Goal: Task Accomplishment & Management: Use online tool/utility

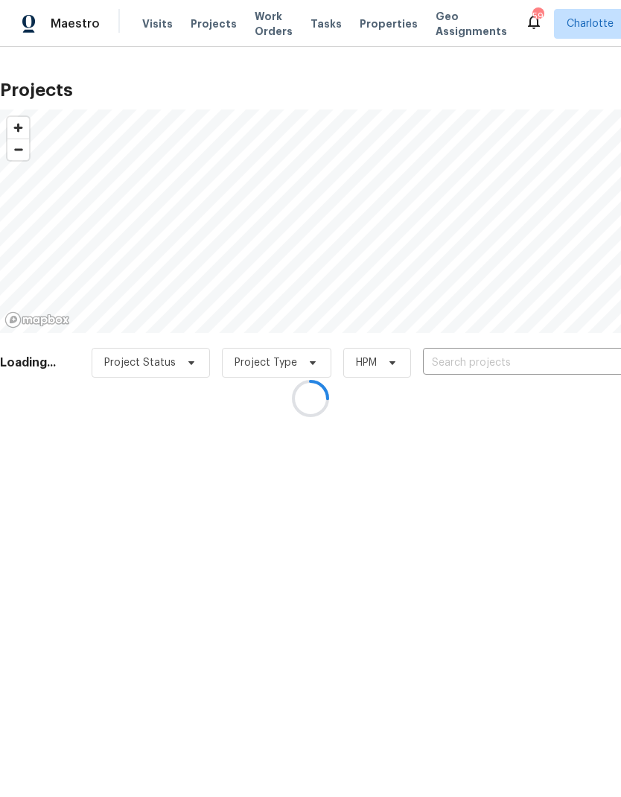
click at [152, 27] on div at bounding box center [310, 398] width 621 height 797
click at [149, 22] on div at bounding box center [310, 398] width 621 height 797
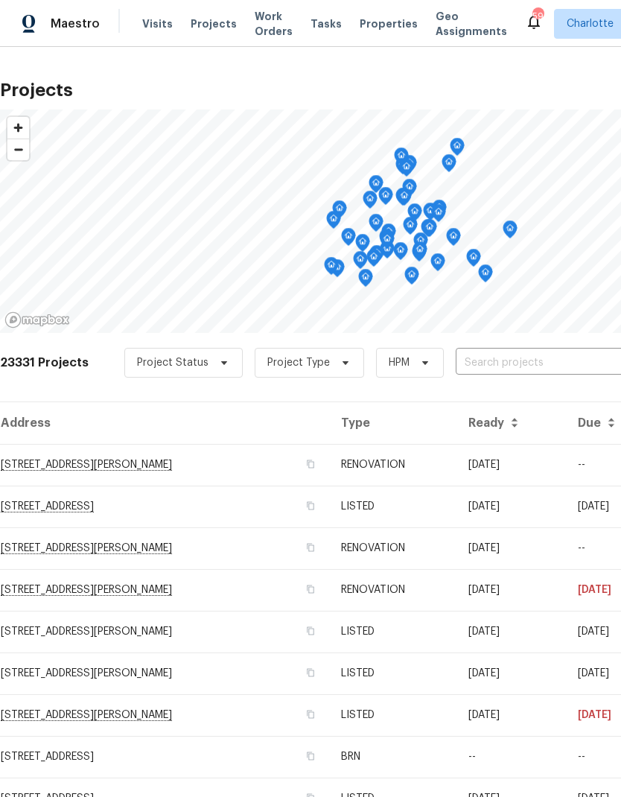
click at [149, 22] on span "Visits" at bounding box center [157, 23] width 31 height 15
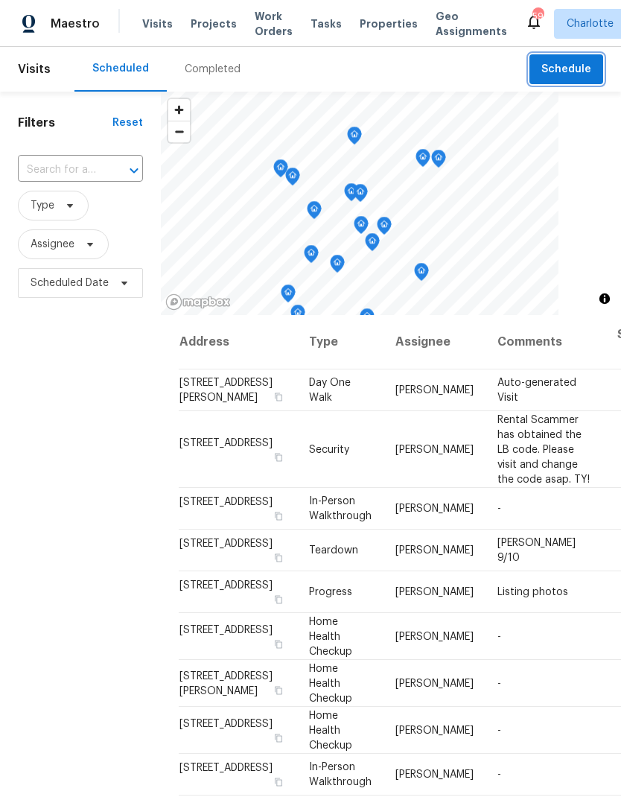
click at [579, 54] on button "Schedule" at bounding box center [566, 69] width 74 height 31
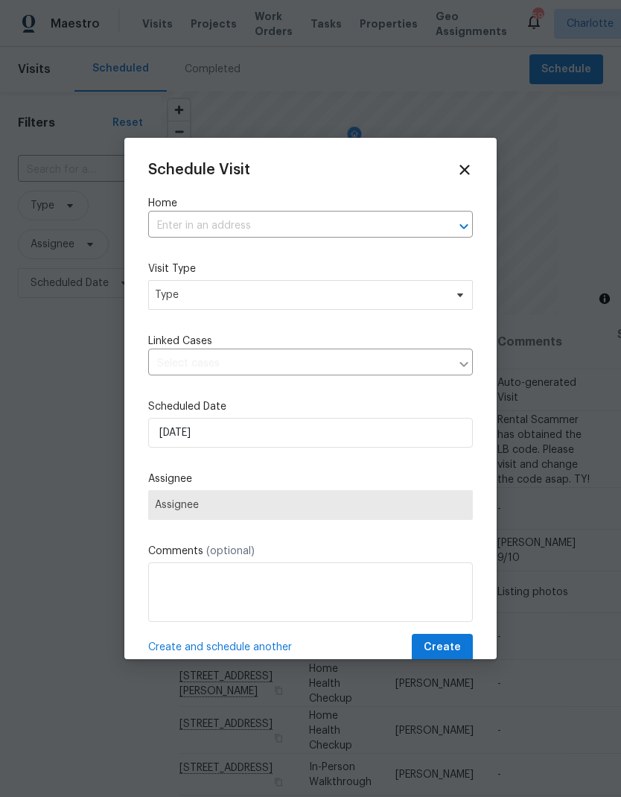
click at [454, 227] on button "Open" at bounding box center [463, 226] width 21 height 21
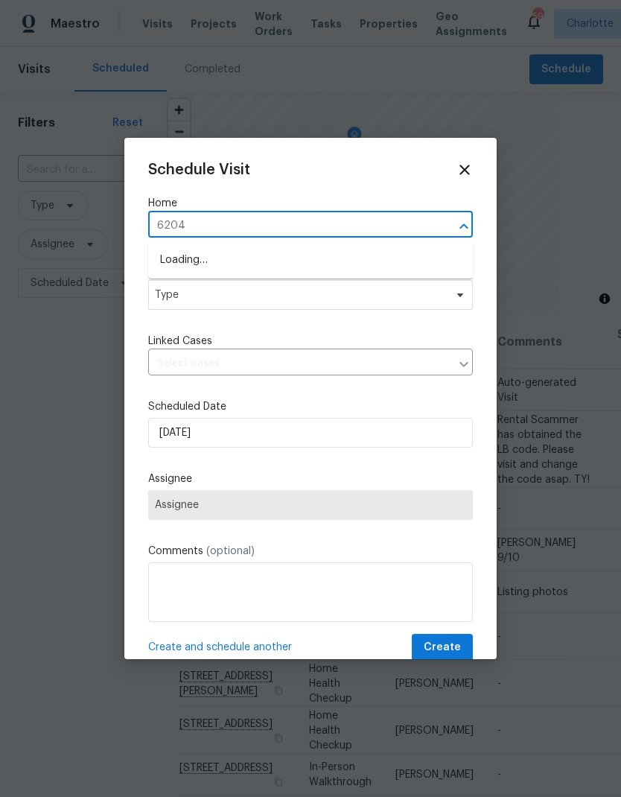
type input "6204"
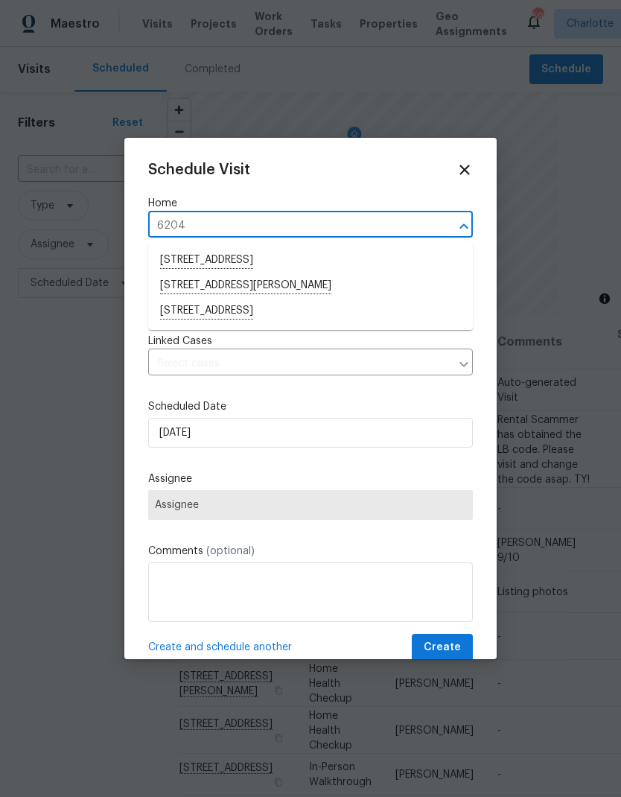
click at [182, 307] on li "[STREET_ADDRESS]" at bounding box center [310, 311] width 325 height 25
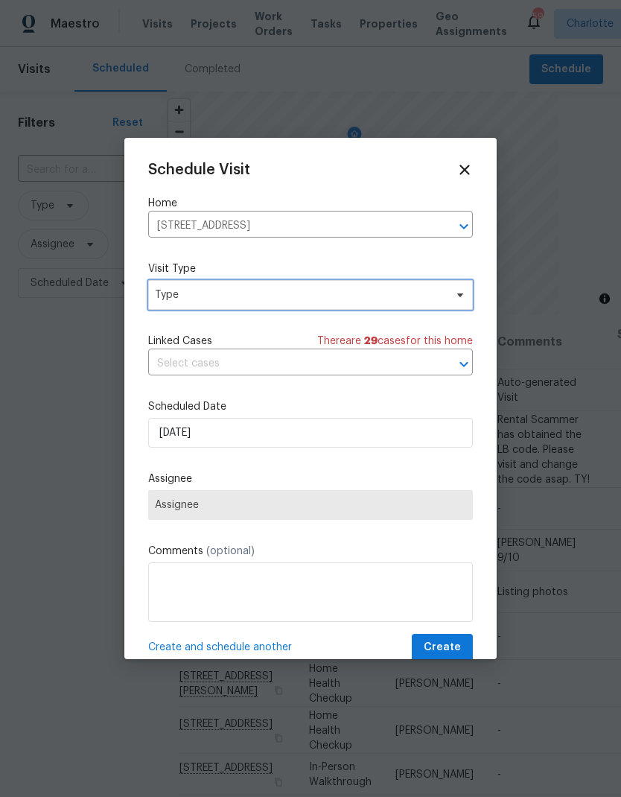
click at [447, 300] on span "Type" at bounding box center [310, 295] width 325 height 30
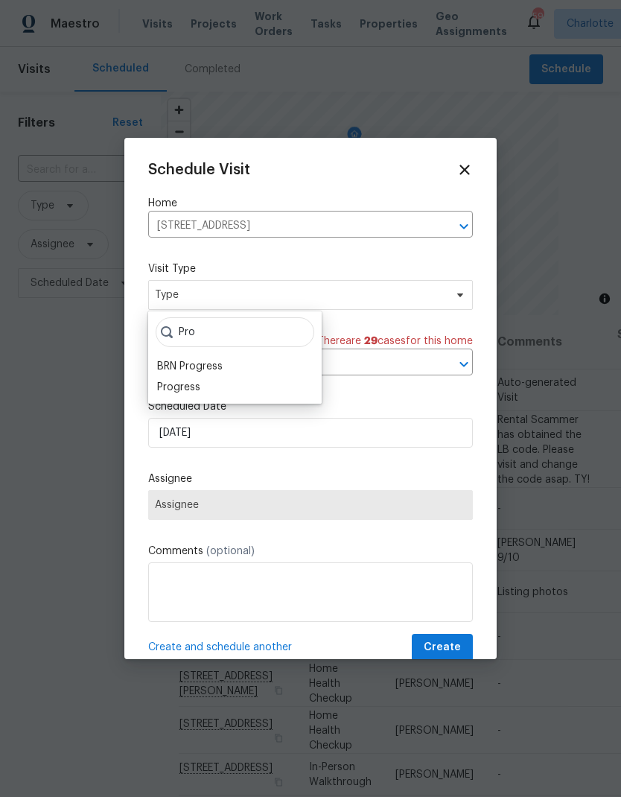
type input "Pro"
click at [169, 391] on div "Progress" at bounding box center [178, 387] width 43 height 15
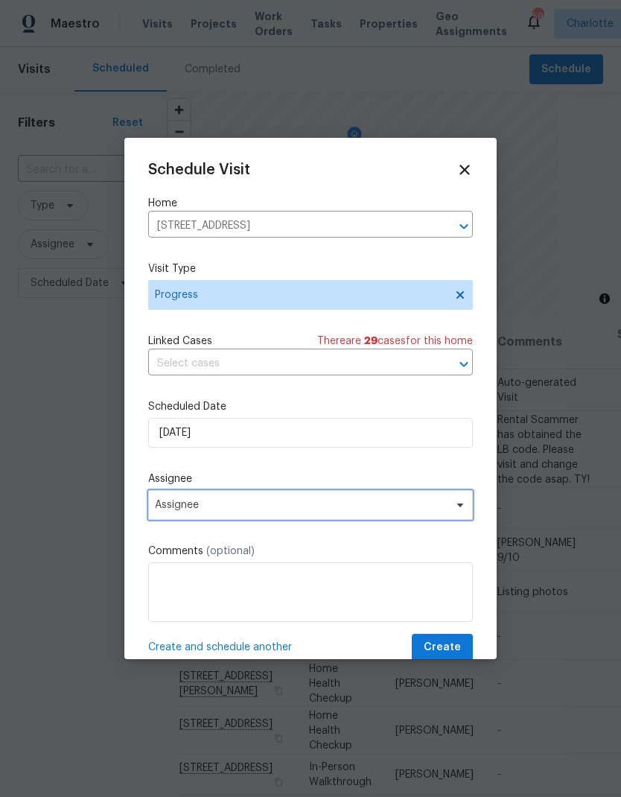
click at [446, 511] on span "Assignee" at bounding box center [301, 505] width 292 height 12
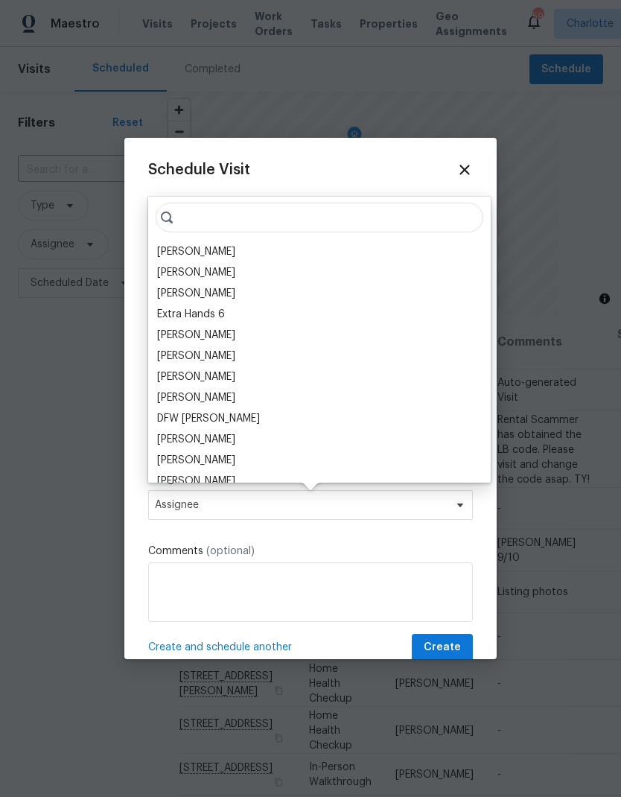
click at [169, 249] on div "[PERSON_NAME]" at bounding box center [196, 251] width 78 height 15
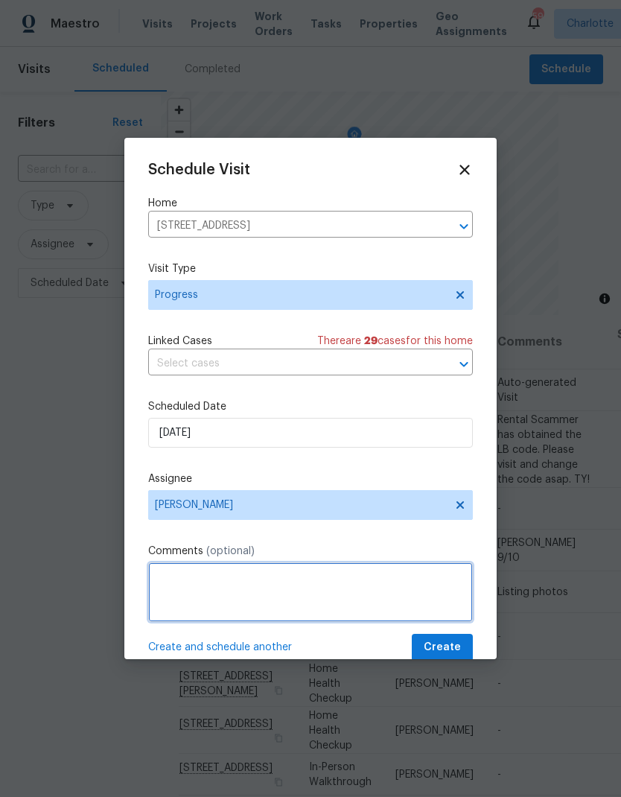
click at [424, 587] on textarea at bounding box center [310, 592] width 325 height 60
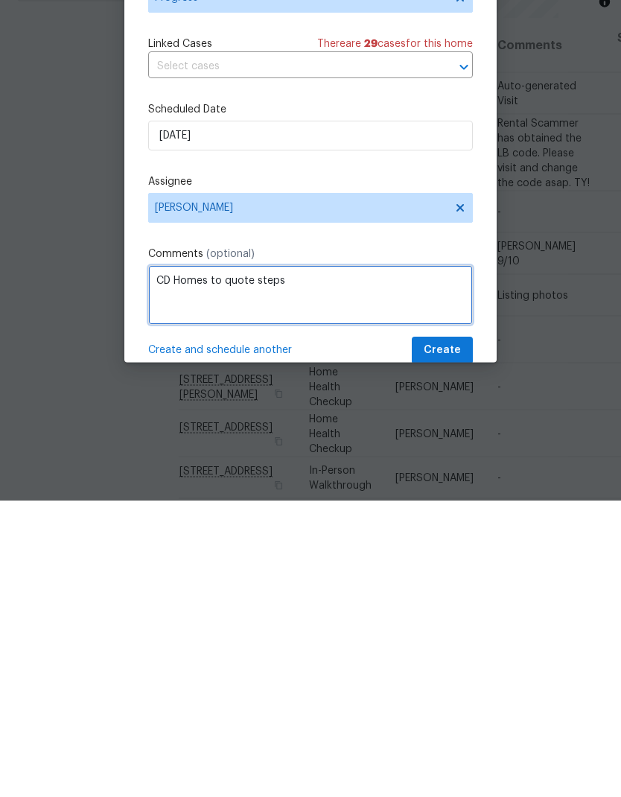
type textarea "CD Homes to quote steps"
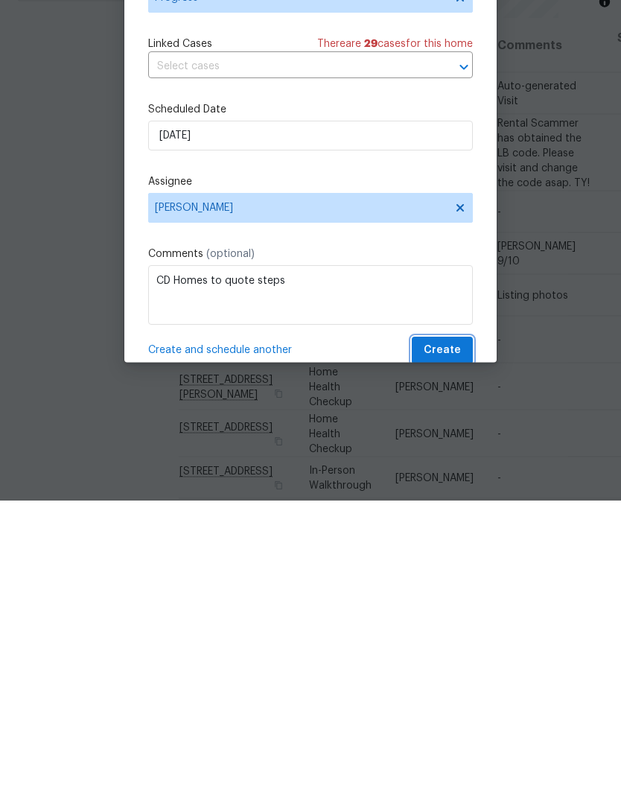
click at [449, 638] on span "Create" at bounding box center [442, 647] width 37 height 19
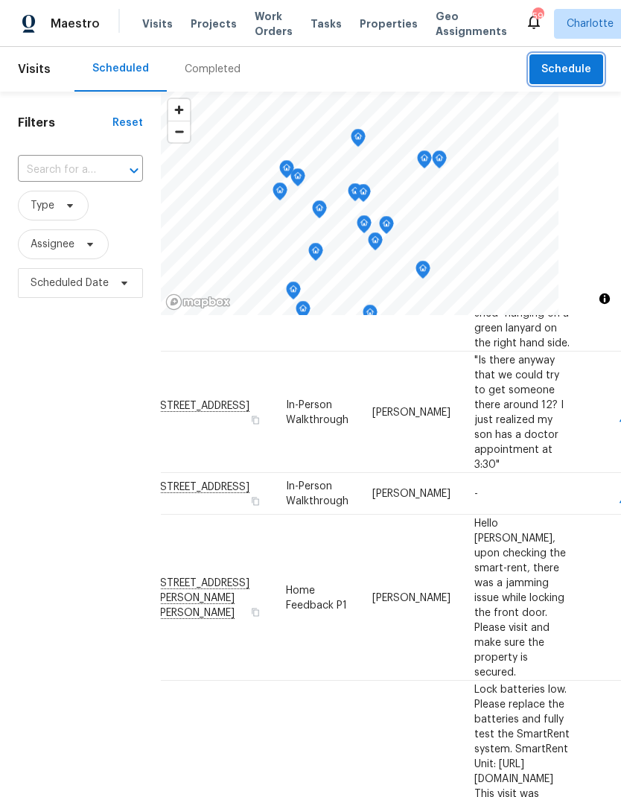
scroll to position [0, 0]
click at [191, 28] on span "Projects" at bounding box center [214, 23] width 46 height 15
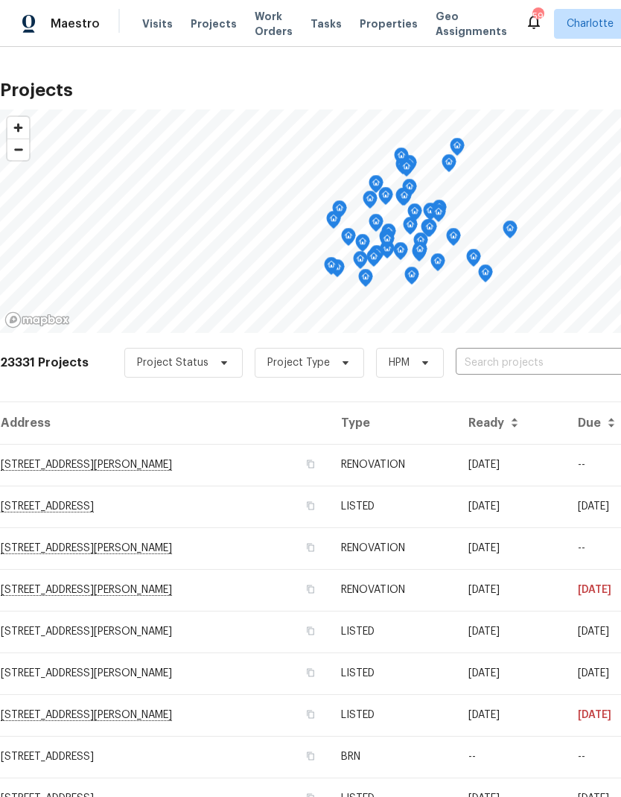
click at [148, 17] on span "Visits" at bounding box center [157, 23] width 31 height 15
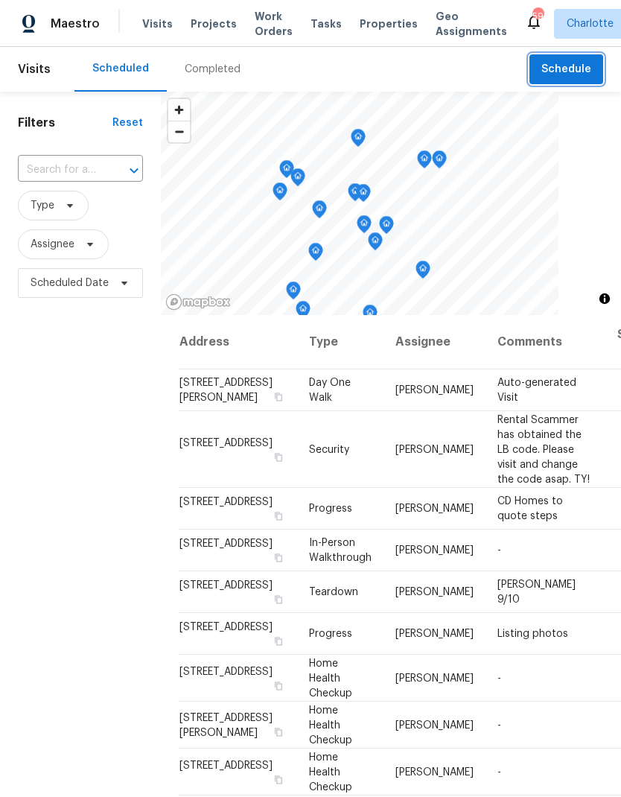
click at [579, 70] on span "Schedule" at bounding box center [566, 69] width 50 height 19
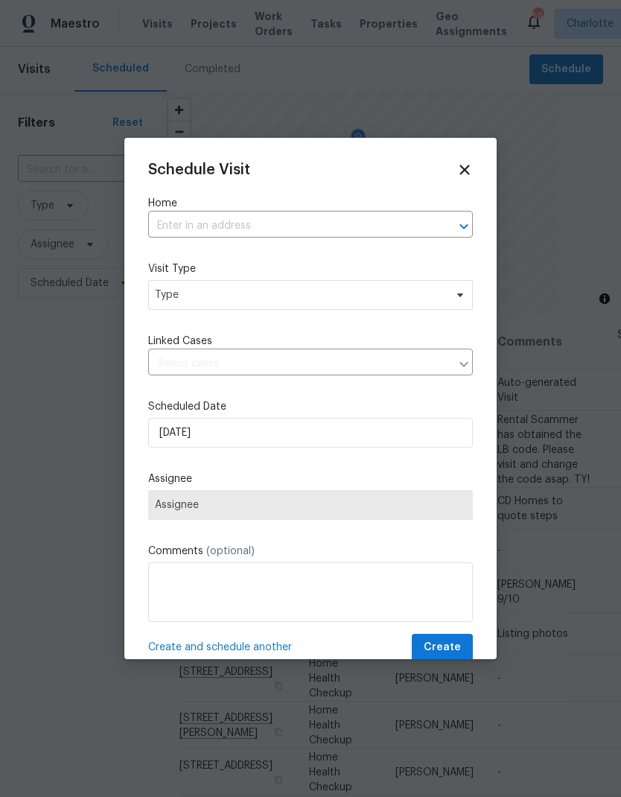
click at [459, 220] on icon "Open" at bounding box center [464, 226] width 18 height 18
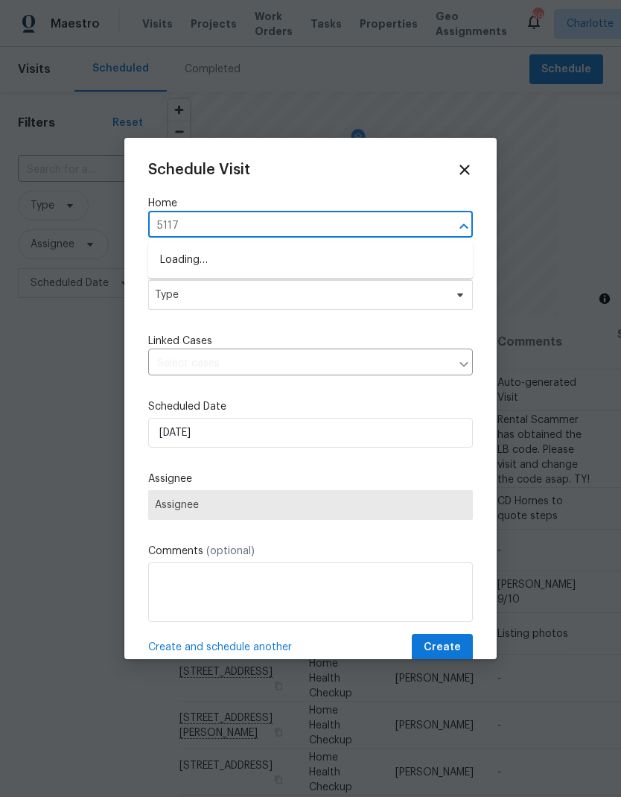
type input "5117"
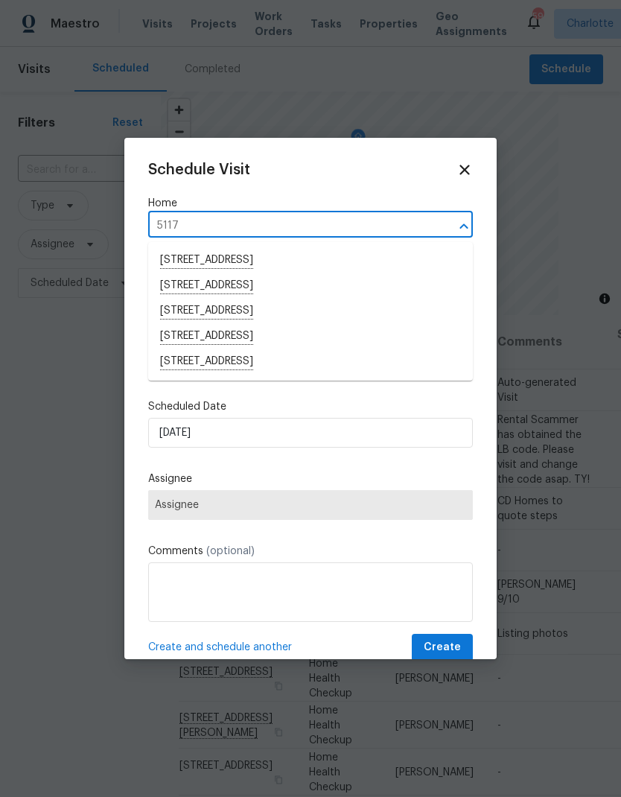
click at [310, 368] on li "5117 Park Place Dr, Dallas, NC 28034" at bounding box center [310, 361] width 325 height 25
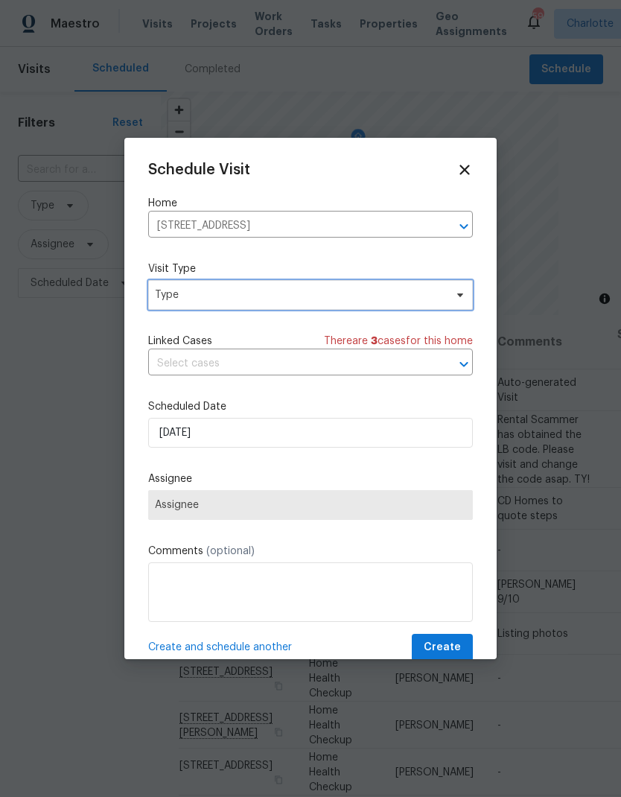
click at [461, 300] on icon at bounding box center [460, 295] width 12 height 12
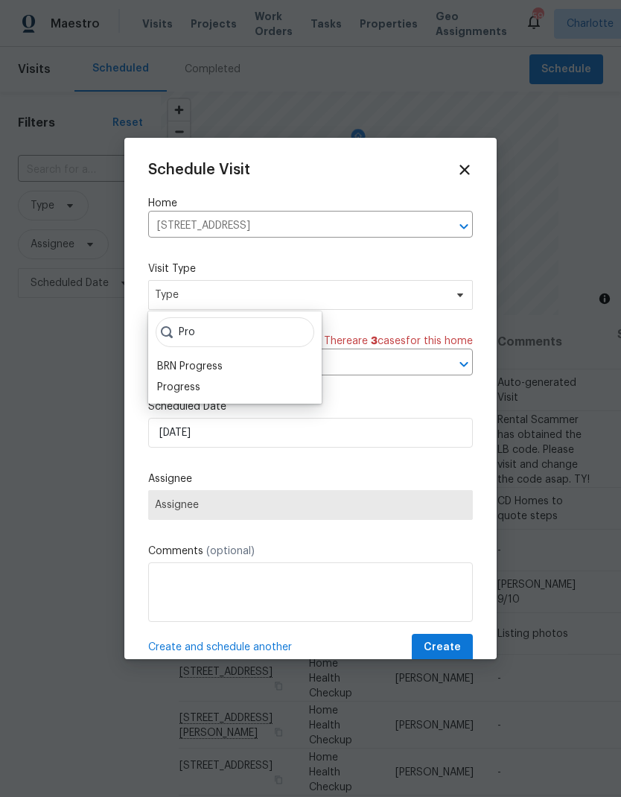
type input "Pro"
click at [198, 386] on div "Progress" at bounding box center [178, 387] width 43 height 15
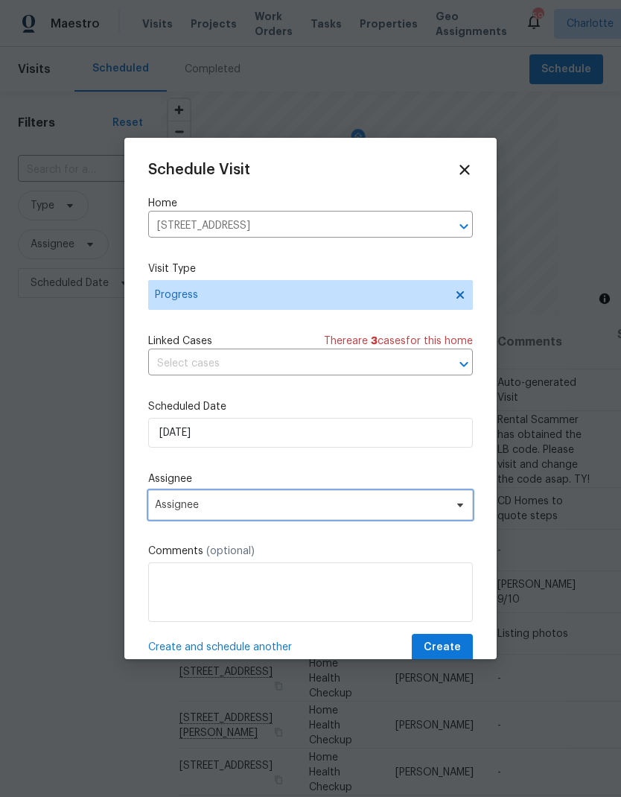
click at [451, 511] on span at bounding box center [458, 505] width 16 height 12
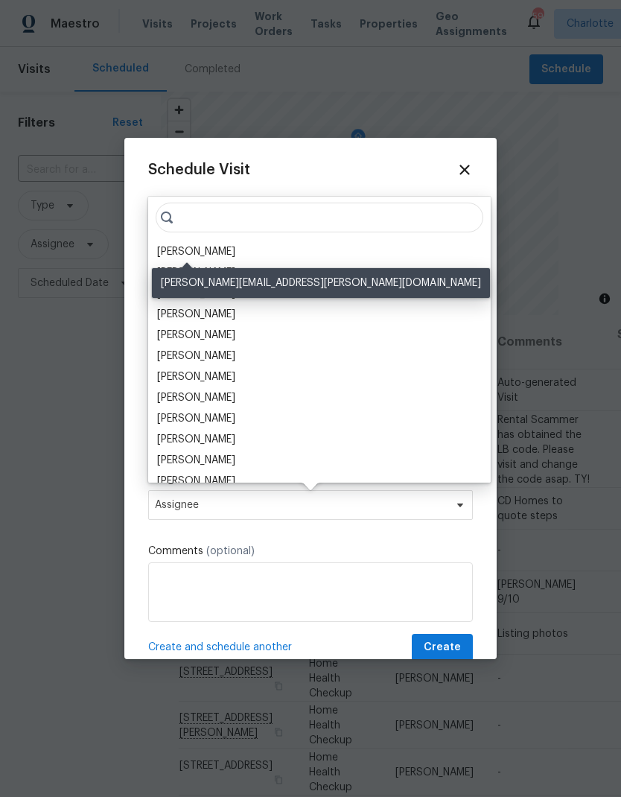
click at [194, 253] on div "[PERSON_NAME]" at bounding box center [196, 251] width 78 height 15
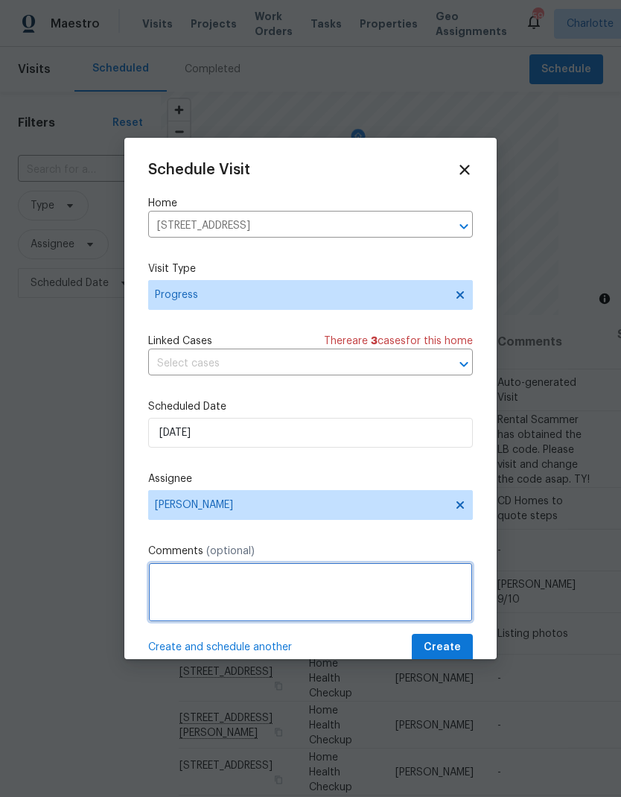
click at [323, 591] on textarea at bounding box center [310, 592] width 325 height 60
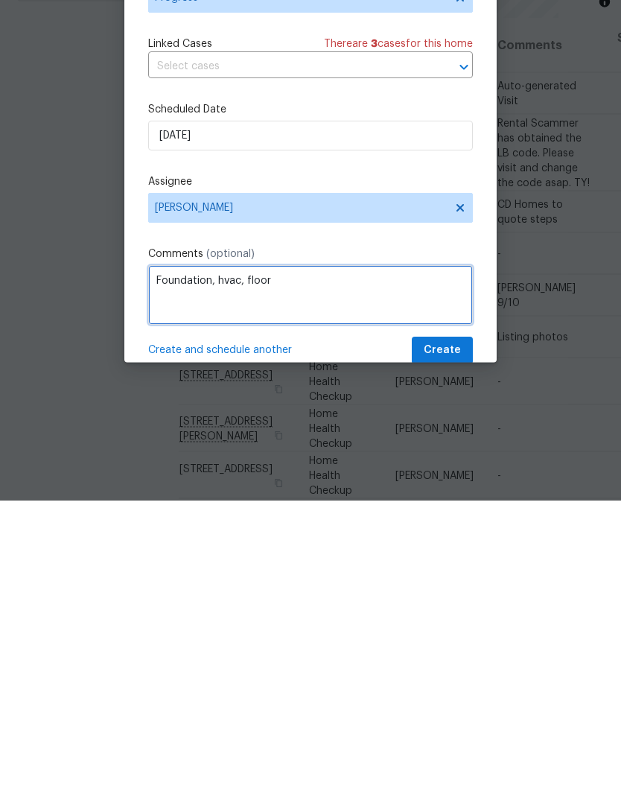
type textarea "Foundation, hvac, floor"
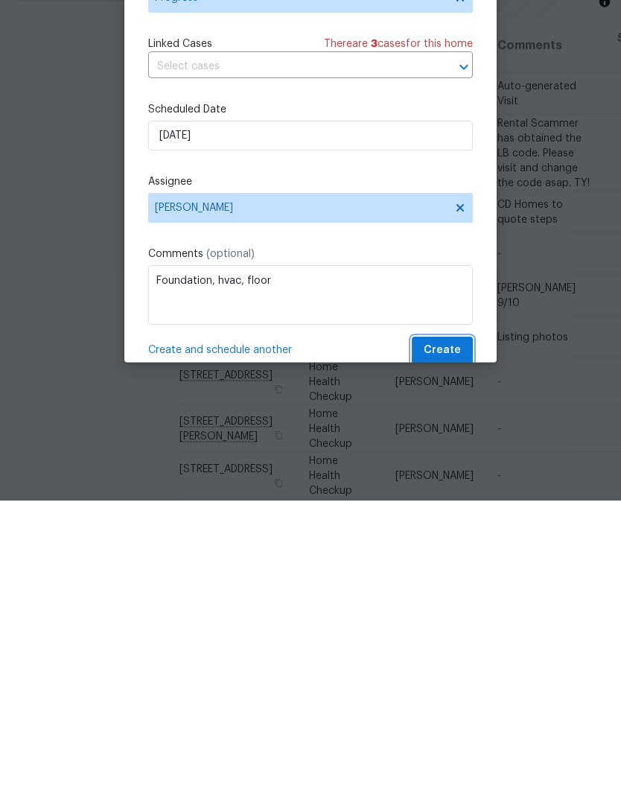
click at [456, 638] on span "Create" at bounding box center [442, 647] width 37 height 19
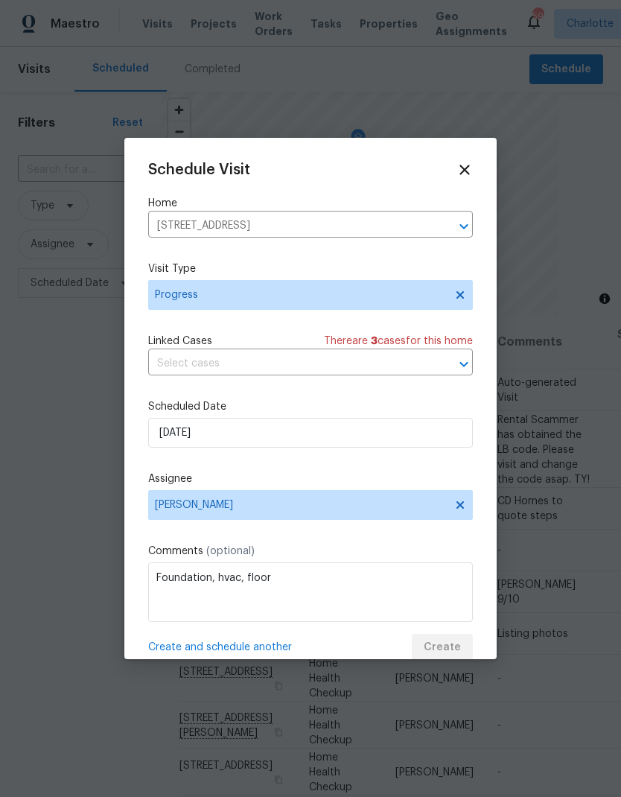
scroll to position [0, 0]
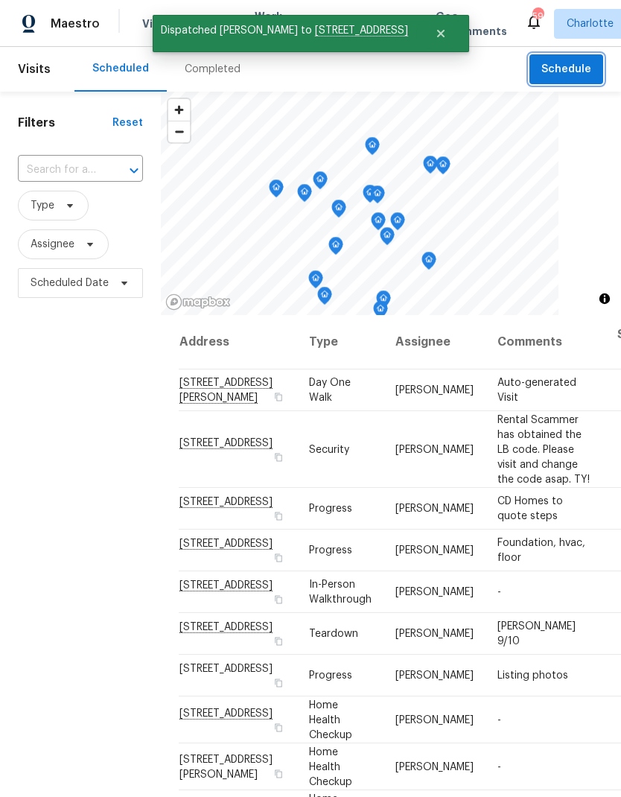
click at [582, 66] on span "Schedule" at bounding box center [566, 69] width 50 height 19
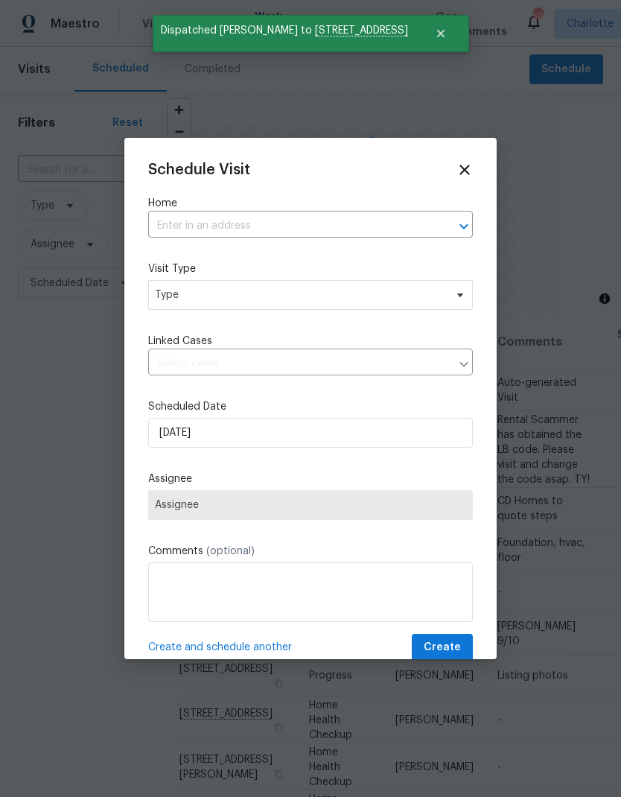
click at [464, 229] on icon "Open" at bounding box center [463, 225] width 8 height 5
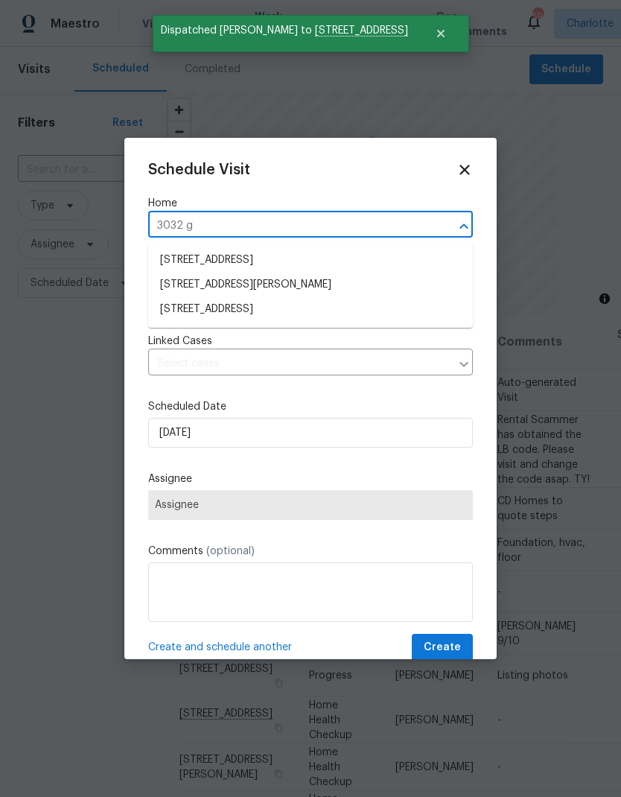
type input "3032 gr"
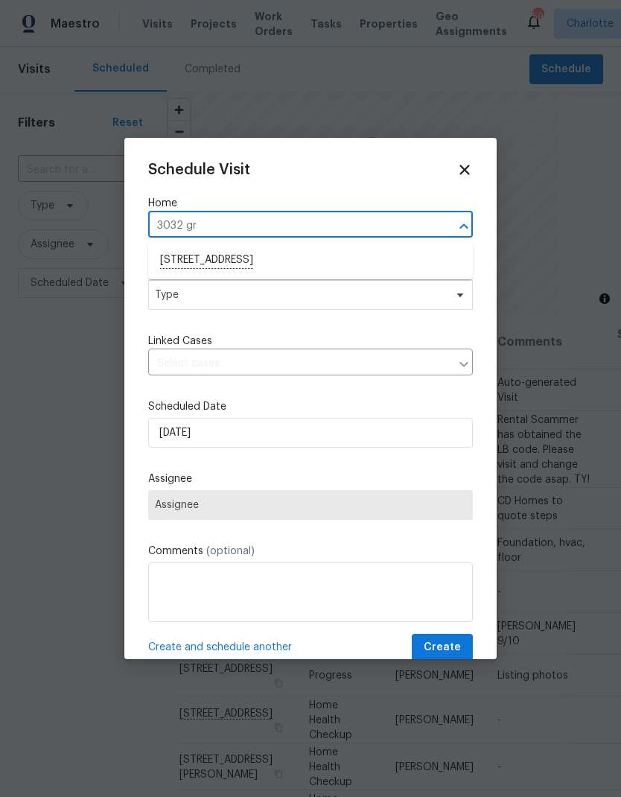
click at [370, 269] on li "3032 Green Apple Dr, Dallas, NC 28034" at bounding box center [310, 260] width 325 height 25
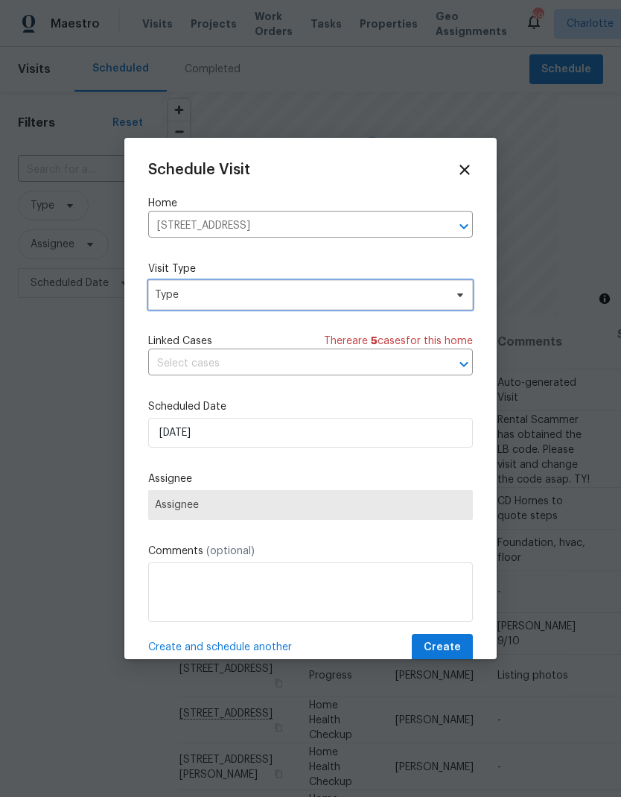
click at [460, 296] on icon at bounding box center [460, 295] width 6 height 4
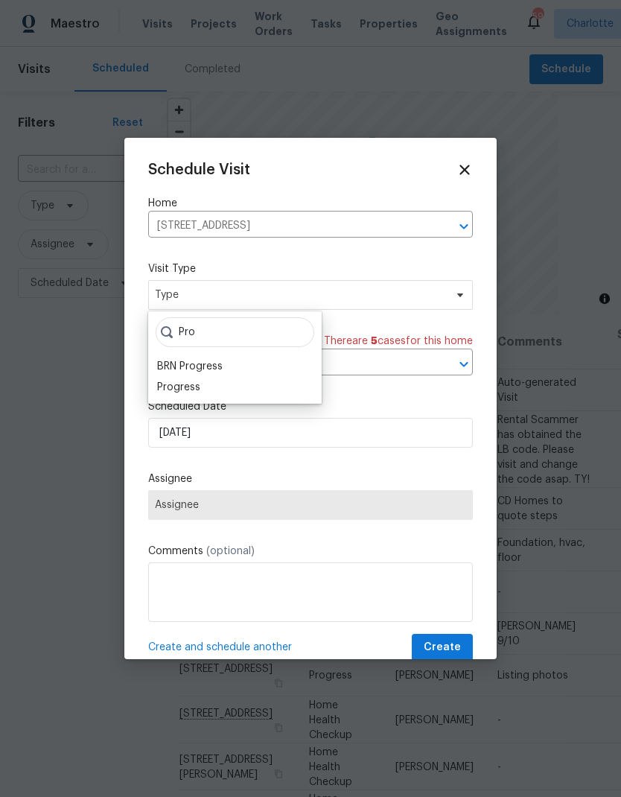
type input "Pro"
click at [191, 392] on div "Progress" at bounding box center [178, 387] width 43 height 15
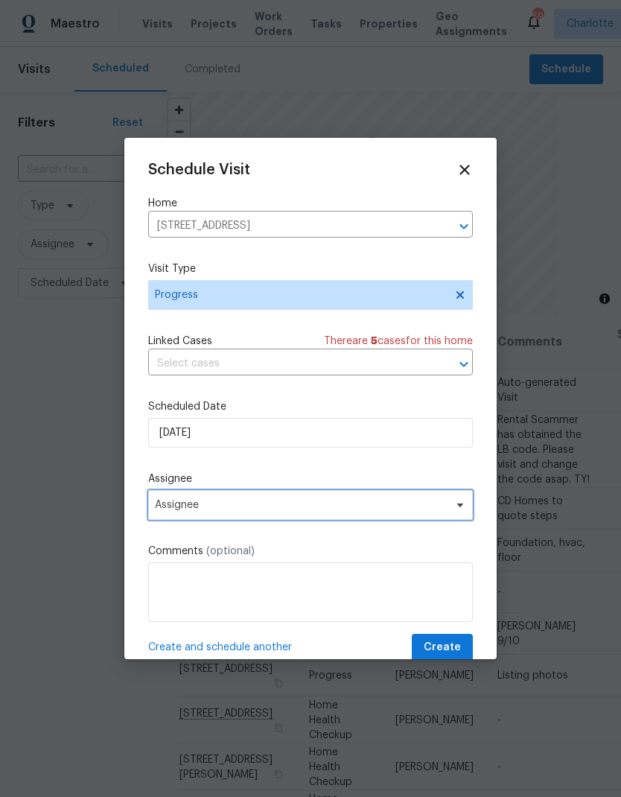
click at [367, 517] on span "Assignee" at bounding box center [310, 505] width 325 height 30
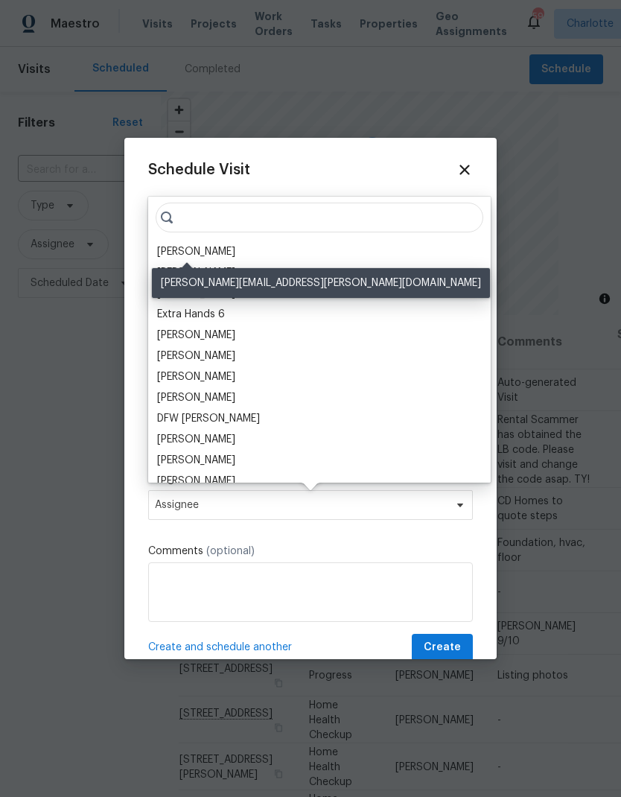
click at [213, 255] on div "[PERSON_NAME]" at bounding box center [196, 251] width 78 height 15
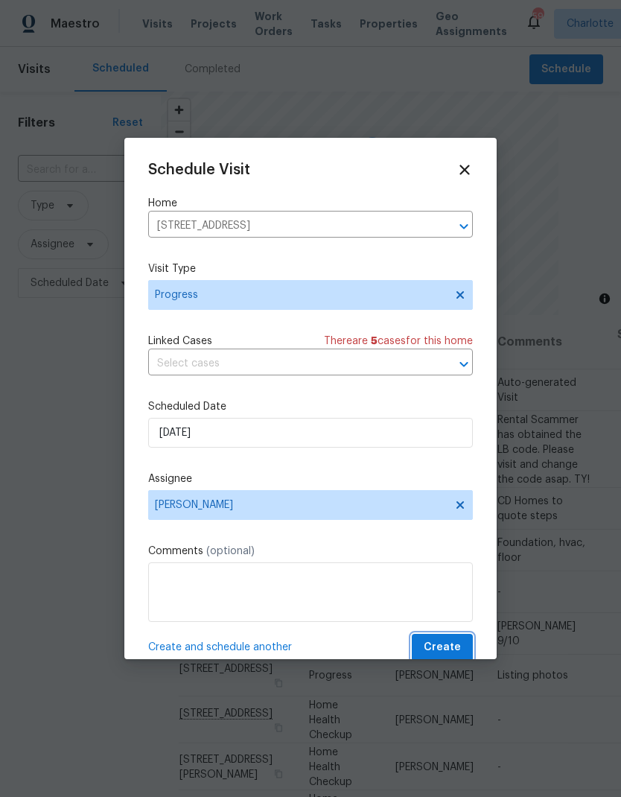
click at [440, 653] on span "Create" at bounding box center [442, 647] width 37 height 19
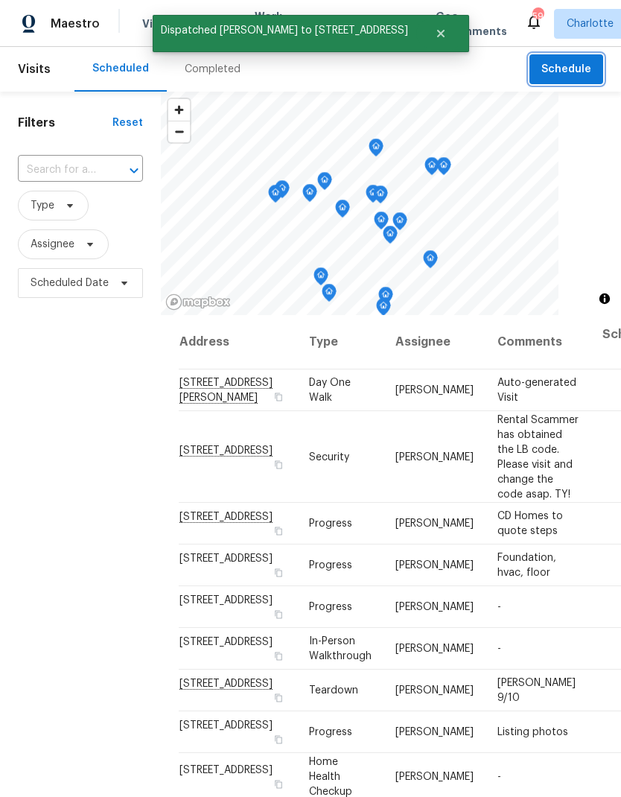
click at [579, 66] on span "Schedule" at bounding box center [566, 69] width 50 height 19
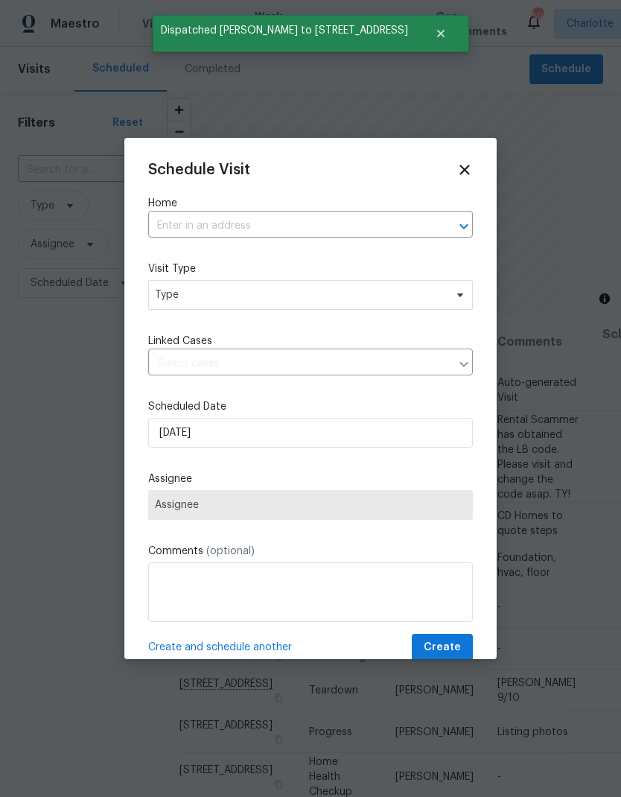
click at [443, 226] on div at bounding box center [453, 226] width 39 height 21
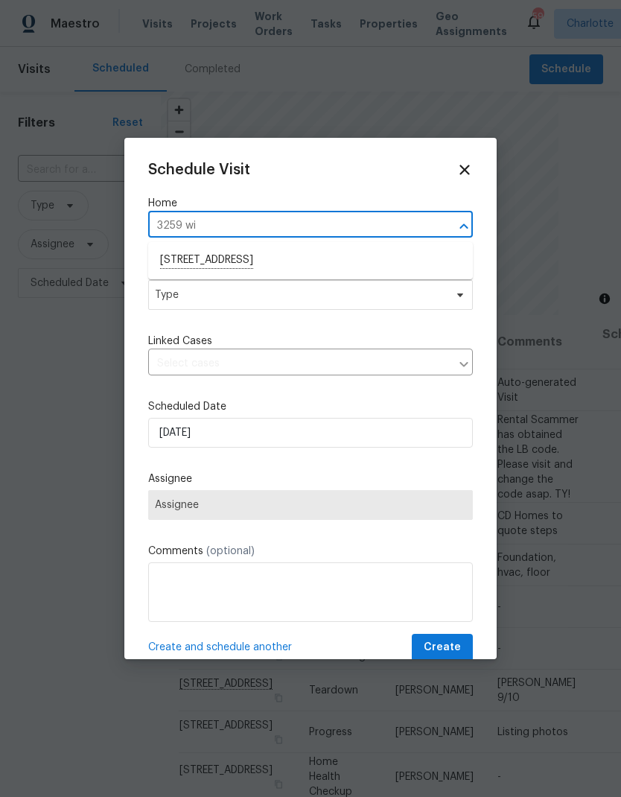
type input "3259 win"
click at [334, 257] on li "3259 Winesap Dr, Dallas, NC 28034" at bounding box center [310, 260] width 325 height 25
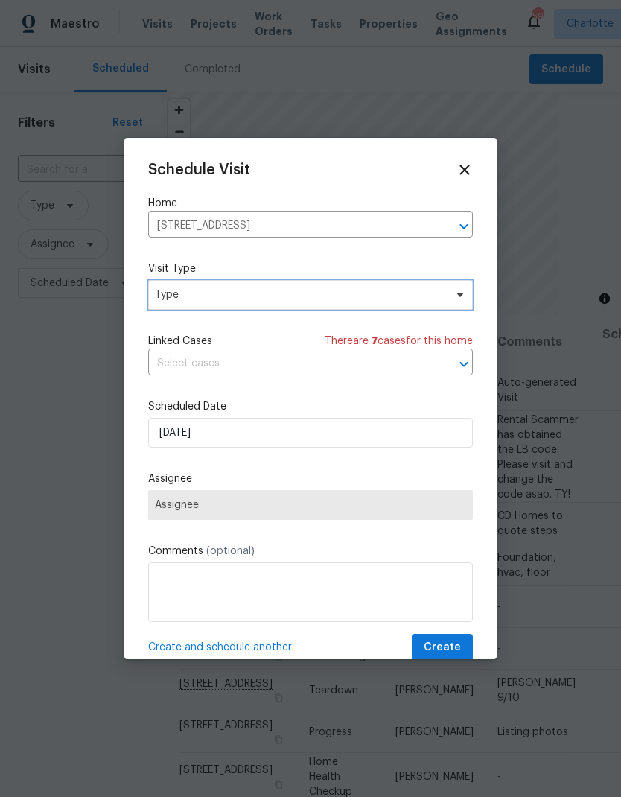
click at [464, 299] on icon at bounding box center [460, 295] width 12 height 12
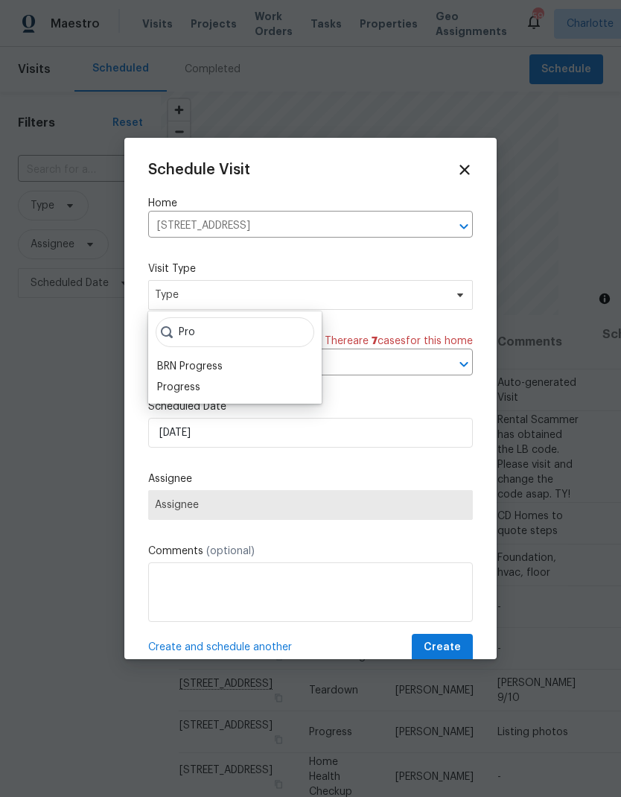
type input "Pro"
click at [180, 392] on div "Progress" at bounding box center [178, 387] width 43 height 15
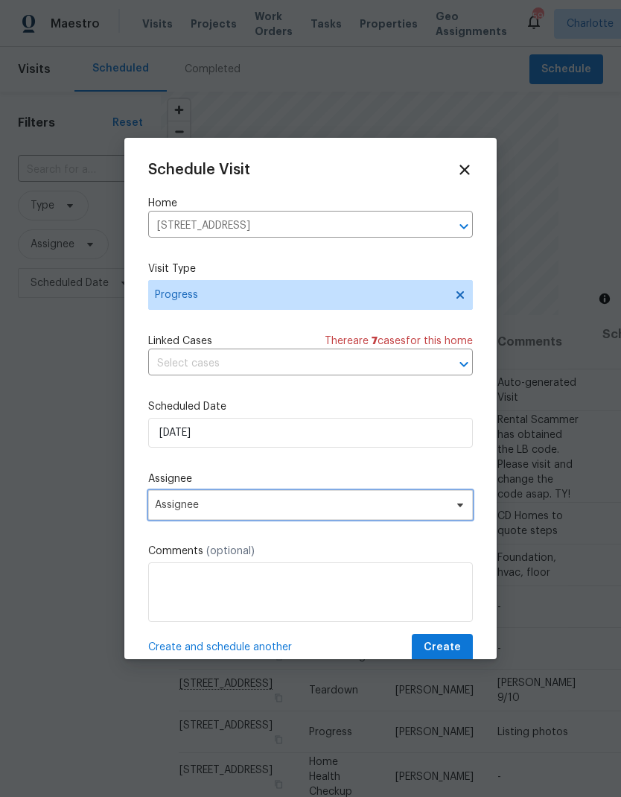
click at [456, 510] on icon at bounding box center [460, 505] width 12 height 12
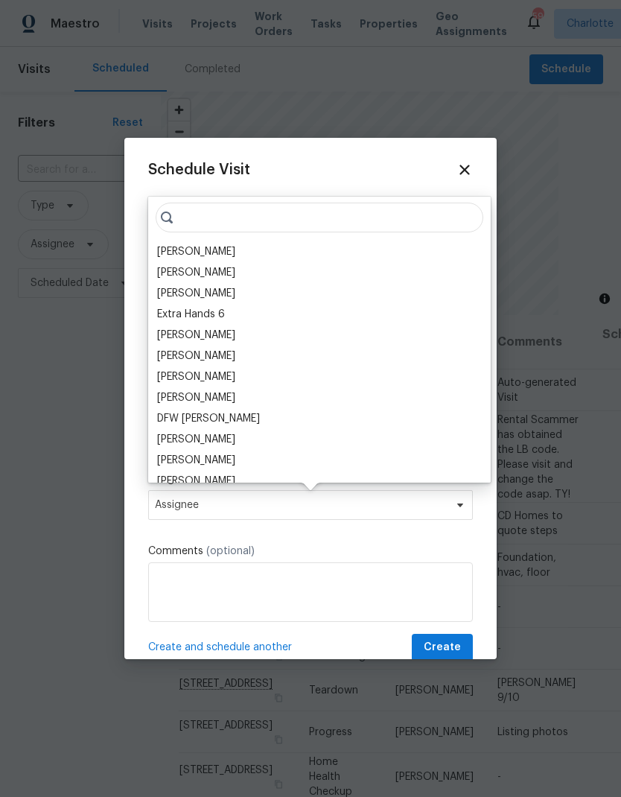
click at [216, 256] on div "[PERSON_NAME]" at bounding box center [196, 251] width 78 height 15
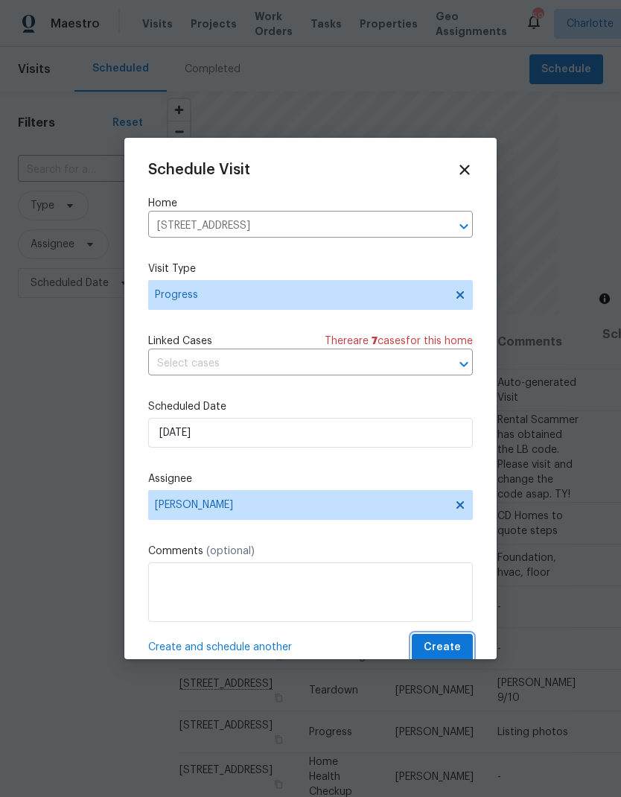
click at [453, 652] on span "Create" at bounding box center [442, 647] width 37 height 19
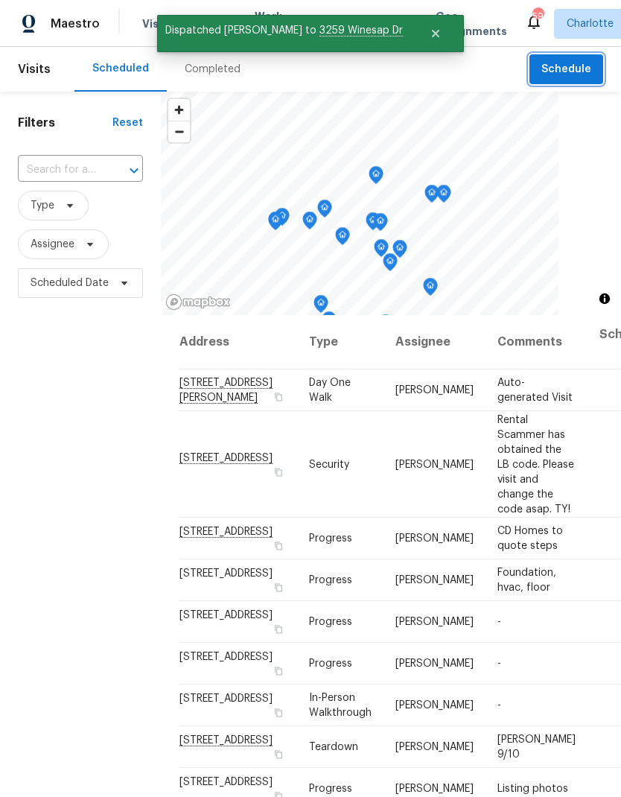
click at [574, 77] on span "Schedule" at bounding box center [566, 69] width 50 height 19
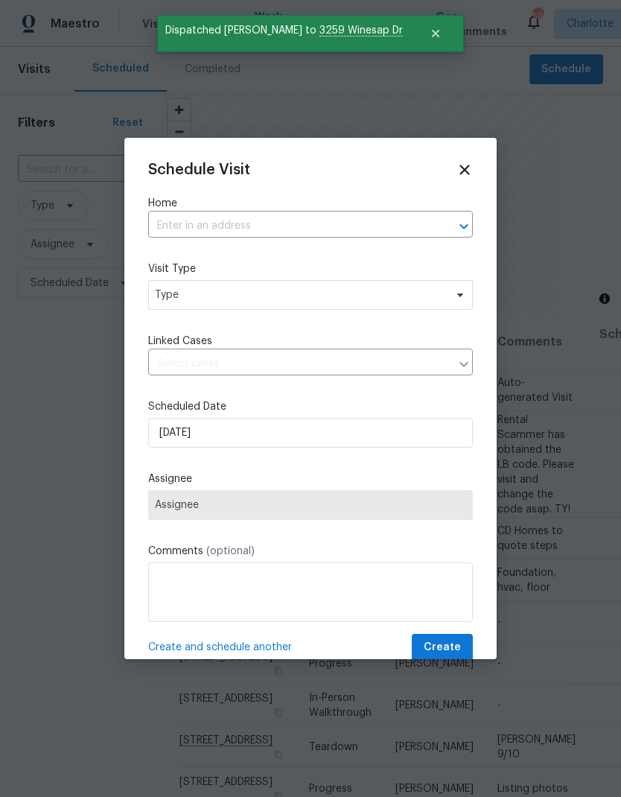
click at [462, 224] on icon "Open" at bounding box center [464, 226] width 18 height 18
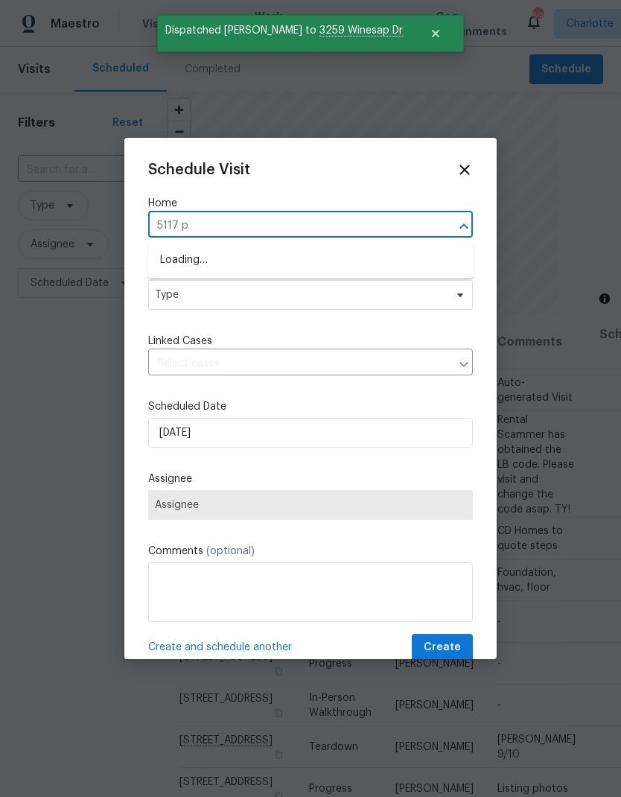
type input "5117 pa"
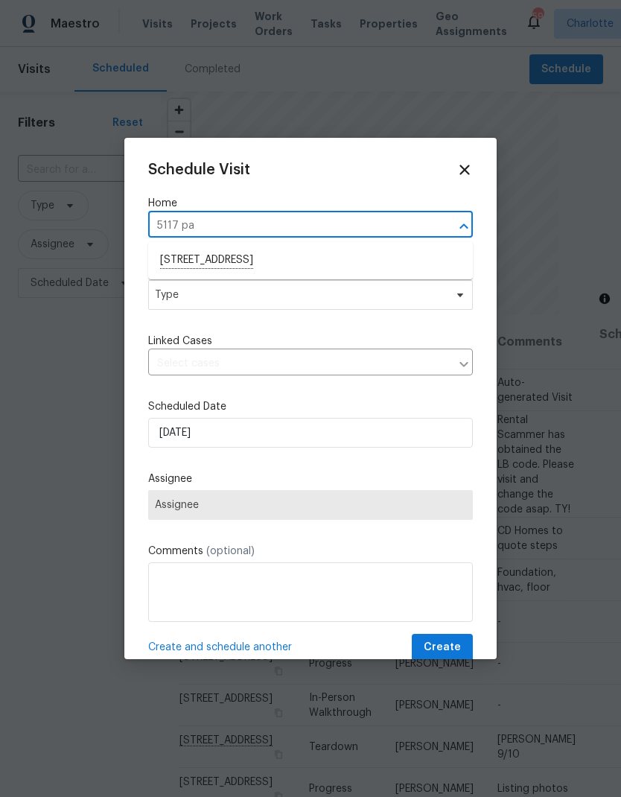
click at [387, 262] on li "5117 Park Place Dr, Dallas, NC 28034" at bounding box center [310, 260] width 325 height 25
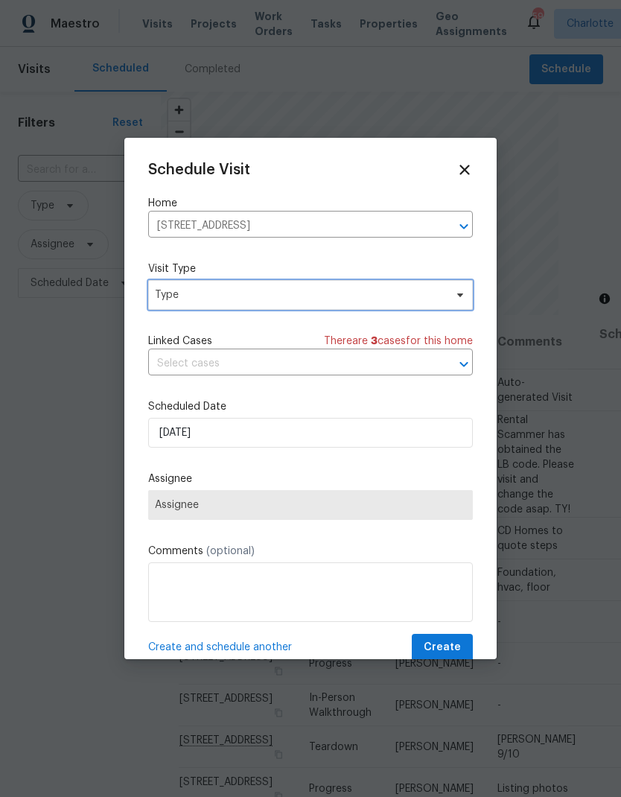
click at [462, 295] on icon at bounding box center [460, 295] width 6 height 4
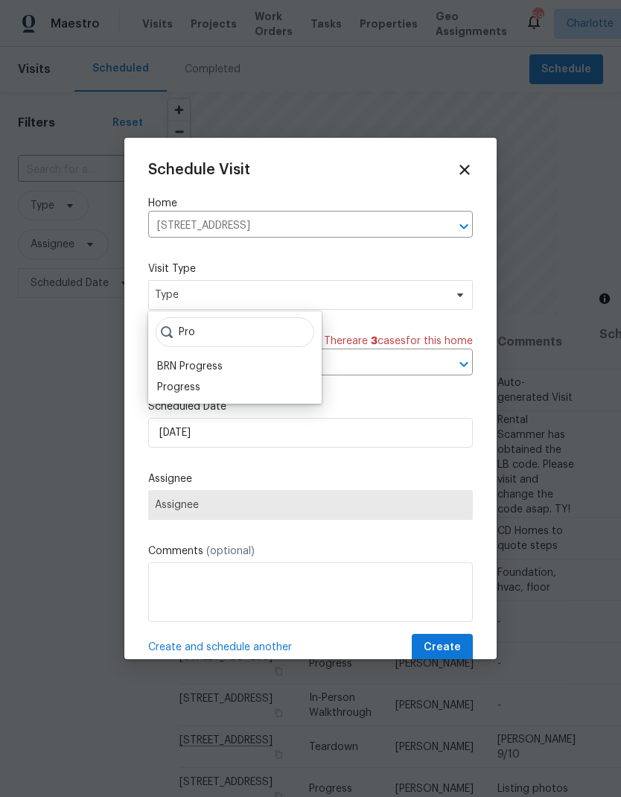
type input "Pro"
click at [196, 386] on div "Progress" at bounding box center [178, 387] width 43 height 15
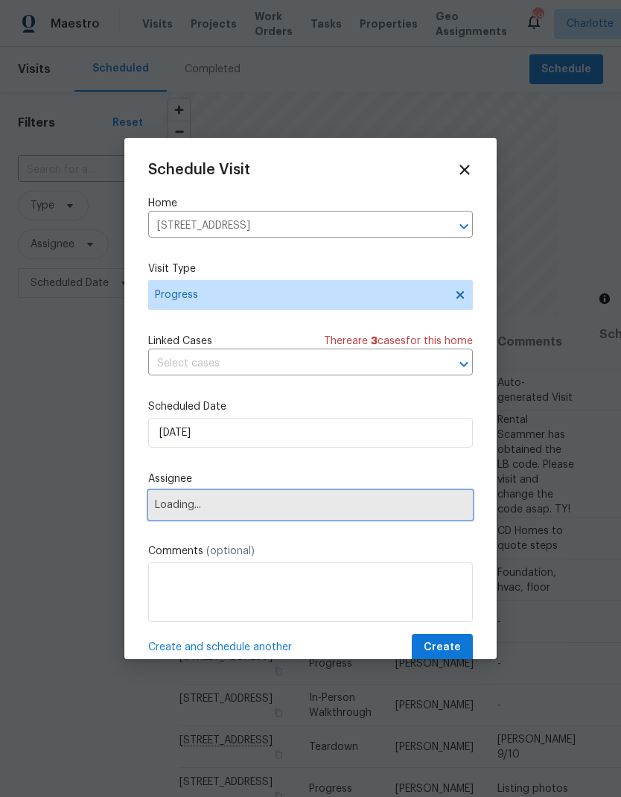
click at [399, 517] on span "Loading..." at bounding box center [310, 505] width 325 height 30
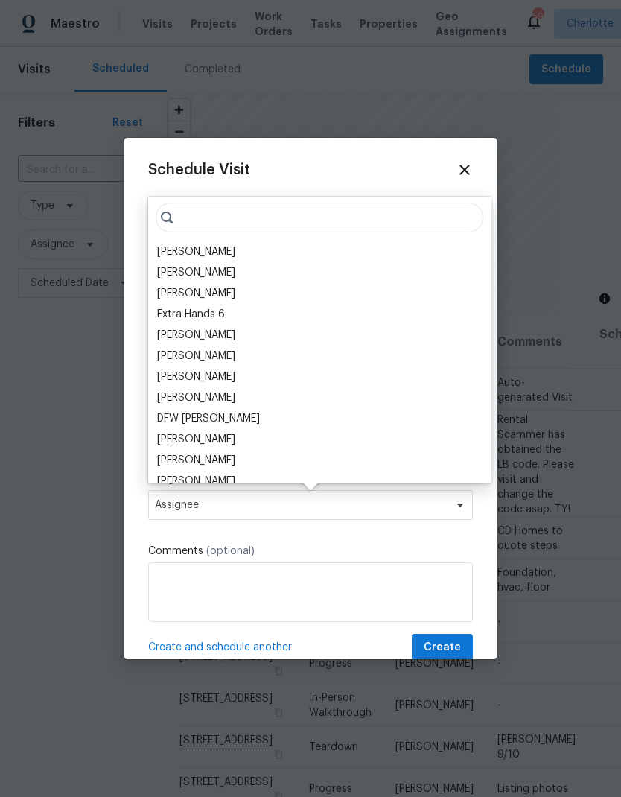
click at [200, 251] on div "[PERSON_NAME]" at bounding box center [196, 251] width 78 height 15
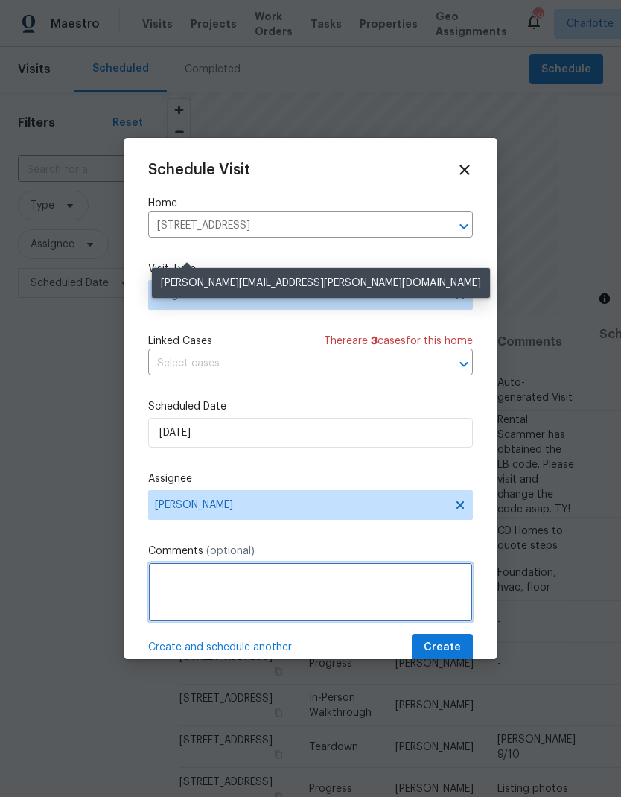
click at [284, 589] on textarea at bounding box center [310, 592] width 325 height 60
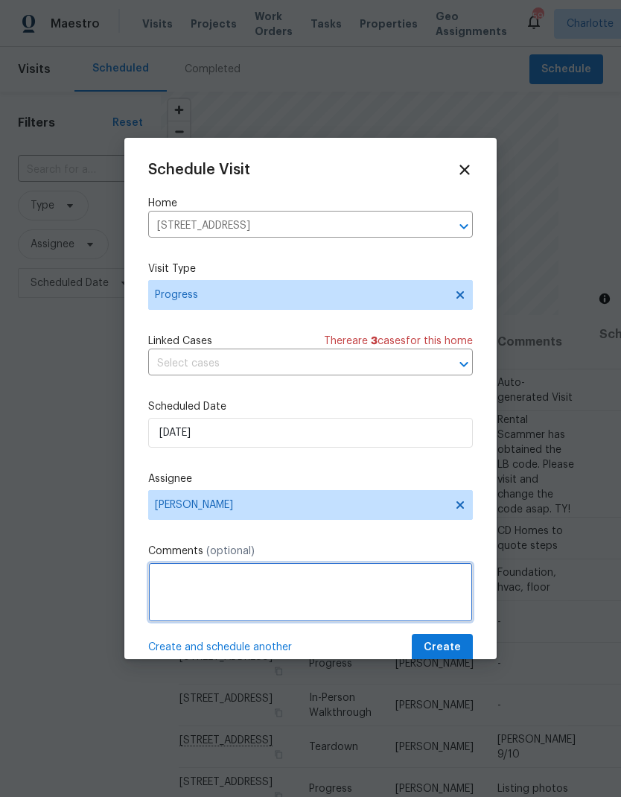
scroll to position [48, 0]
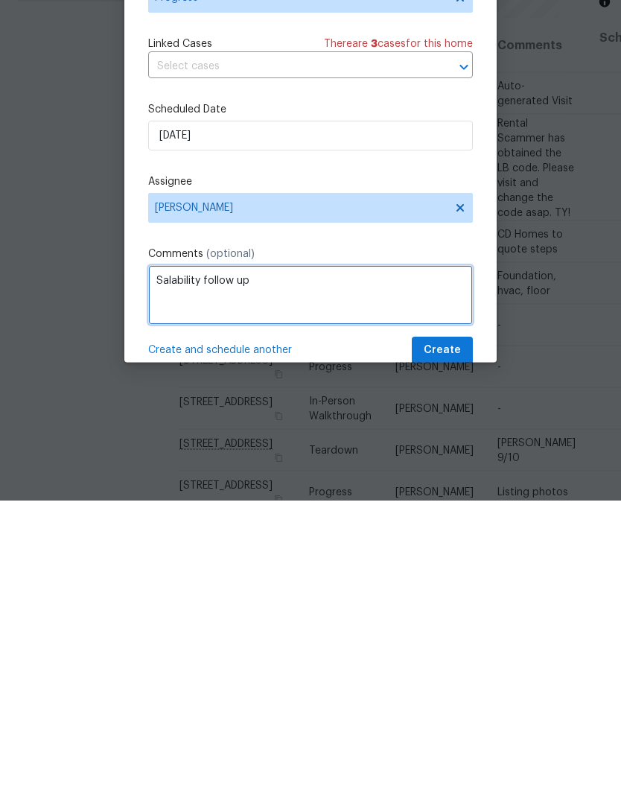
type textarea "Salability follow up"
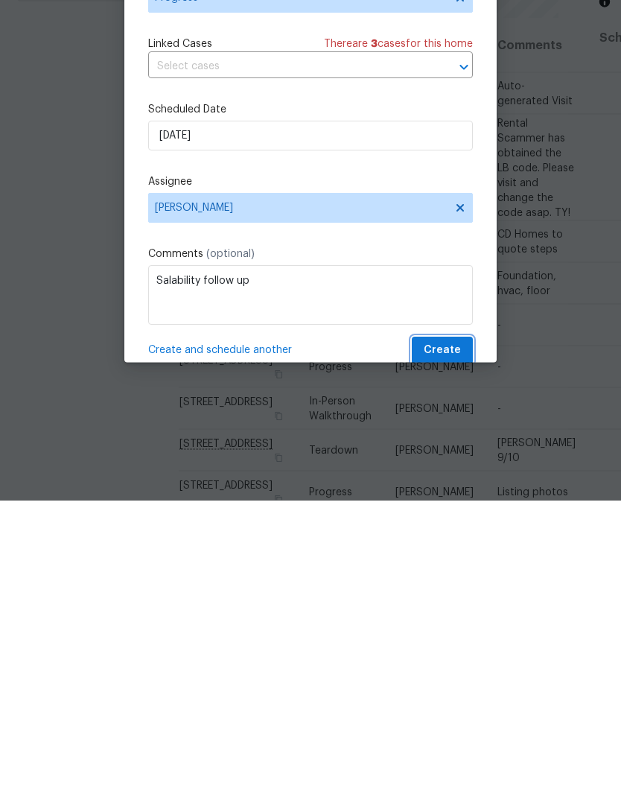
click at [456, 638] on span "Create" at bounding box center [442, 647] width 37 height 19
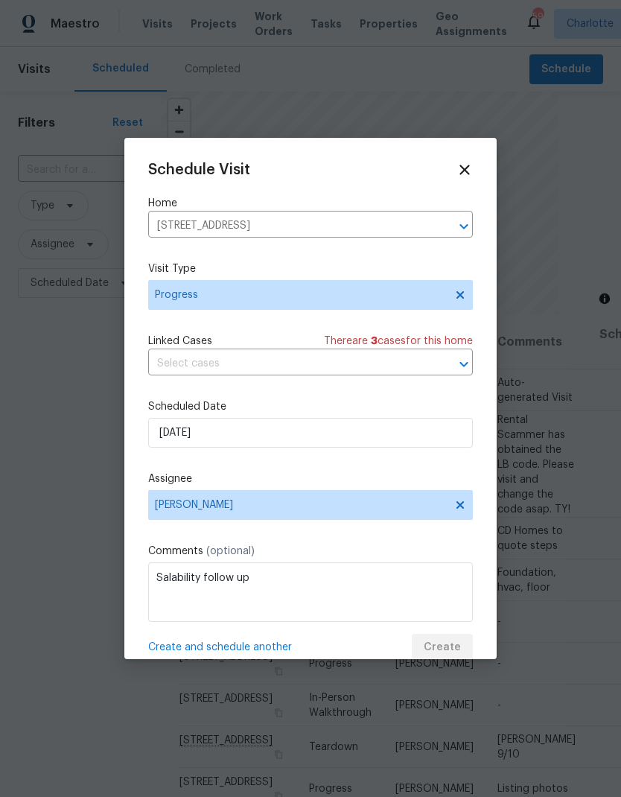
scroll to position [0, 0]
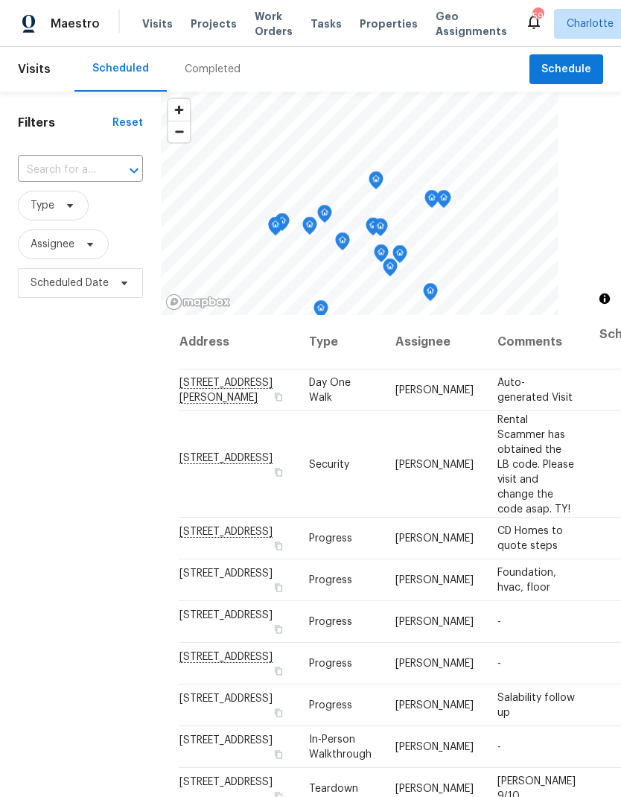
click at [204, 31] on span "Projects" at bounding box center [214, 23] width 46 height 15
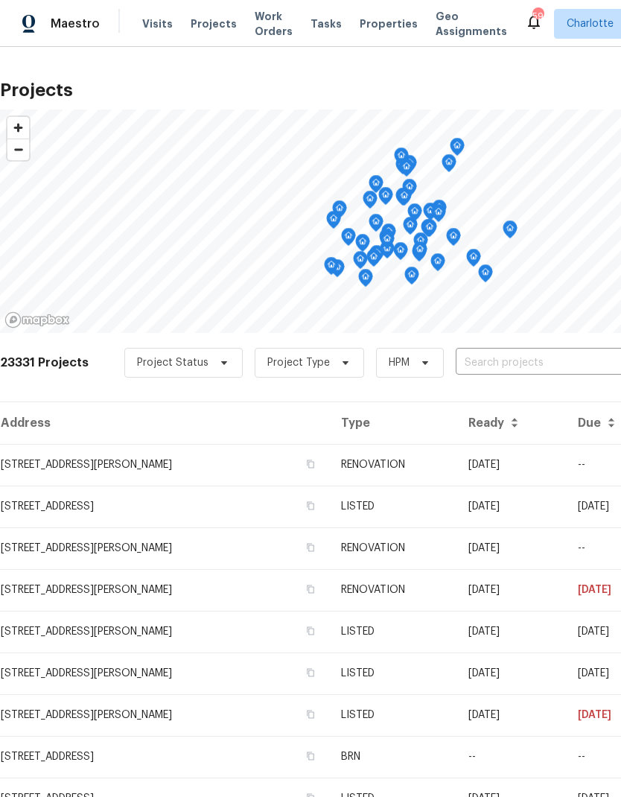
click at [551, 362] on input "text" at bounding box center [541, 362] width 171 height 23
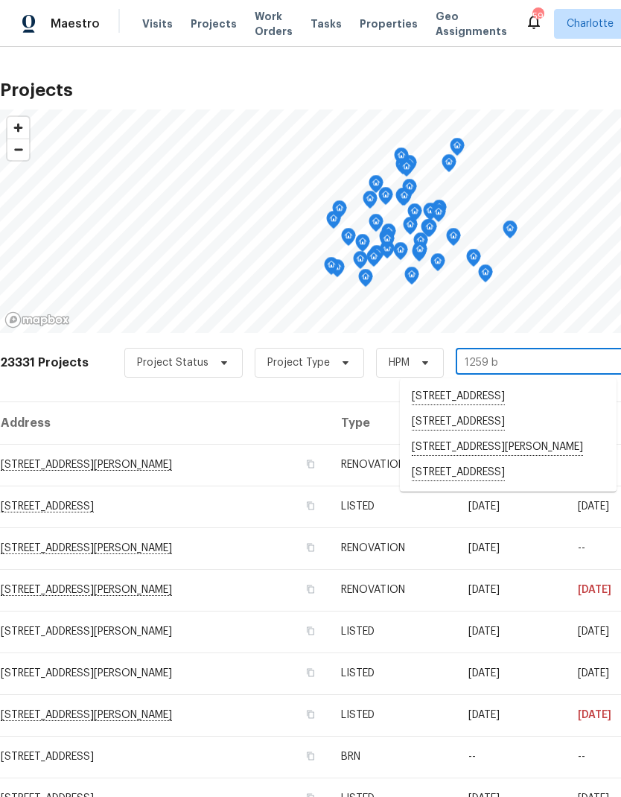
type input "1259 bl"
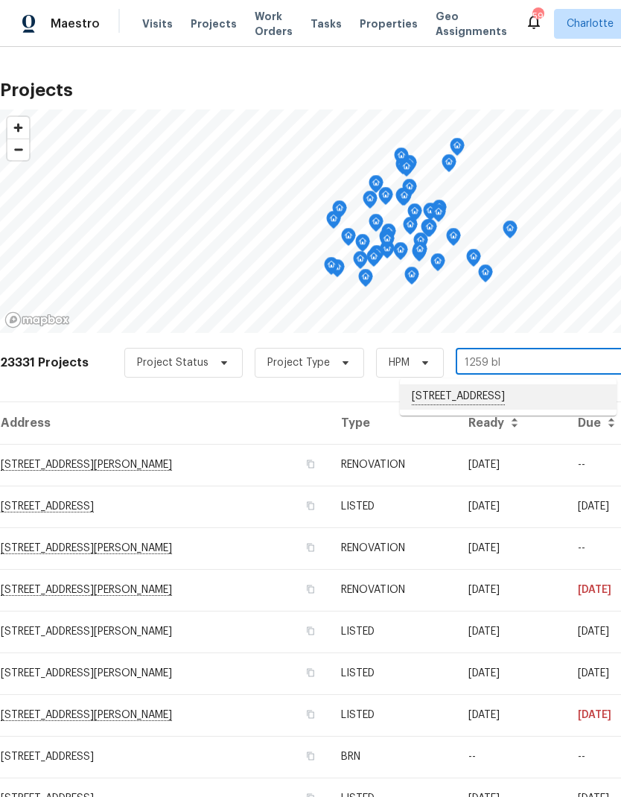
click at [548, 405] on li "1259 Blacksnake Rd, Stanley, NC 28164" at bounding box center [508, 396] width 217 height 25
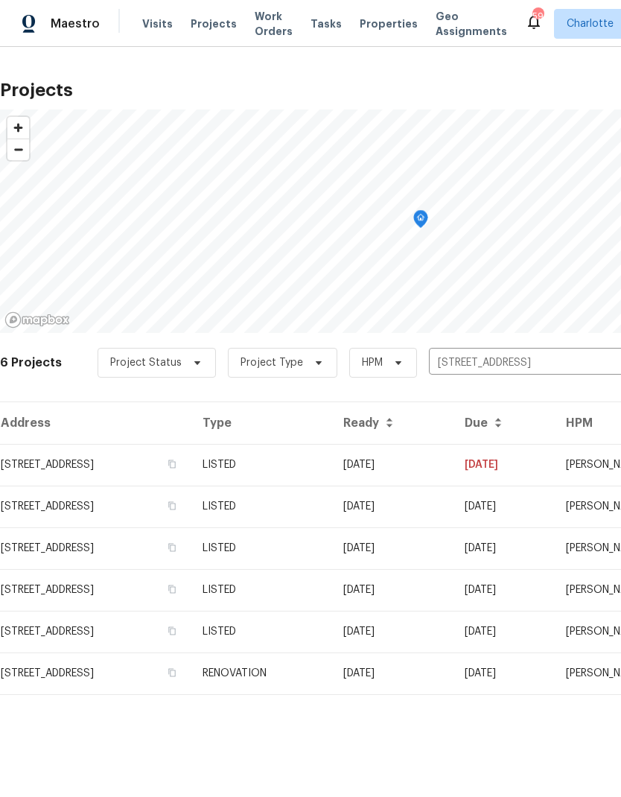
click at [453, 464] on td "08/19/25" at bounding box center [391, 465] width 121 height 42
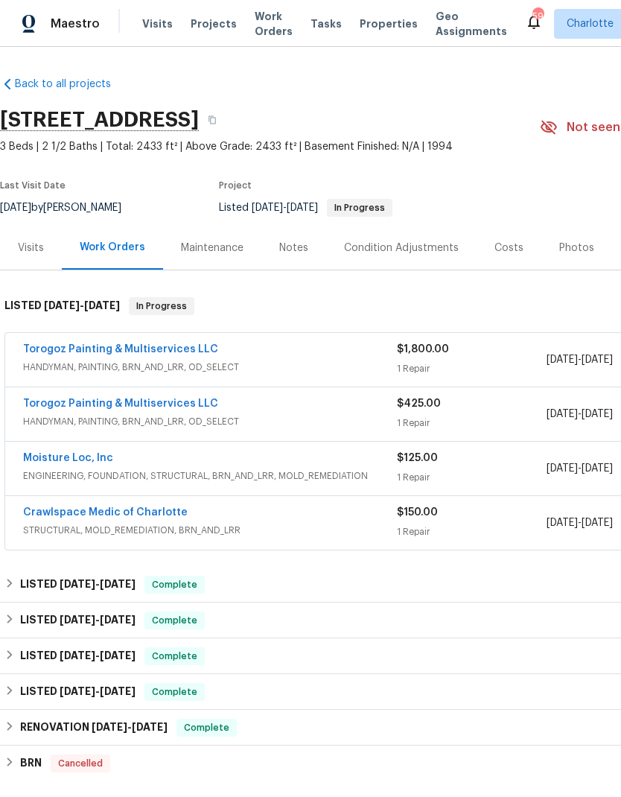
click at [28, 346] on link "Torogoz Painting & Multiservices LLC" at bounding box center [120, 349] width 195 height 10
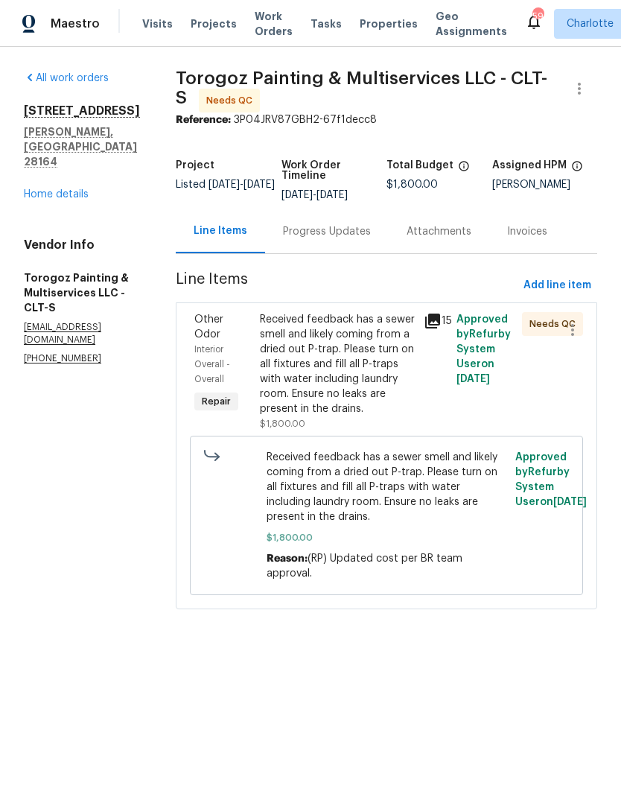
click at [440, 328] on icon at bounding box center [432, 320] width 15 height 15
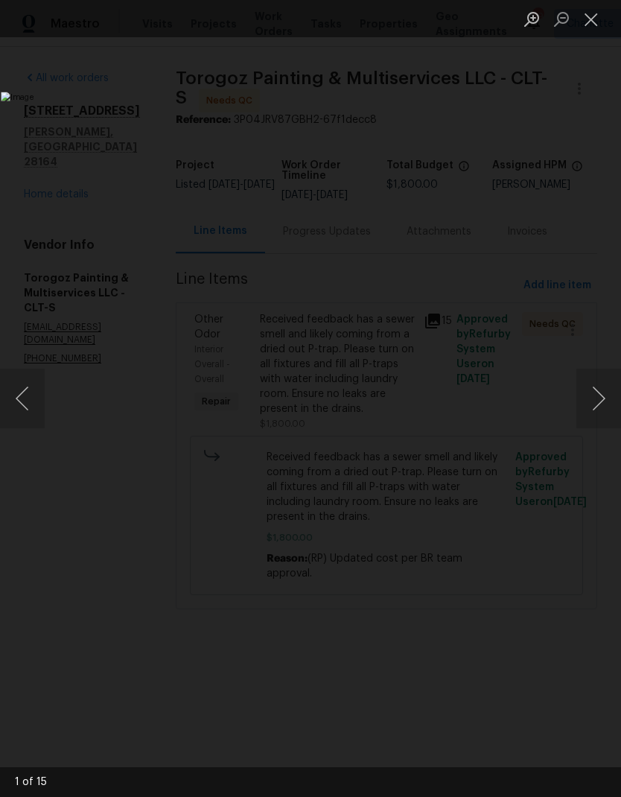
click at [603, 408] on button "Next image" at bounding box center [598, 399] width 45 height 60
click at [612, 405] on button "Next image" at bounding box center [598, 399] width 45 height 60
click at [605, 404] on button "Next image" at bounding box center [598, 399] width 45 height 60
click at [605, 407] on button "Next image" at bounding box center [598, 399] width 45 height 60
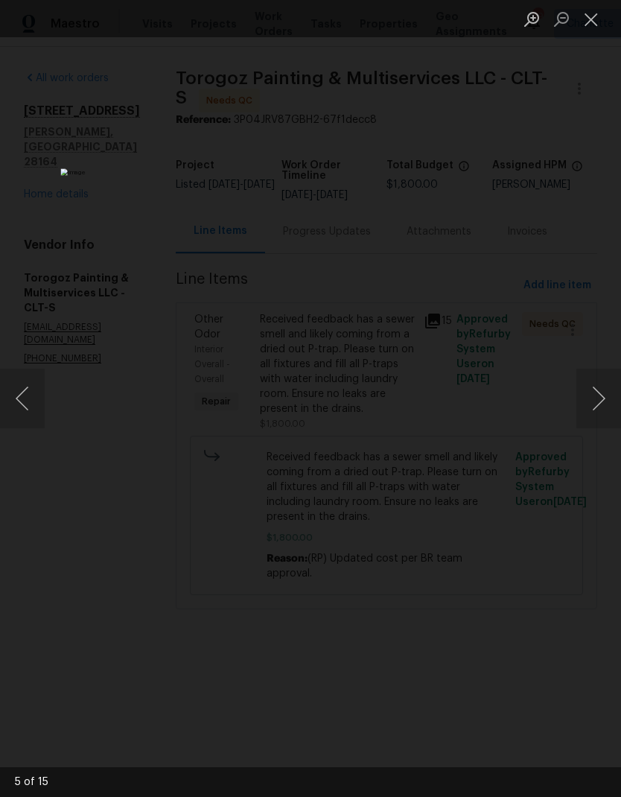
click at [599, 407] on button "Next image" at bounding box center [598, 399] width 45 height 60
click at [604, 407] on button "Next image" at bounding box center [598, 399] width 45 height 60
click at [610, 403] on button "Next image" at bounding box center [598, 399] width 45 height 60
click at [605, 406] on button "Next image" at bounding box center [598, 399] width 45 height 60
click at [613, 404] on button "Next image" at bounding box center [598, 399] width 45 height 60
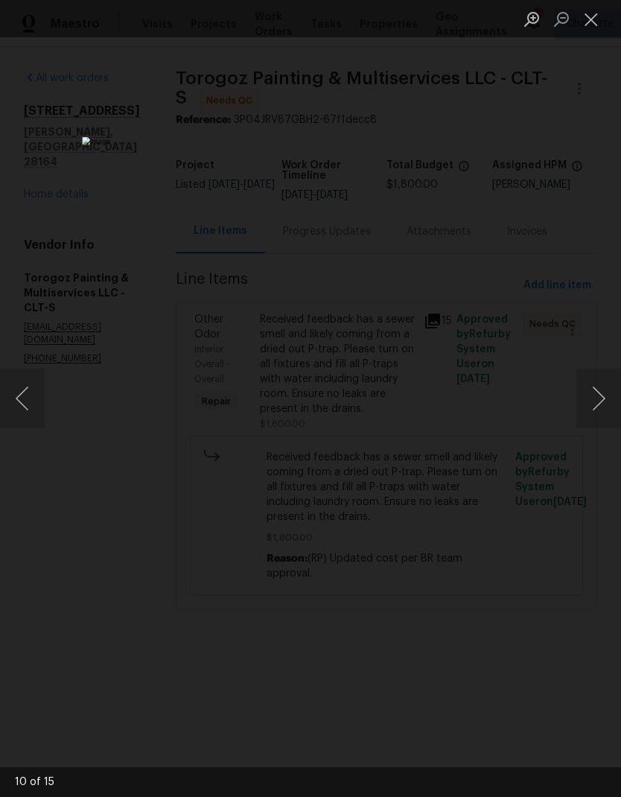
click at [605, 407] on button "Next image" at bounding box center [598, 399] width 45 height 60
click at [603, 407] on button "Next image" at bounding box center [598, 399] width 45 height 60
click at [611, 404] on button "Next image" at bounding box center [598, 399] width 45 height 60
click at [603, 407] on button "Next image" at bounding box center [598, 399] width 45 height 60
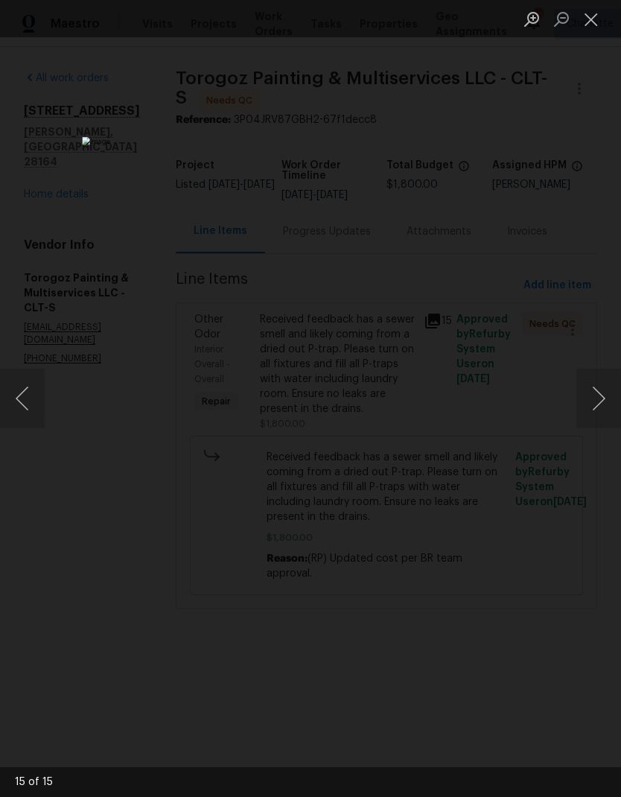
click at [605, 407] on button "Next image" at bounding box center [598, 399] width 45 height 60
click at [606, 409] on button "Next image" at bounding box center [598, 399] width 45 height 60
click at [596, 25] on button "Close lightbox" at bounding box center [591, 19] width 30 height 26
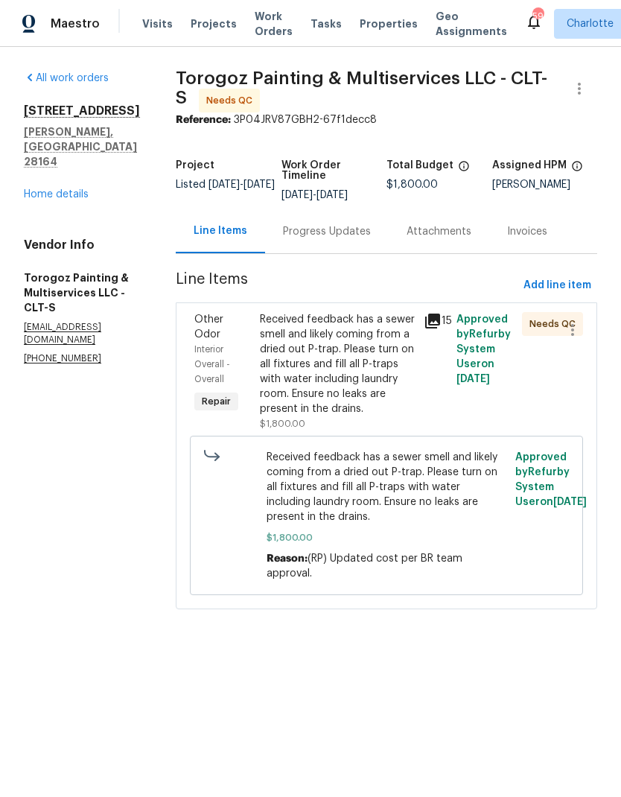
click at [378, 233] on div "Progress Updates" at bounding box center [327, 231] width 124 height 44
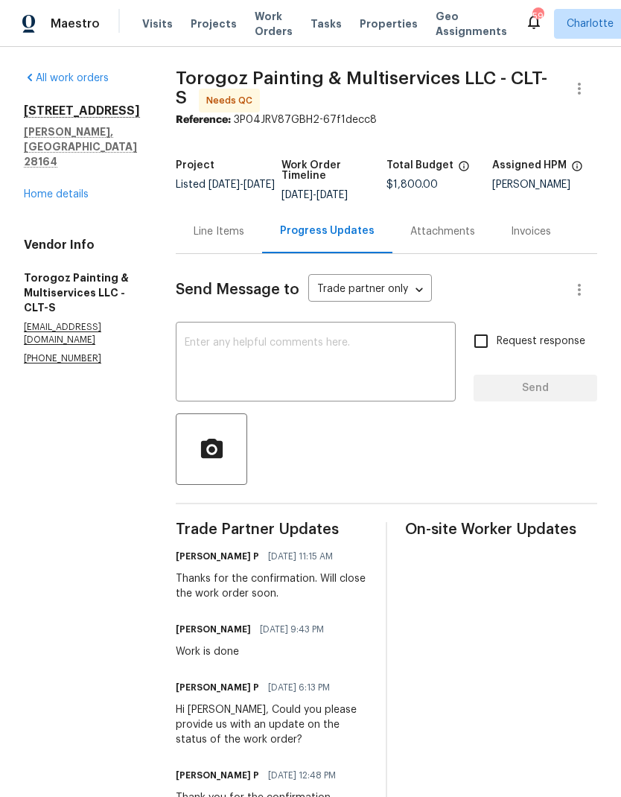
click at [40, 189] on link "Home details" at bounding box center [56, 194] width 65 height 10
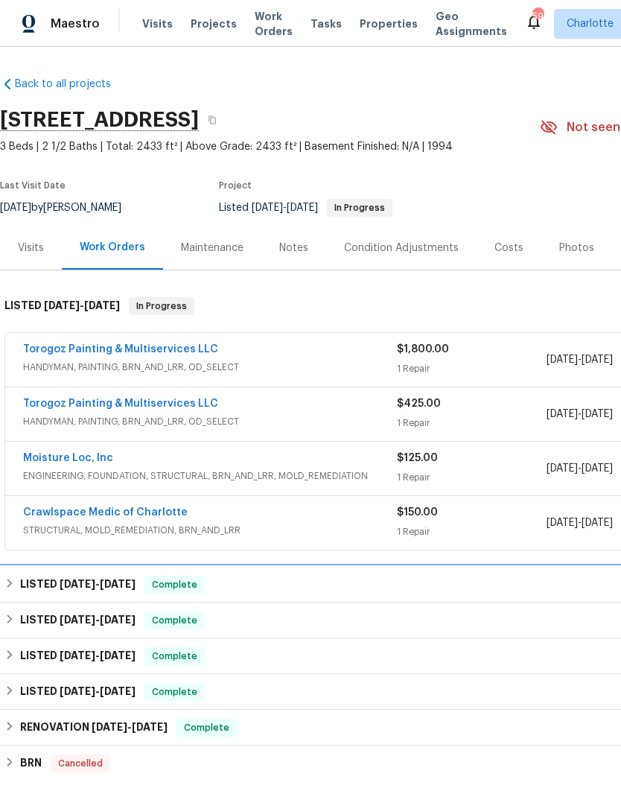
click at [17, 581] on div "LISTED 7/21/25 - 7/24/25 Complete" at bounding box center [420, 585] width 832 height 18
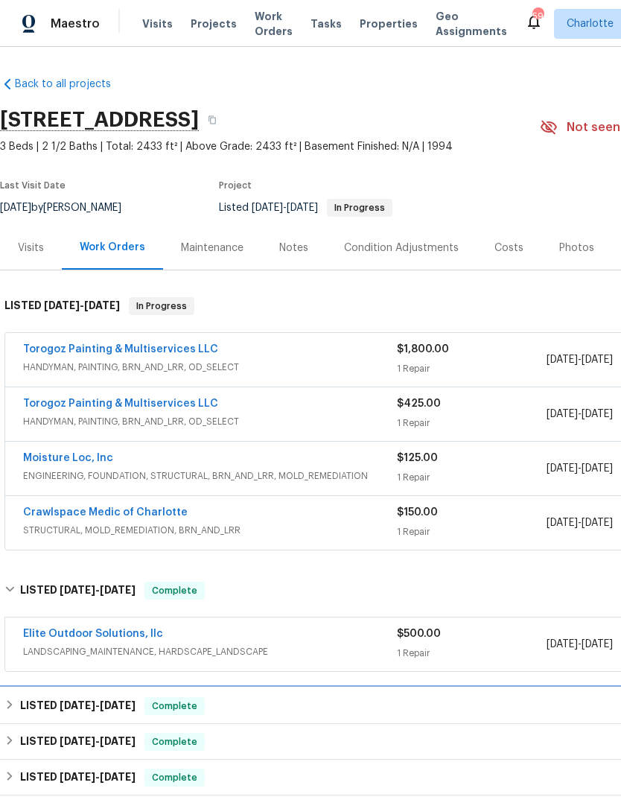
click at [17, 707] on div "LISTED 5/19/25 - 5/22/25 Complete" at bounding box center [420, 706] width 832 height 18
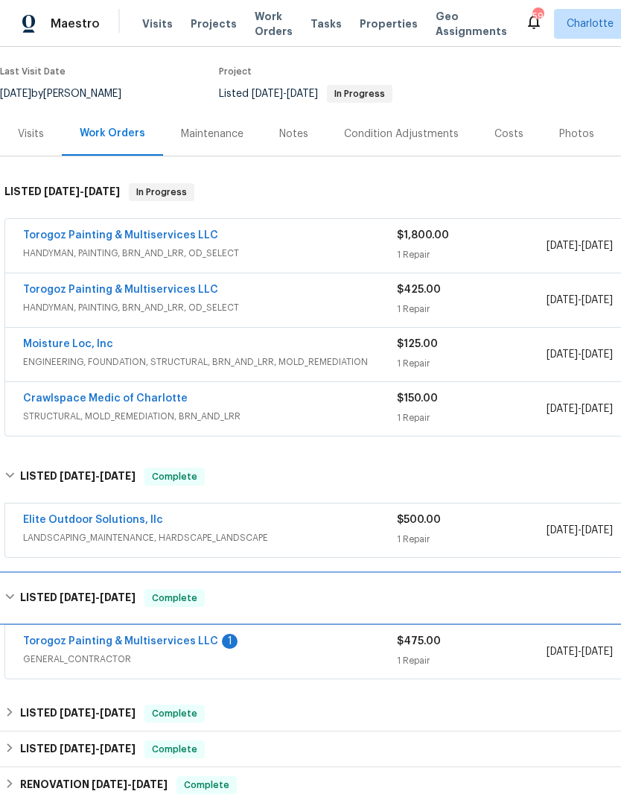
scroll to position [112, 0]
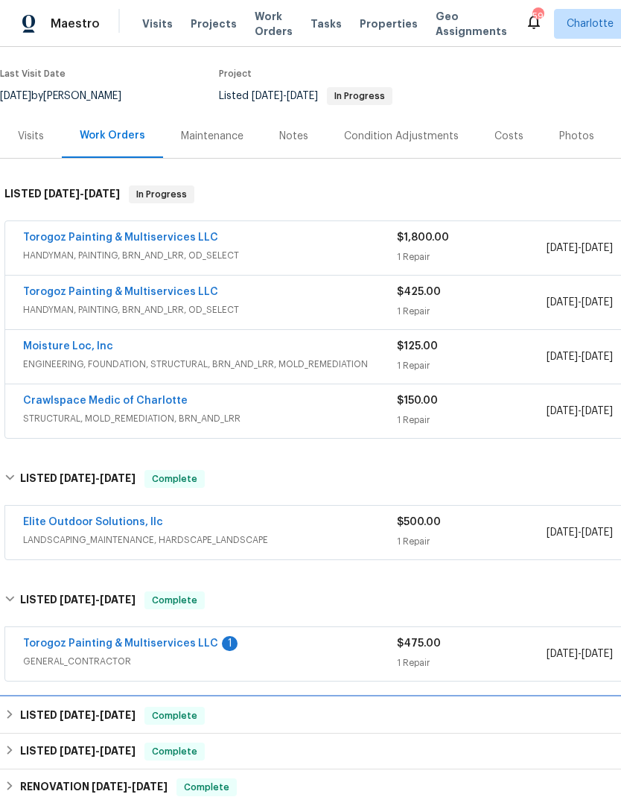
click at [20, 711] on h6 "LISTED 1/21/25 - 1/29/25" at bounding box center [77, 716] width 115 height 18
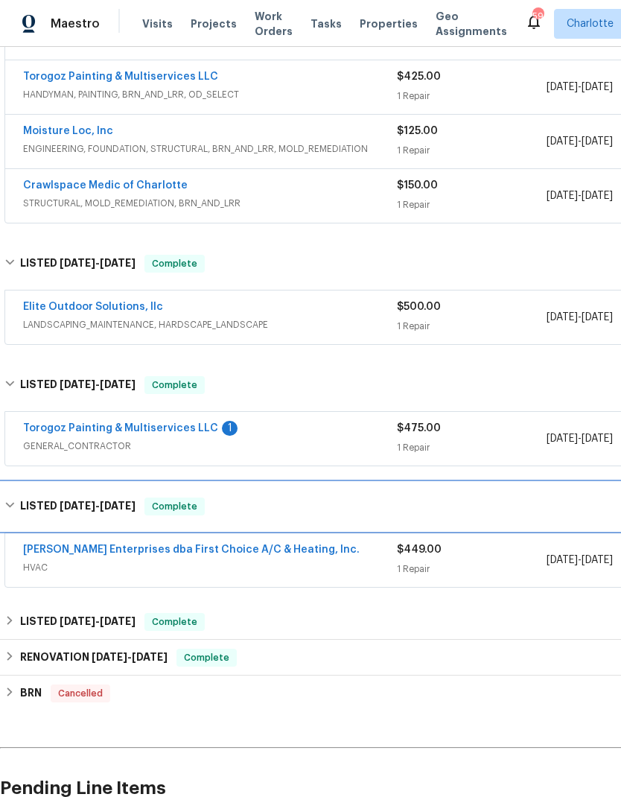
scroll to position [329, 0]
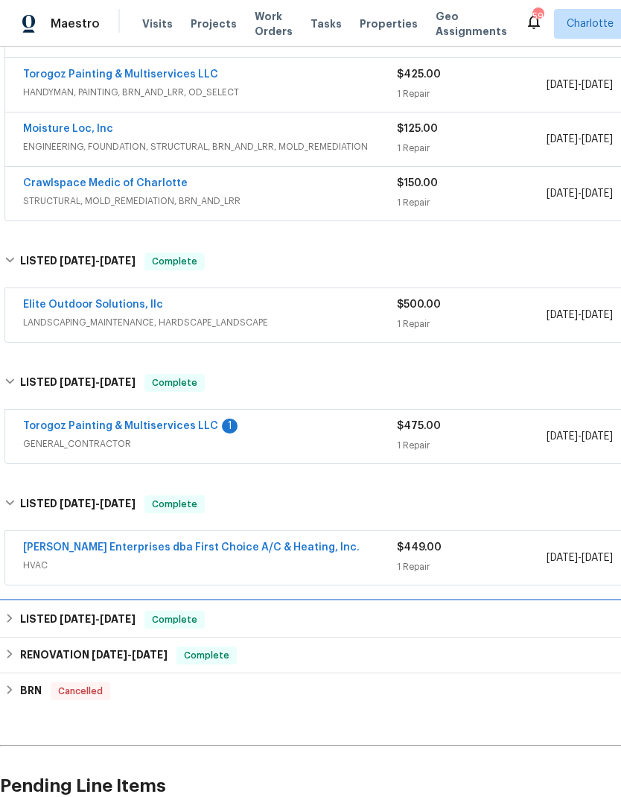
click at [19, 611] on div "LISTED 11/18/24 - 1/9/25 Complete" at bounding box center [420, 620] width 832 height 18
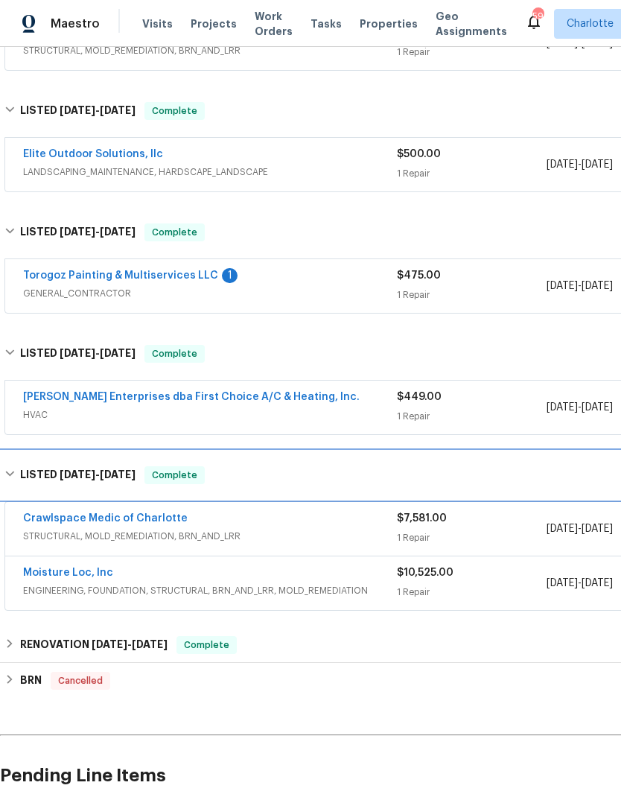
scroll to position [491, 0]
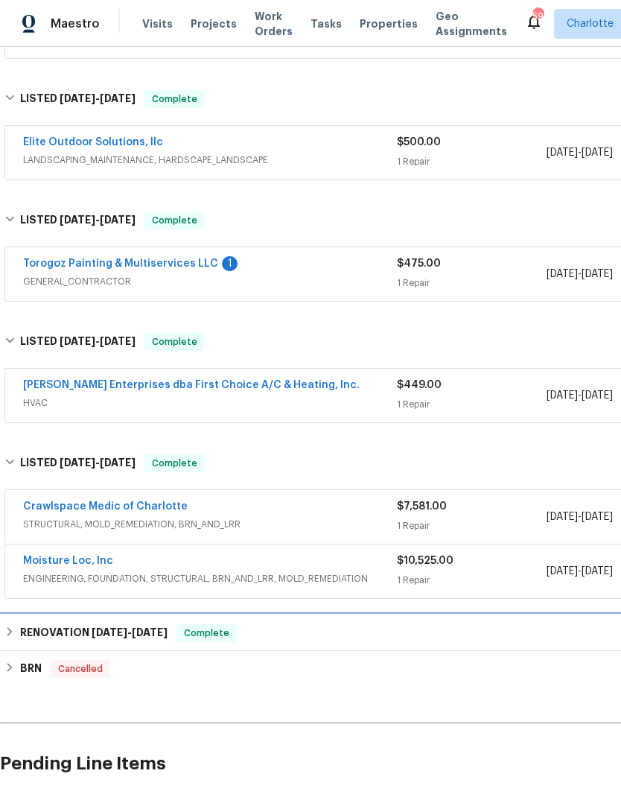
click at [20, 625] on h6 "RENOVATION 10/7/24 - 12/12/24" at bounding box center [93, 633] width 147 height 18
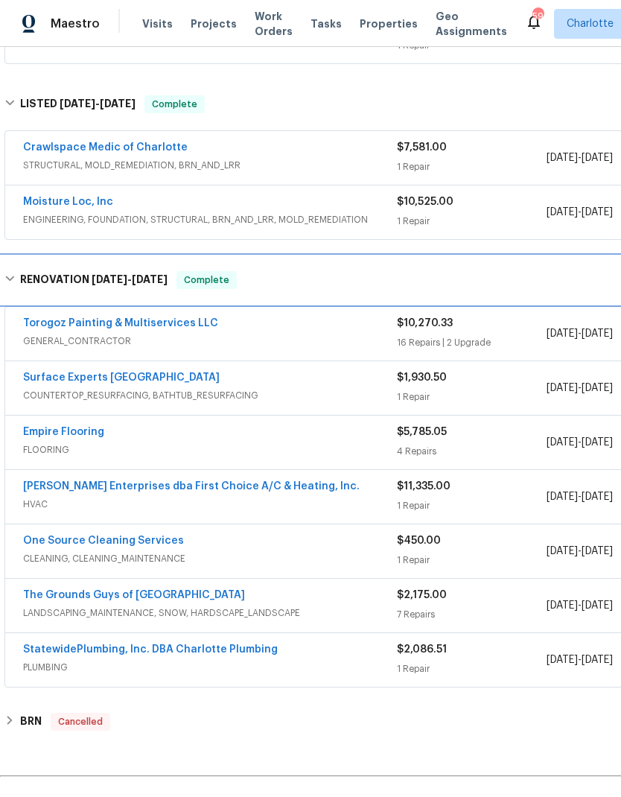
scroll to position [858, 0]
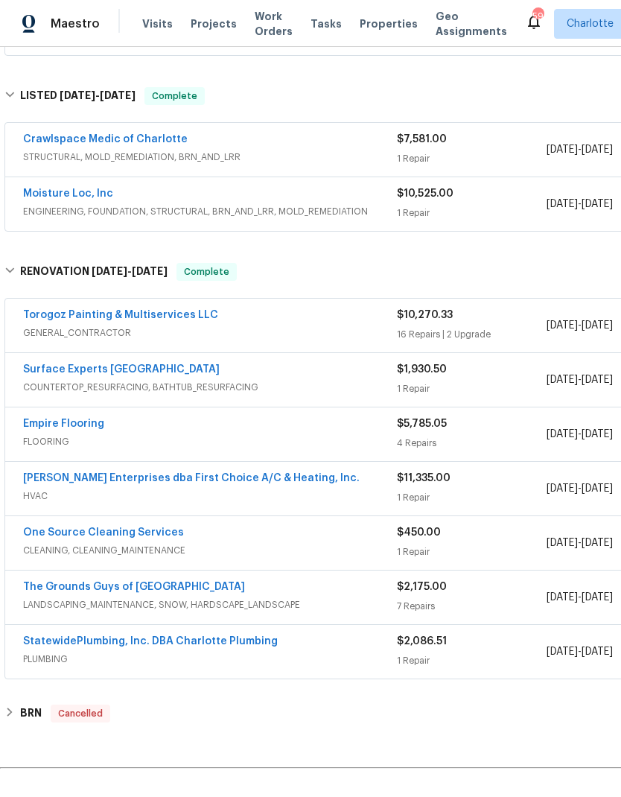
click at [45, 637] on link "StatewidePlumbing, Inc. DBA Charlotte Plumbing" at bounding box center [150, 641] width 255 height 10
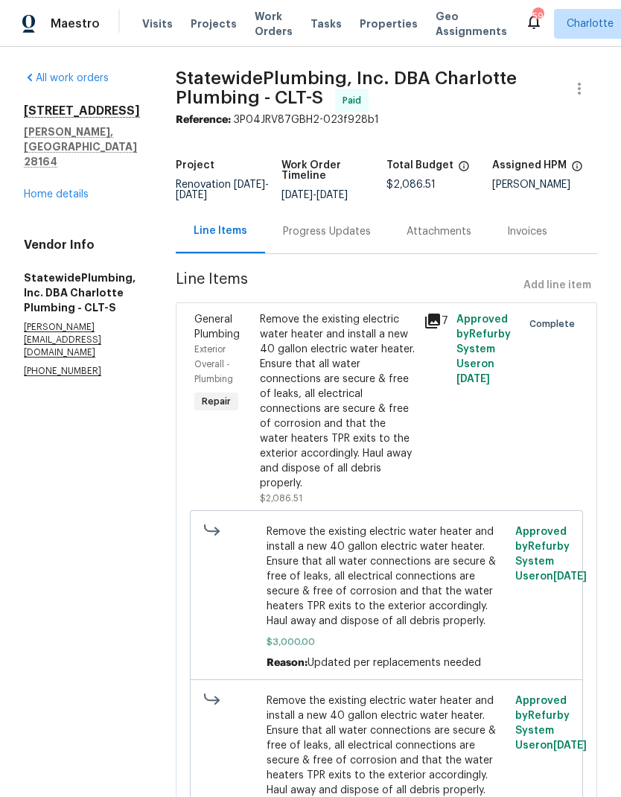
click at [36, 152] on div "1259 Blacksnake Rd Stanley, NC 28164 Home details" at bounding box center [82, 152] width 116 height 98
click at [49, 179] on div "All work orders 1259 Blacksnake Rd Stanley, NC 28164 Home details Vendor Info S…" at bounding box center [82, 224] width 116 height 307
click at [42, 189] on link "Home details" at bounding box center [56, 194] width 65 height 10
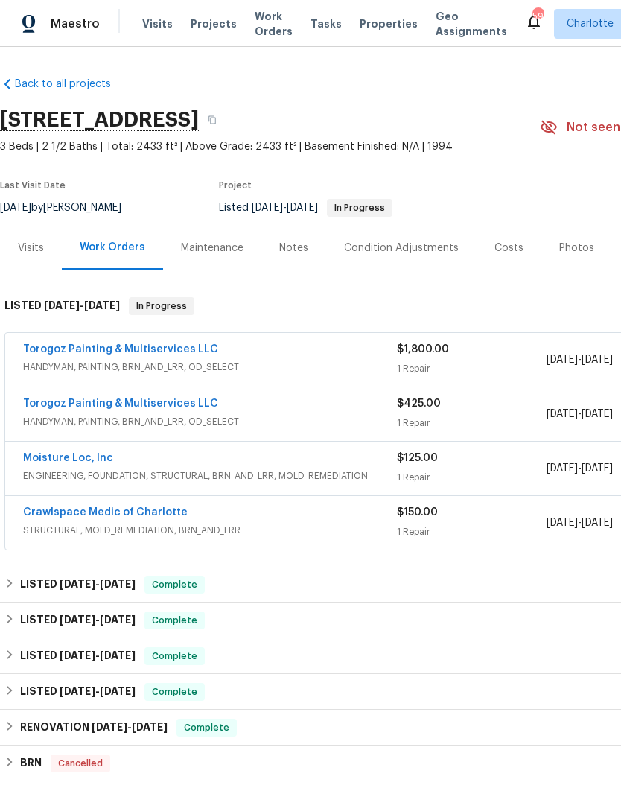
click at [147, 11] on div "Visits Projects Work Orders Tasks Properties Geo Assignments" at bounding box center [333, 24] width 383 height 30
click at [148, 17] on span "Visits" at bounding box center [157, 23] width 31 height 15
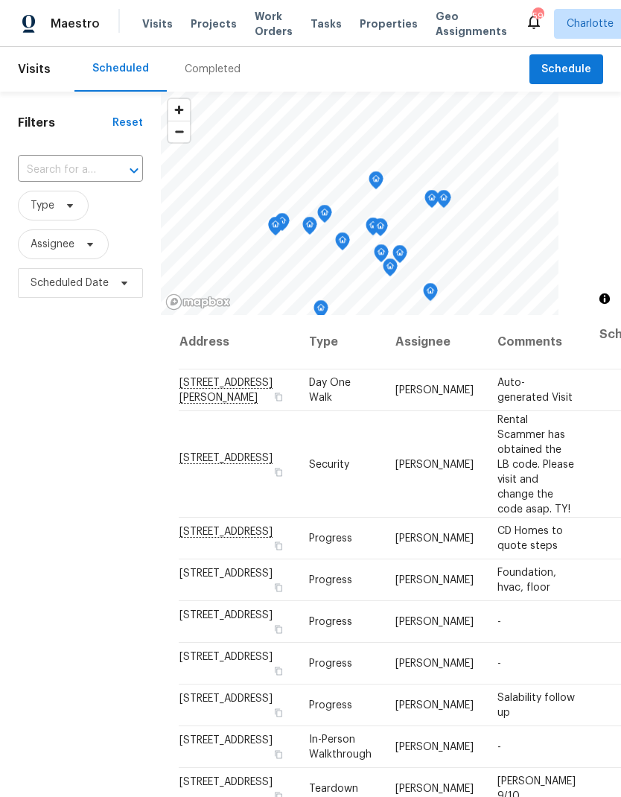
click at [21, 161] on input "text" at bounding box center [59, 170] width 83 height 23
type input "1259"
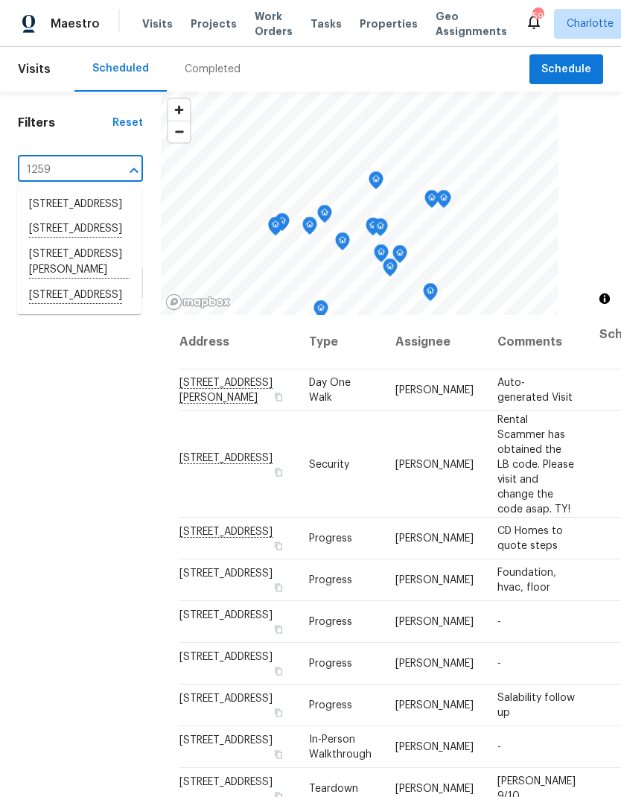
click at [58, 308] on li "1259 Blacksnake Rd, Stanley, NC 28164" at bounding box center [79, 295] width 124 height 25
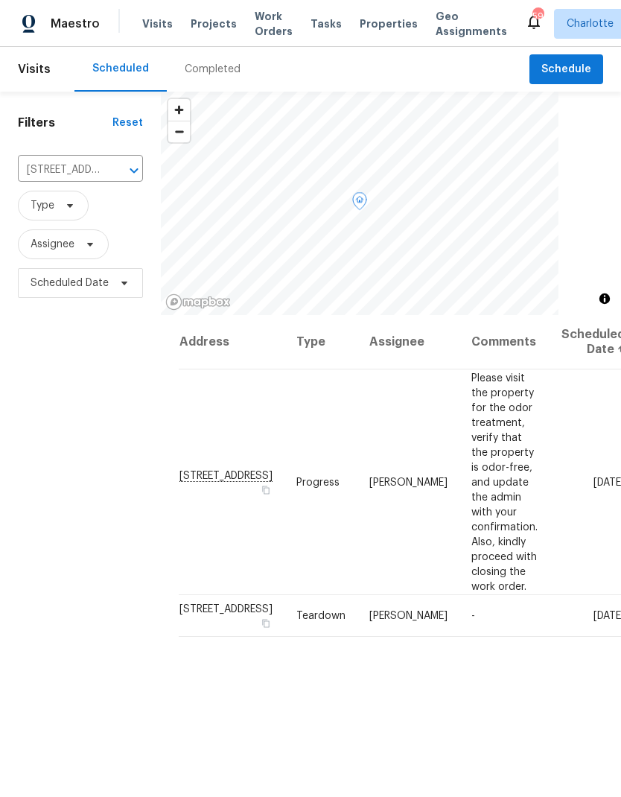
click at [0, 0] on icon at bounding box center [0, 0] width 0 height 0
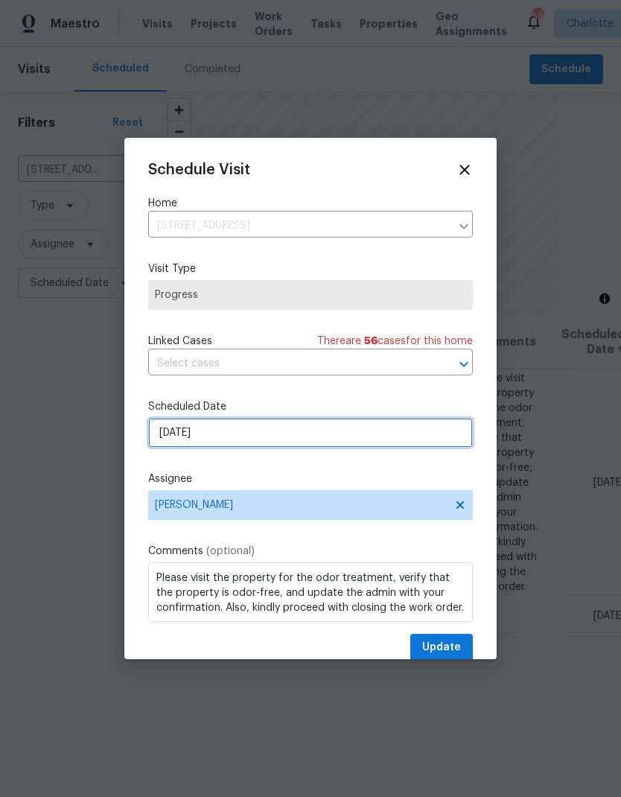
click at [406, 436] on input "9/6/2025" at bounding box center [310, 433] width 325 height 30
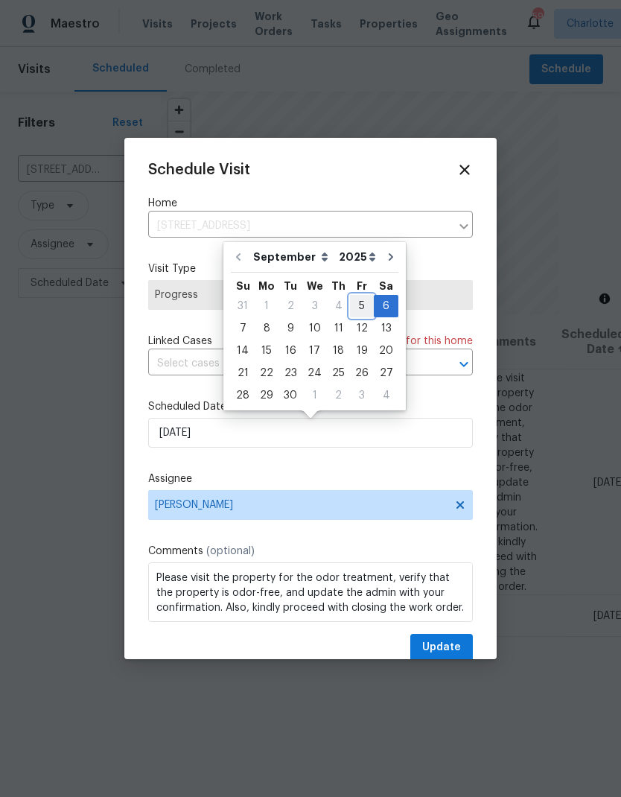
click at [357, 305] on div "5" at bounding box center [362, 306] width 24 height 21
type input "[DATE]"
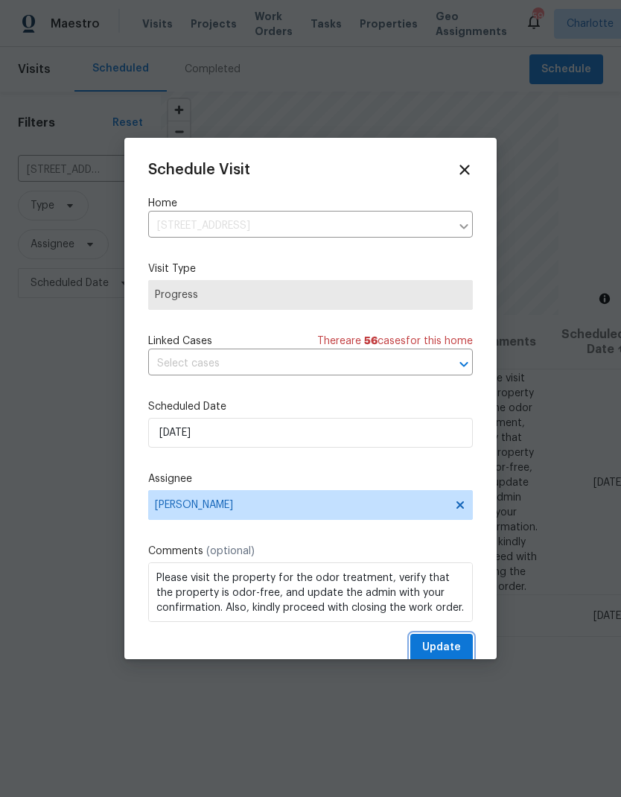
click at [440, 646] on span "Update" at bounding box center [441, 647] width 39 height 19
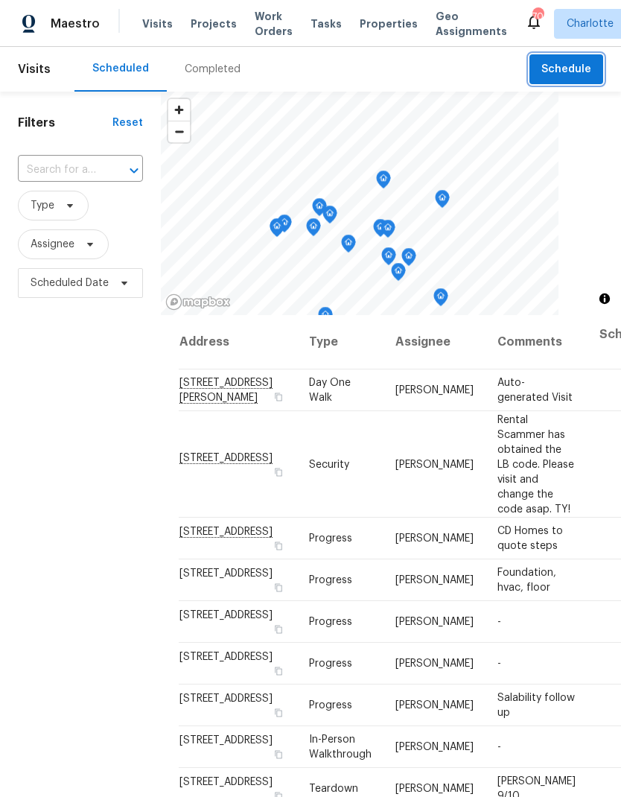
click at [583, 70] on span "Schedule" at bounding box center [566, 69] width 50 height 19
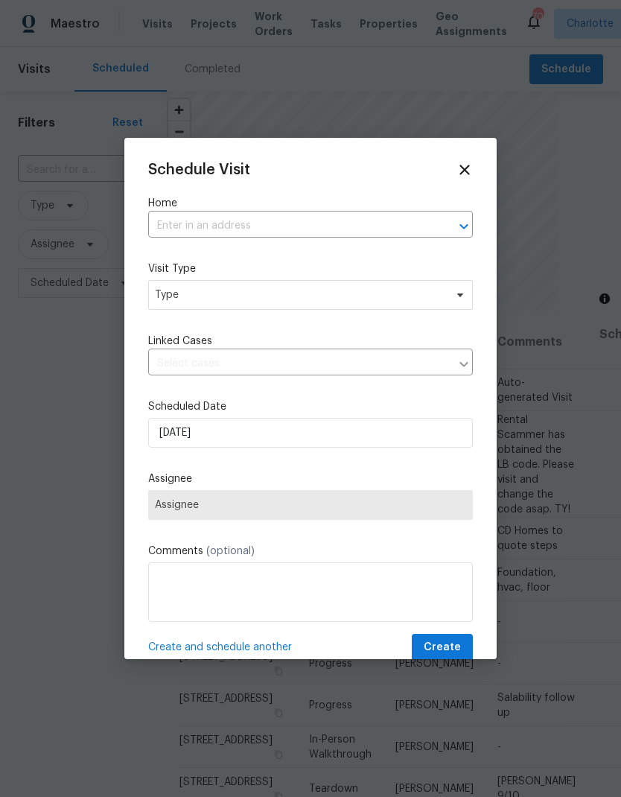
click at [307, 237] on input "text" at bounding box center [289, 225] width 283 height 23
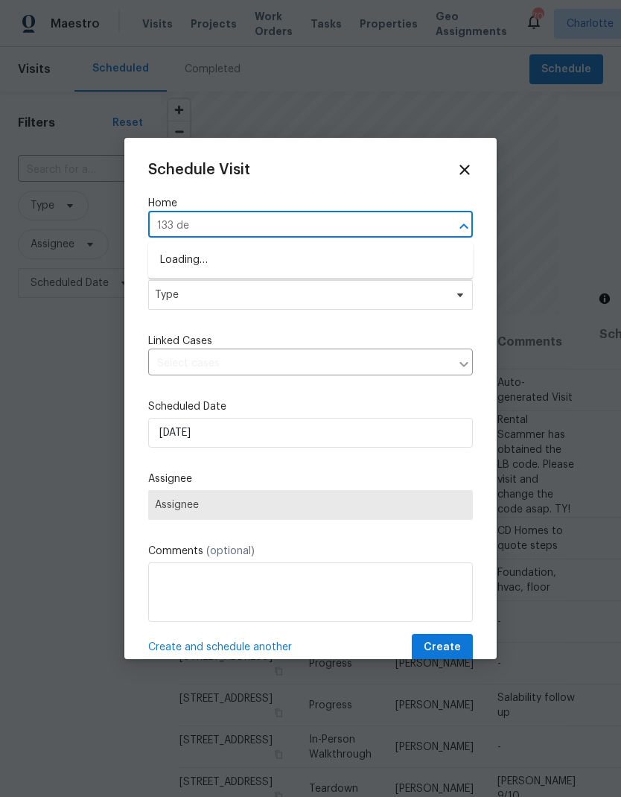
type input "133 dev"
click at [174, 264] on li "[STREET_ADDRESS][PERSON_NAME]" at bounding box center [310, 260] width 325 height 25
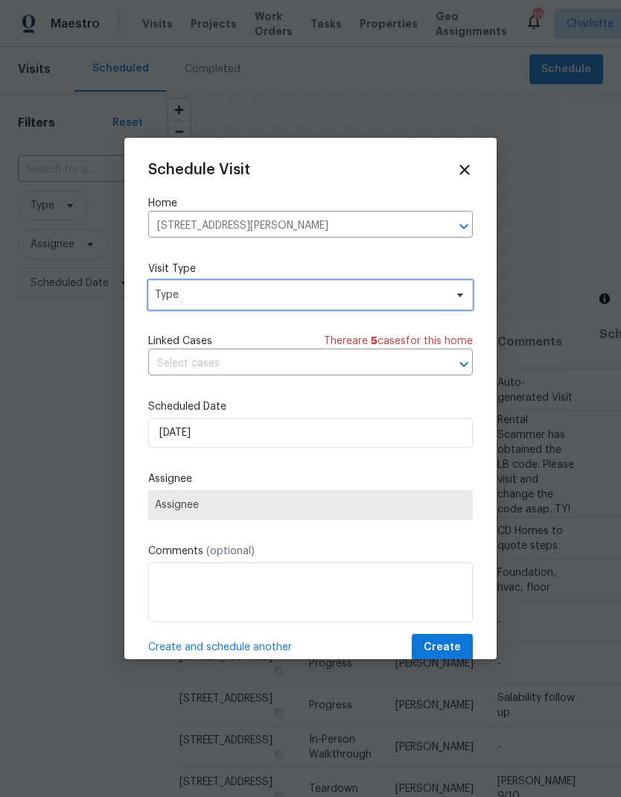
click at [168, 298] on span "Type" at bounding box center [300, 294] width 290 height 15
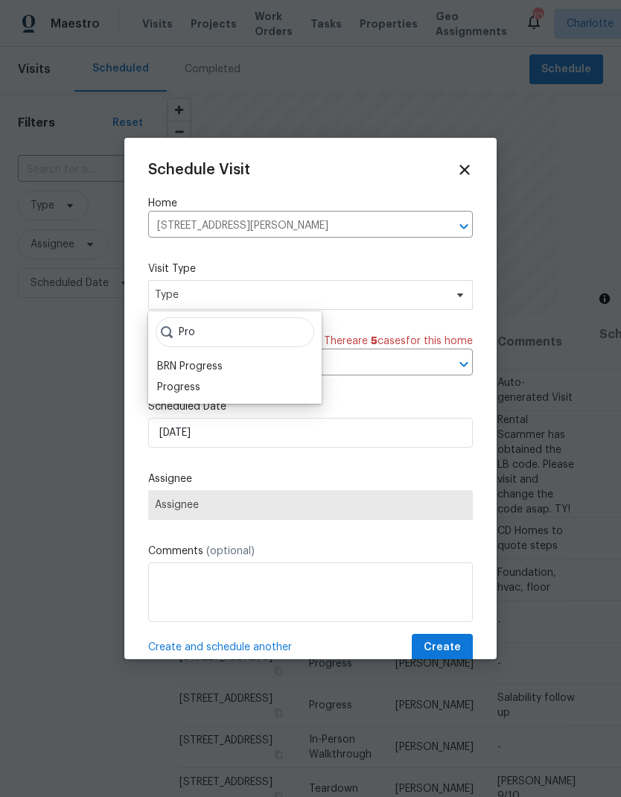
type input "Pro"
click at [171, 393] on div "Progress" at bounding box center [178, 387] width 43 height 15
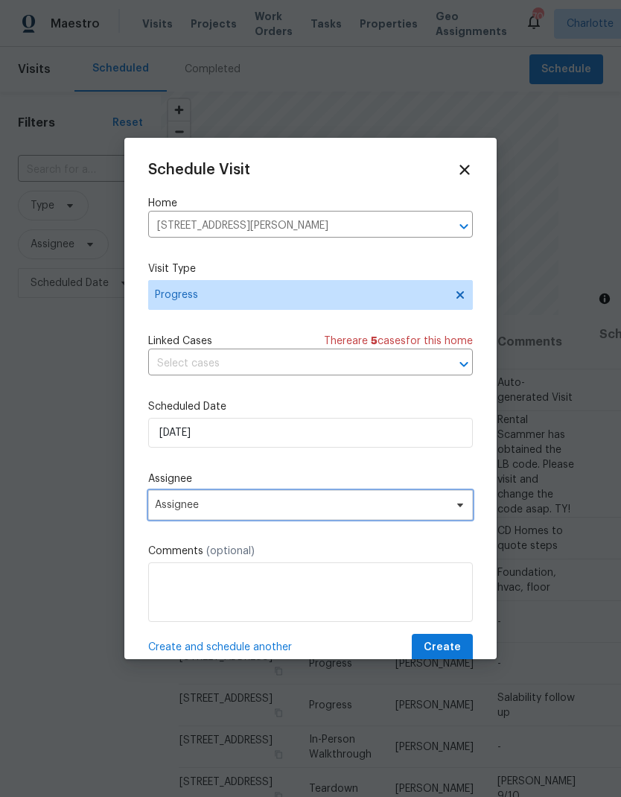
click at [467, 500] on span "Assignee" at bounding box center [310, 505] width 325 height 30
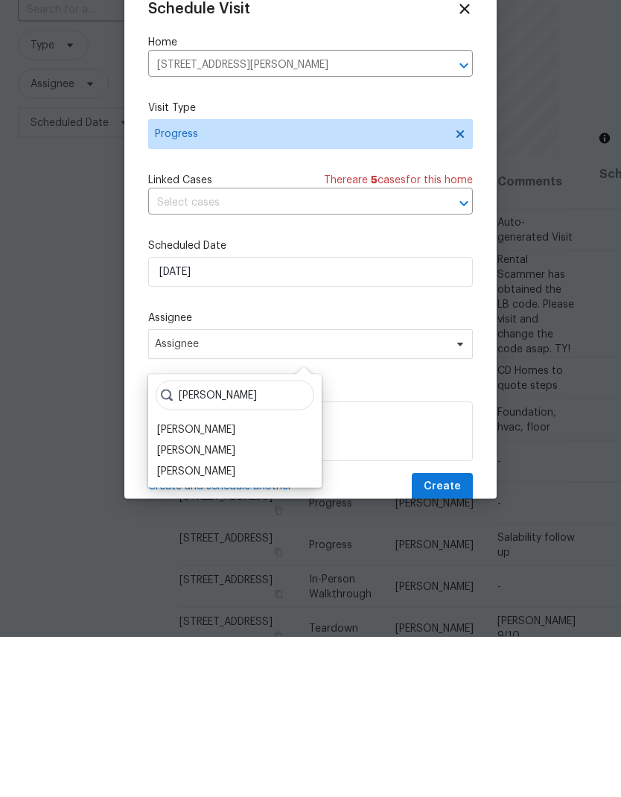
type input "Ryan c"
click at [173, 582] on div "[PERSON_NAME]" at bounding box center [196, 589] width 78 height 15
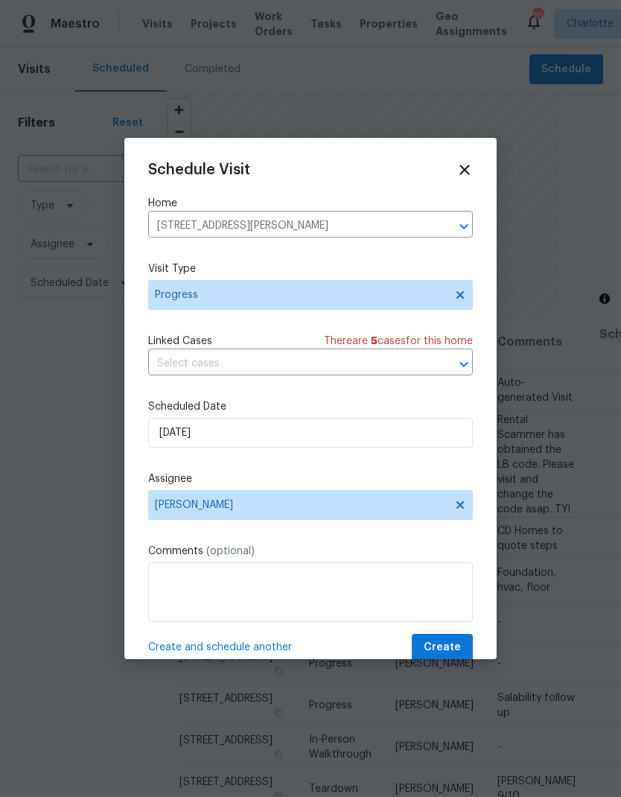
click at [450, 649] on span "Create" at bounding box center [442, 647] width 37 height 19
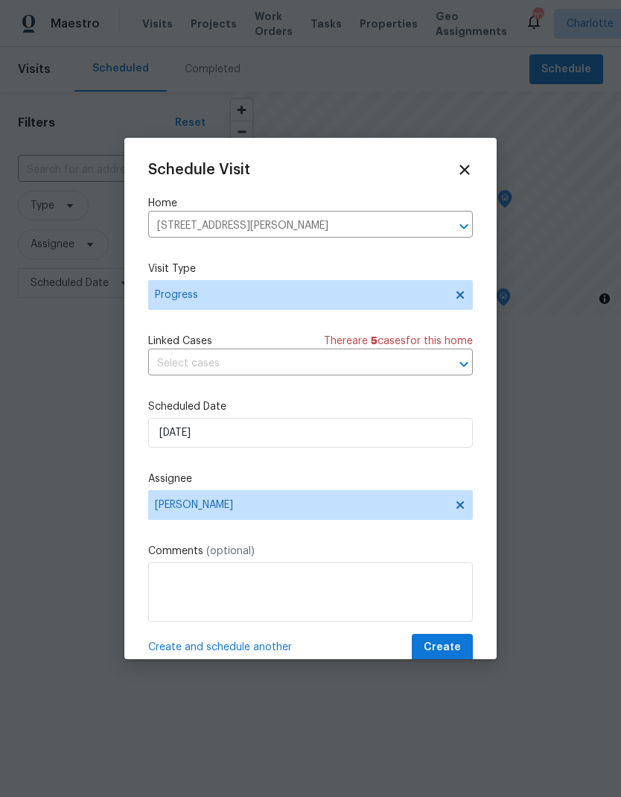
scroll to position [0, 0]
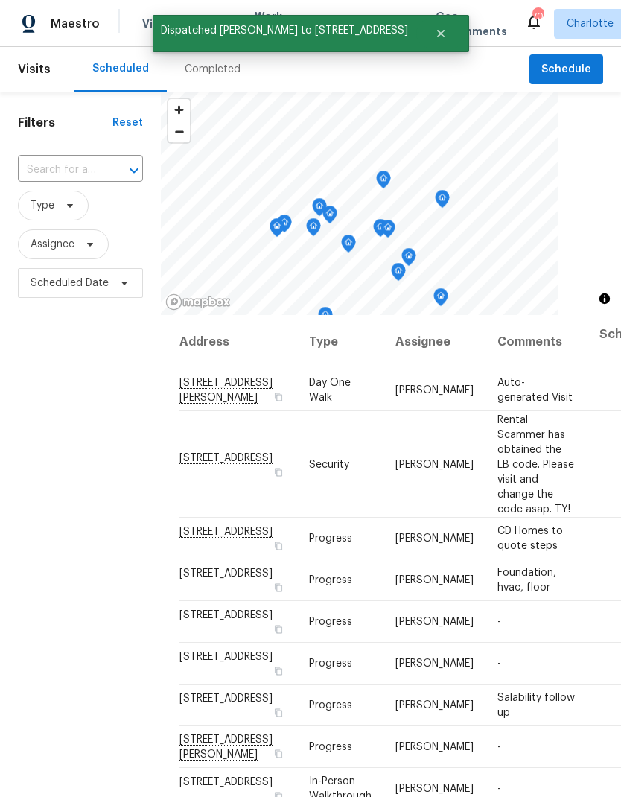
click at [28, 380] on div "Filters Reset ​ Type Assignee Scheduled Date" at bounding box center [80, 522] width 161 height 861
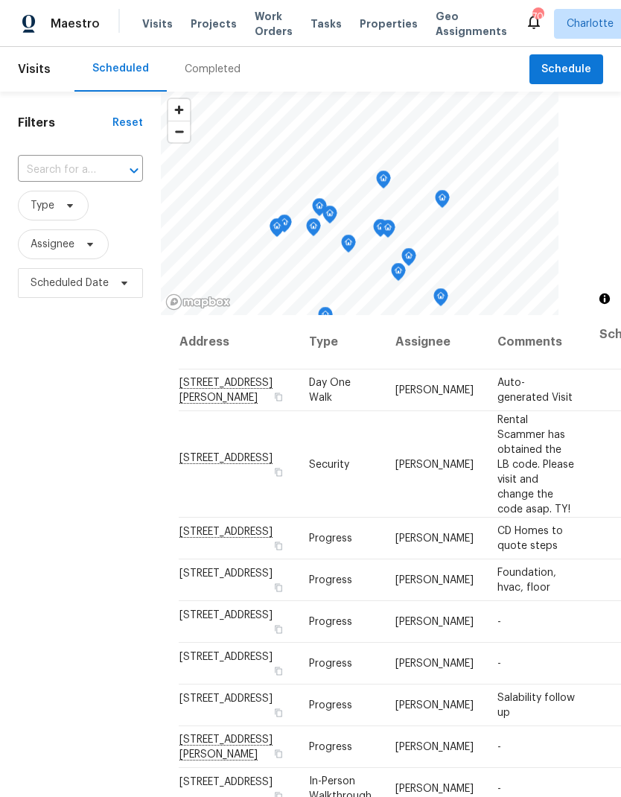
click at [197, 10] on div "Visits Projects Work Orders Tasks Properties Geo Assignments" at bounding box center [333, 24] width 383 height 30
click at [196, 26] on span "Projects" at bounding box center [214, 23] width 46 height 15
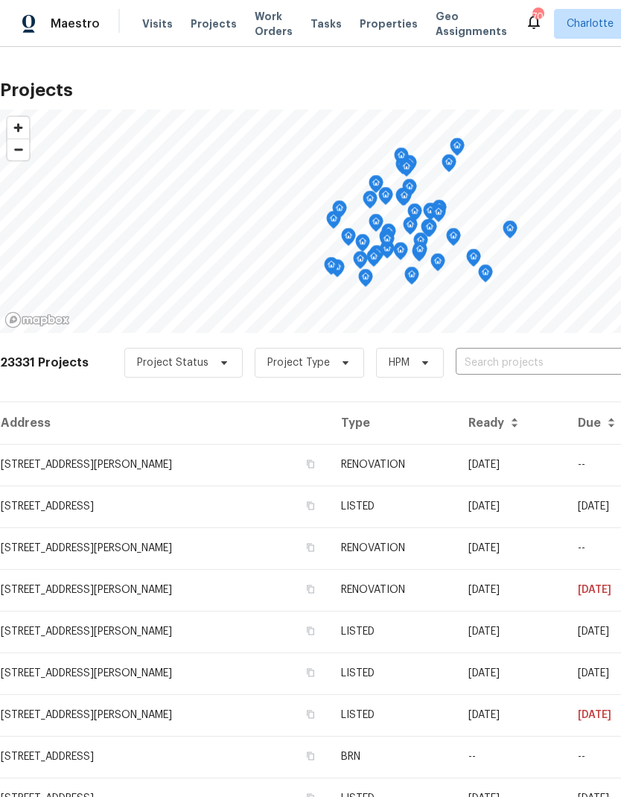
click at [564, 366] on input "text" at bounding box center [541, 362] width 171 height 23
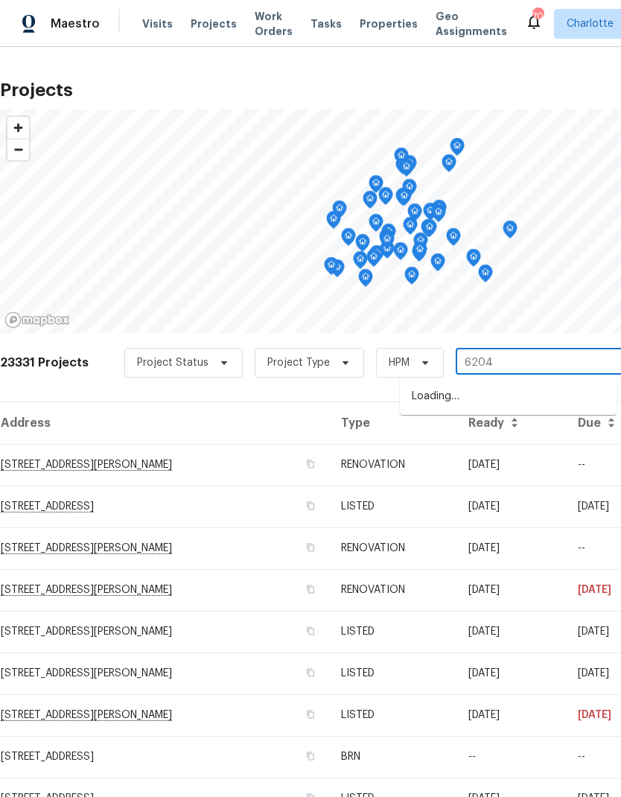
type input "6204"
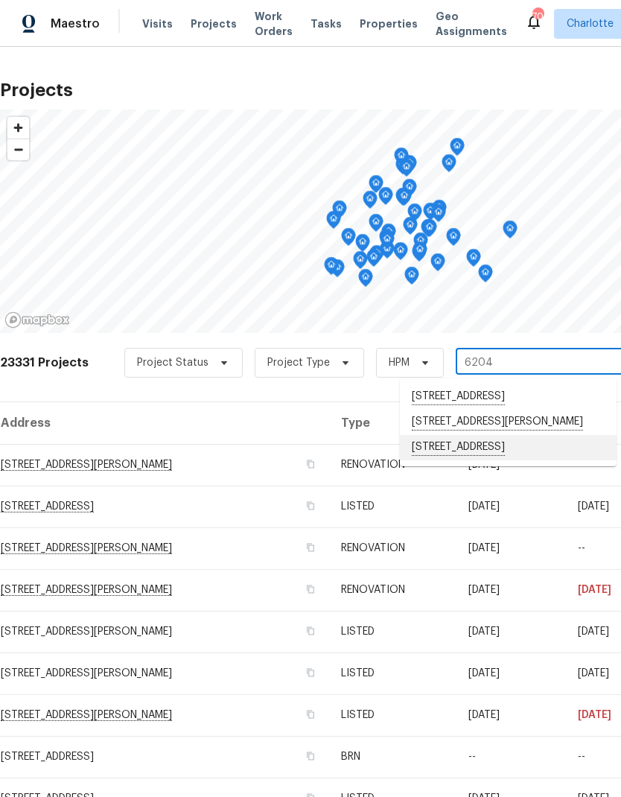
click at [504, 460] on li "[STREET_ADDRESS]" at bounding box center [508, 447] width 217 height 25
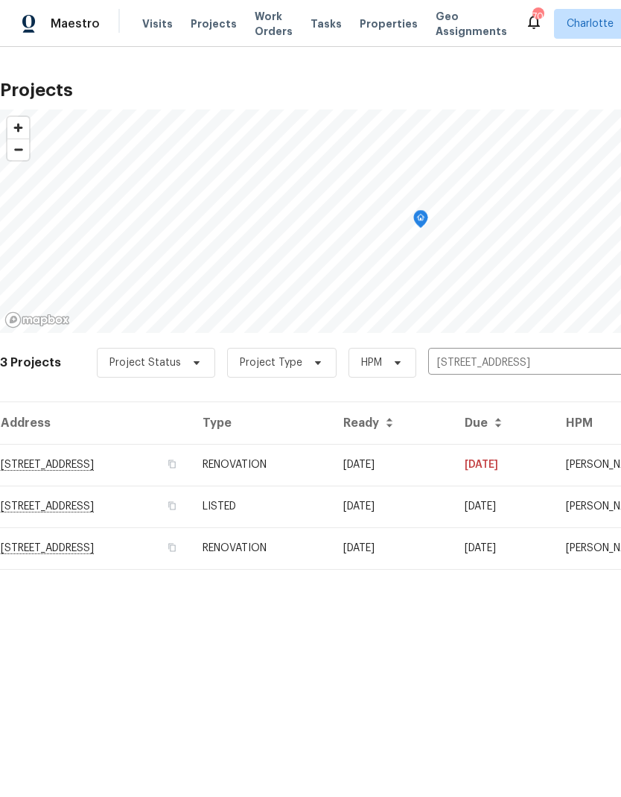
click at [105, 461] on td "[STREET_ADDRESS]" at bounding box center [95, 465] width 191 height 42
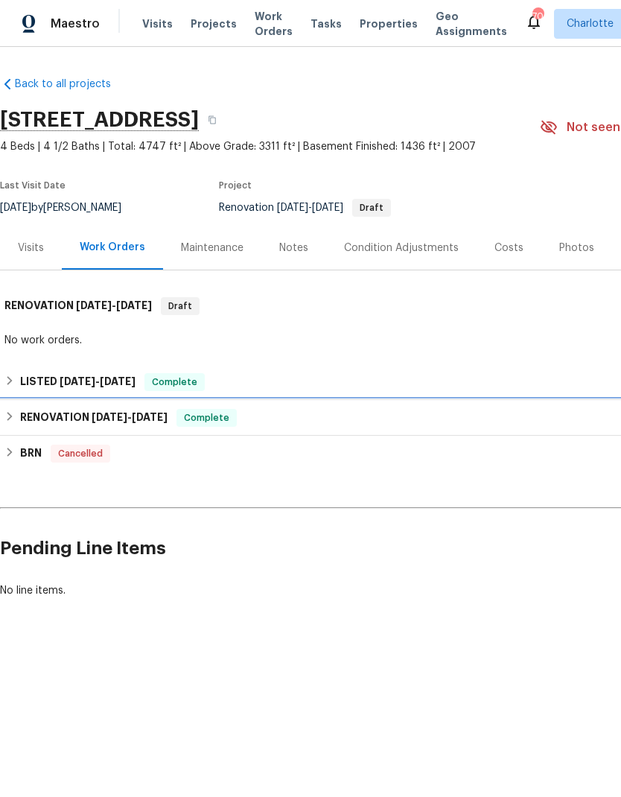
click at [12, 415] on icon at bounding box center [9, 416] width 10 height 10
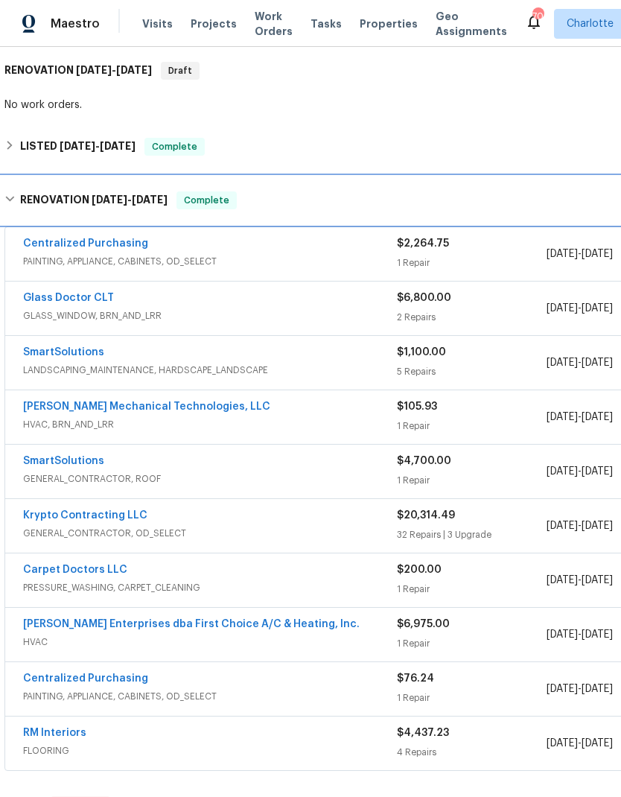
scroll to position [235, 0]
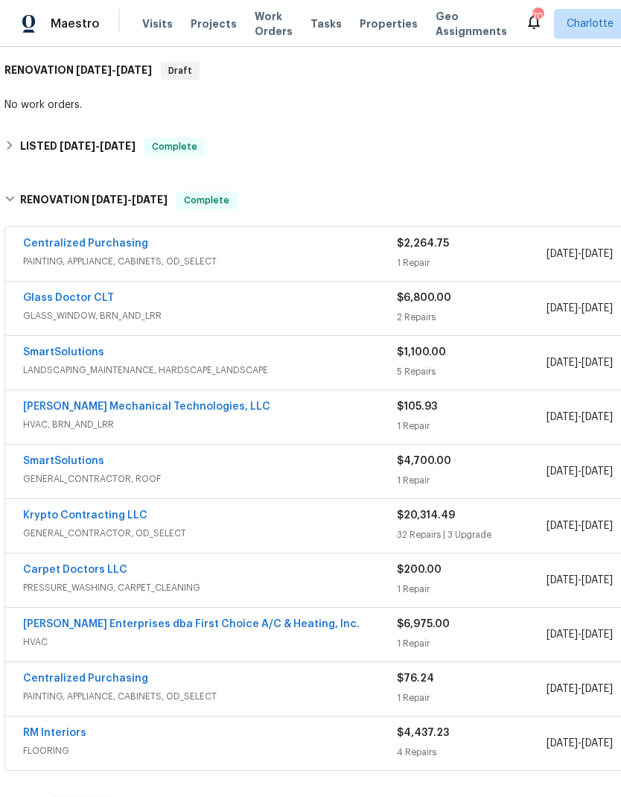
click at [42, 459] on link "SmartSolutions" at bounding box center [63, 461] width 81 height 10
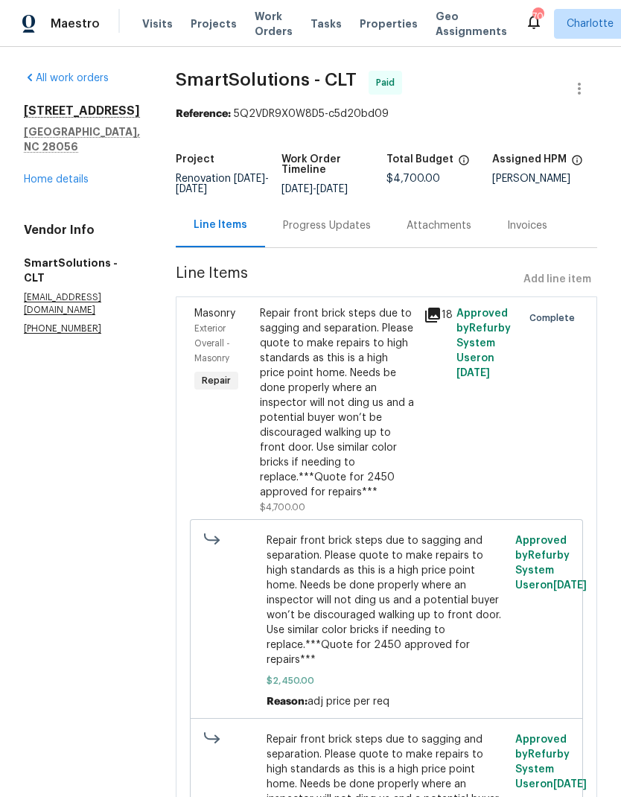
click at [440, 322] on icon at bounding box center [432, 314] width 15 height 15
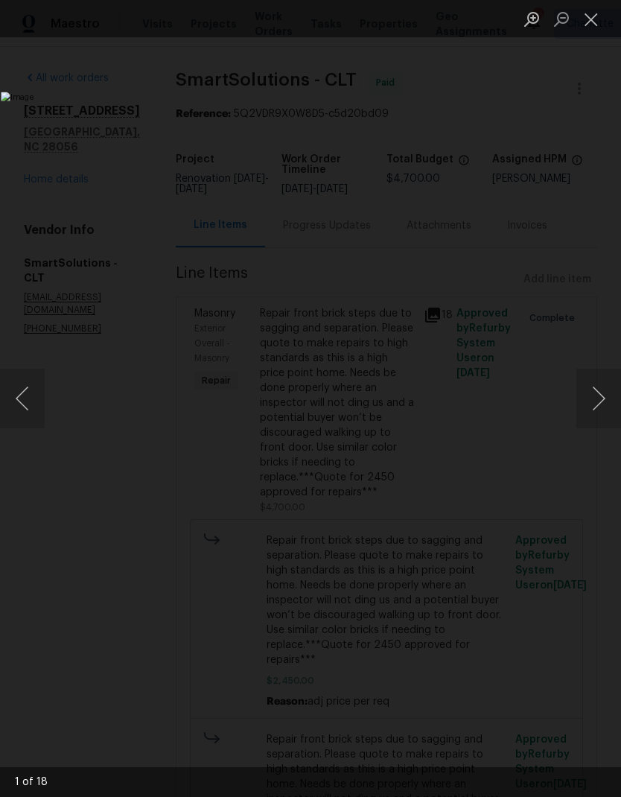
click at [602, 409] on button "Next image" at bounding box center [598, 399] width 45 height 60
click at [603, 405] on button "Next image" at bounding box center [598, 399] width 45 height 60
click at [603, 407] on button "Next image" at bounding box center [598, 399] width 45 height 60
click at [601, 411] on button "Next image" at bounding box center [598, 399] width 45 height 60
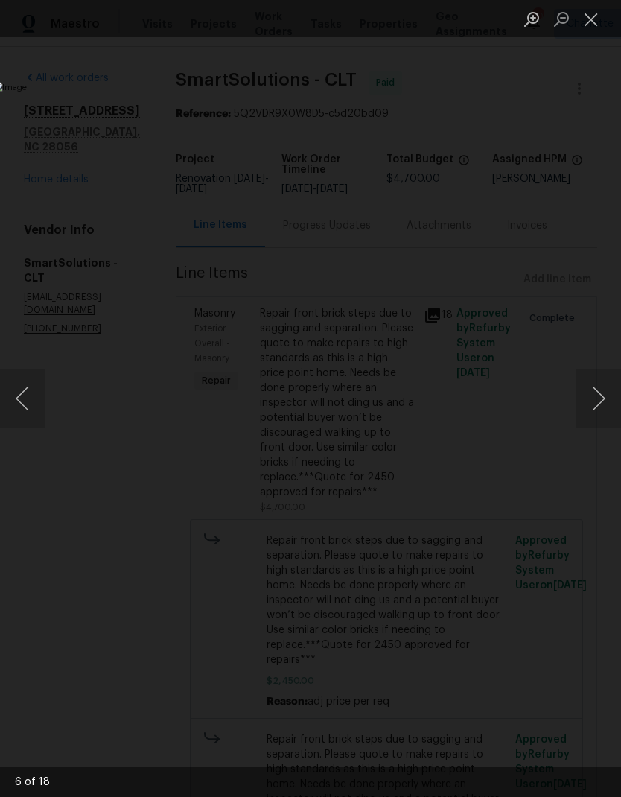
click at [601, 409] on button "Next image" at bounding box center [598, 399] width 45 height 60
click at [601, 408] on button "Next image" at bounding box center [598, 399] width 45 height 60
click at [31, 400] on button "Previous image" at bounding box center [22, 399] width 45 height 60
click at [487, 439] on img "Lightbox" at bounding box center [240, 399] width 494 height 634
click at [595, 121] on div "Lightbox" at bounding box center [310, 398] width 621 height 797
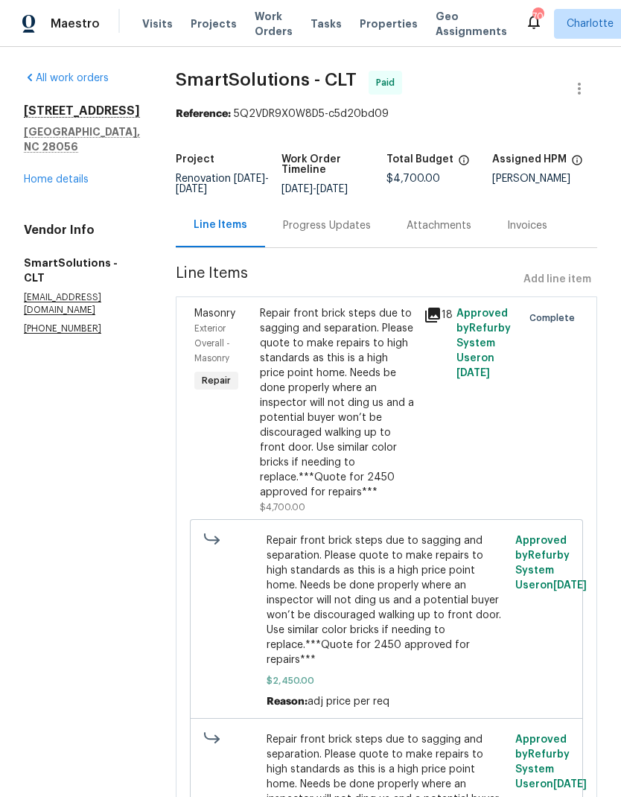
click at [439, 322] on icon at bounding box center [432, 314] width 15 height 15
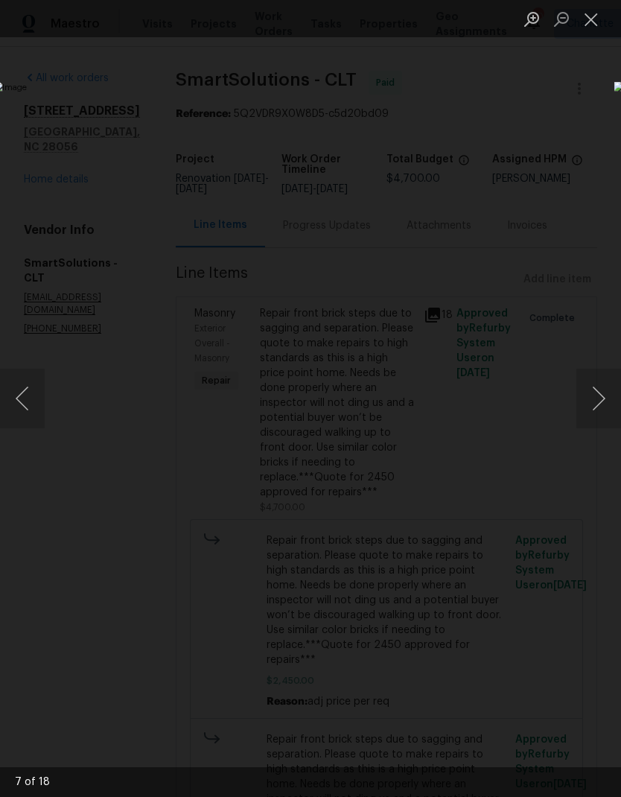
click at [612, 409] on button "Next image" at bounding box center [598, 399] width 45 height 60
click at [604, 410] on button "Next image" at bounding box center [598, 399] width 45 height 60
click at [605, 406] on button "Next image" at bounding box center [598, 399] width 45 height 60
click at [602, 408] on button "Next image" at bounding box center [598, 399] width 45 height 60
click at [21, 391] on button "Previous image" at bounding box center [22, 399] width 45 height 60
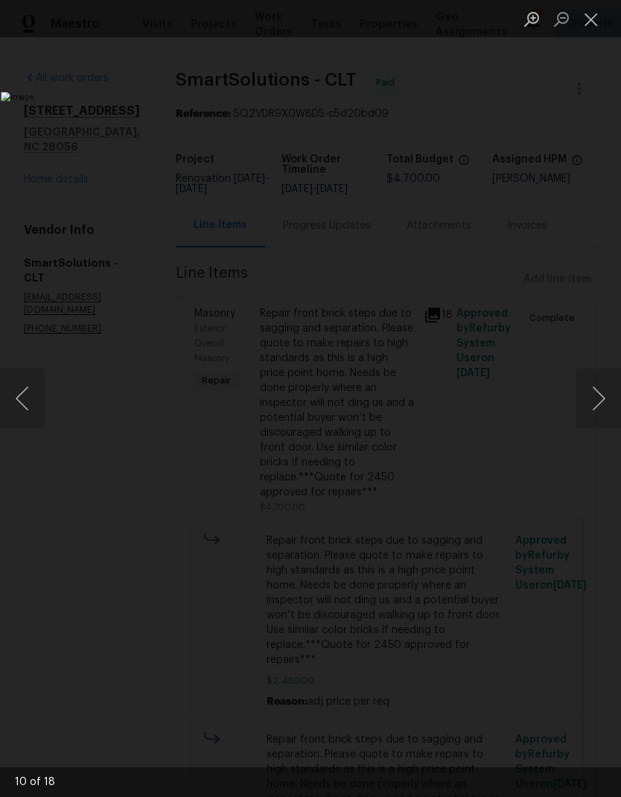
click at [605, 405] on button "Next image" at bounding box center [598, 399] width 45 height 60
click at [605, 397] on button "Next image" at bounding box center [598, 399] width 45 height 60
click at [606, 389] on button "Next image" at bounding box center [598, 399] width 45 height 60
click at [605, 394] on button "Next image" at bounding box center [598, 399] width 45 height 60
click at [599, 396] on button "Next image" at bounding box center [598, 399] width 45 height 60
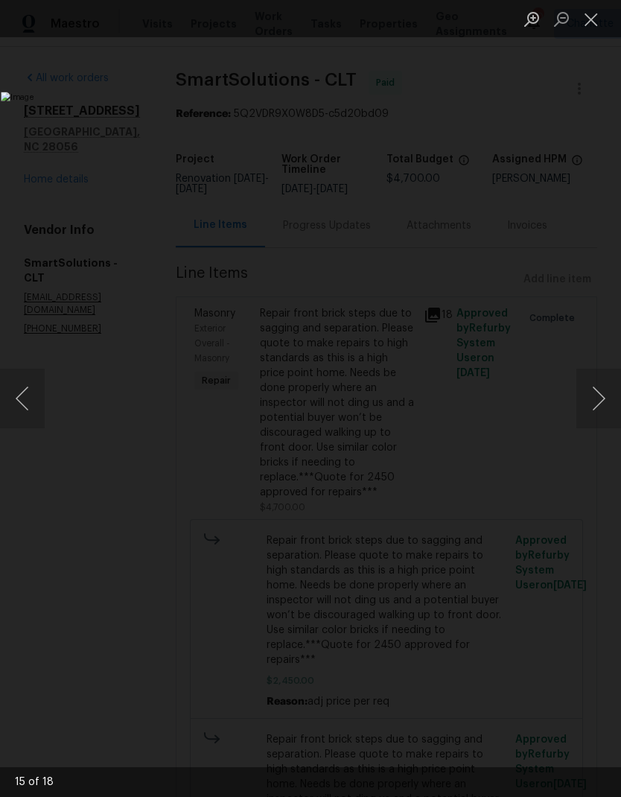
click at [602, 395] on button "Next image" at bounding box center [598, 399] width 45 height 60
click at [601, 398] on button "Next image" at bounding box center [598, 399] width 45 height 60
click at [595, 29] on button "Close lightbox" at bounding box center [591, 19] width 30 height 26
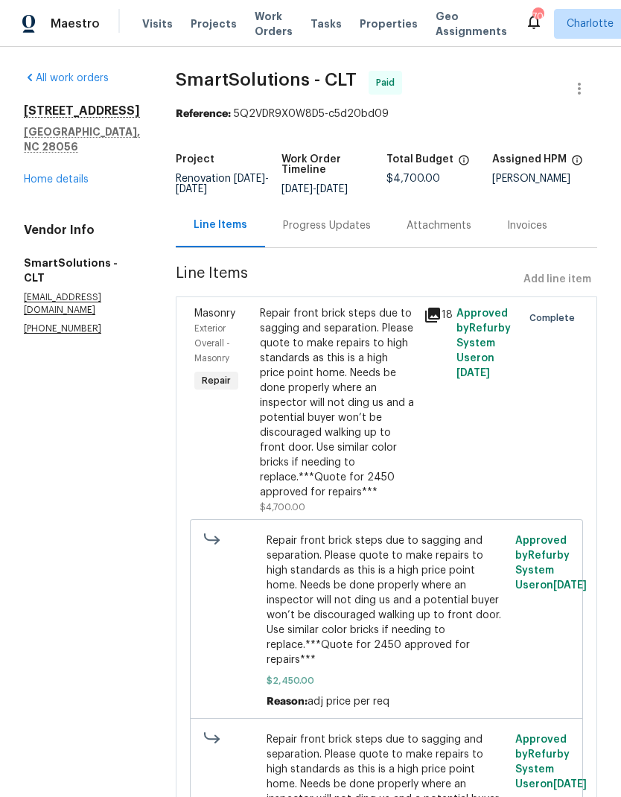
click at [192, 30] on span "Projects" at bounding box center [214, 23] width 46 height 15
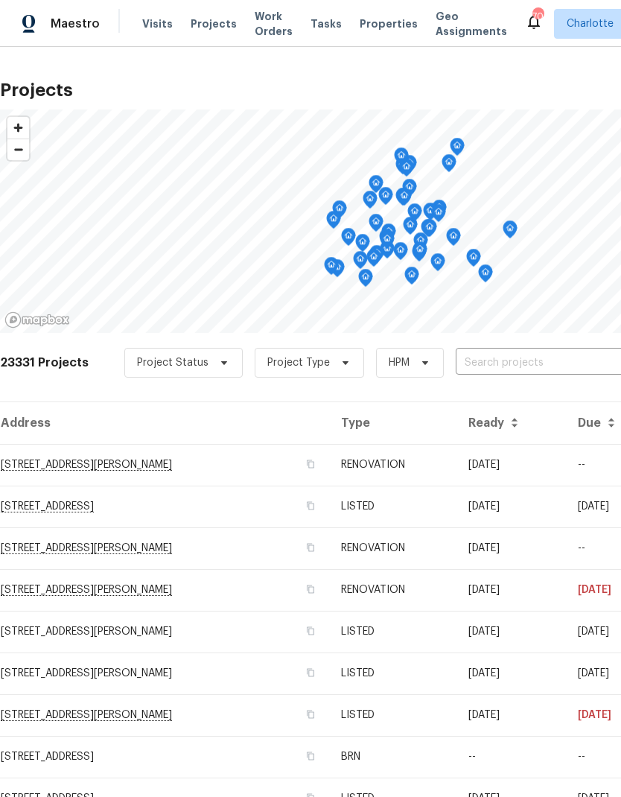
click at [520, 357] on input "text" at bounding box center [541, 362] width 171 height 23
type input "107 alb"
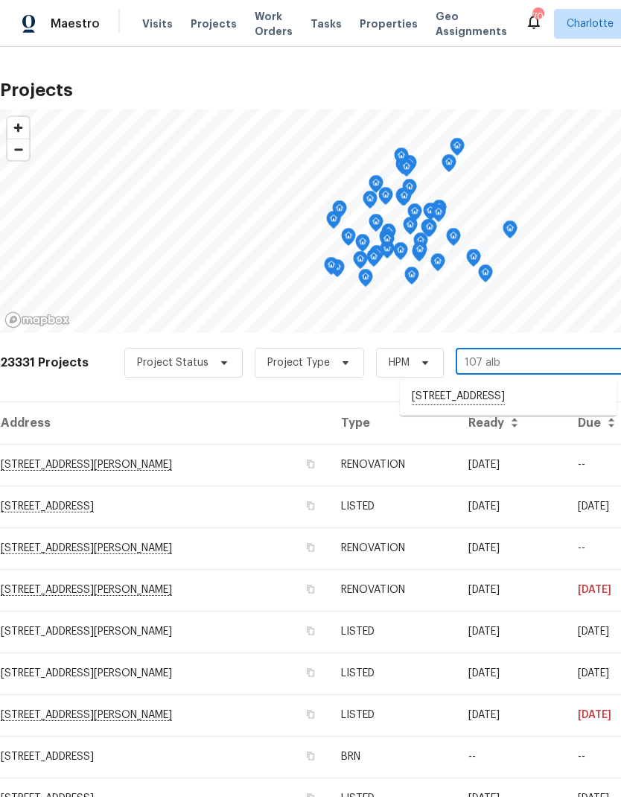
click at [155, 25] on span "Visits" at bounding box center [157, 23] width 31 height 15
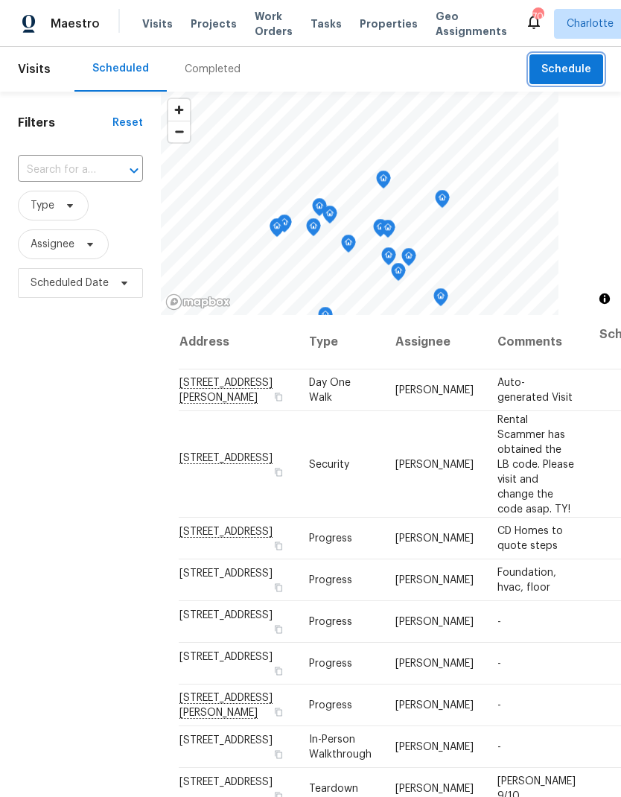
click at [585, 60] on button "Schedule" at bounding box center [566, 69] width 74 height 31
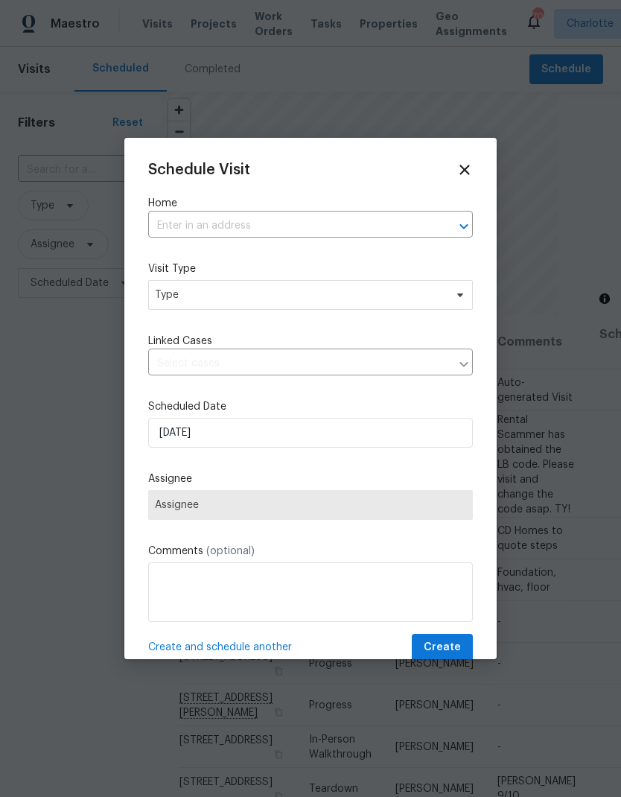
click at [465, 226] on icon "Open" at bounding box center [463, 225] width 8 height 5
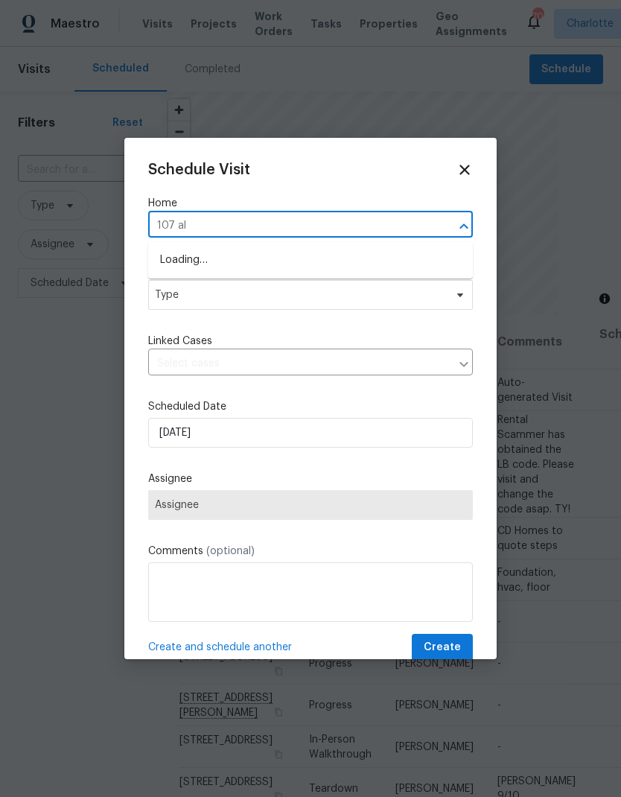
type input "107 alb"
click at [191, 264] on li "107 Alberta Ave, Belmont, NC 28012" at bounding box center [310, 260] width 325 height 25
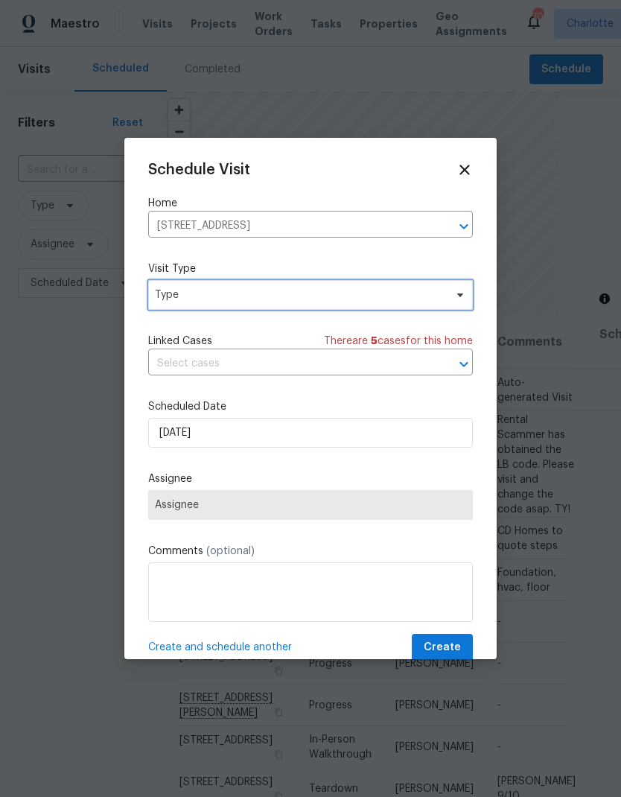
click at [168, 309] on span "Type" at bounding box center [310, 295] width 325 height 30
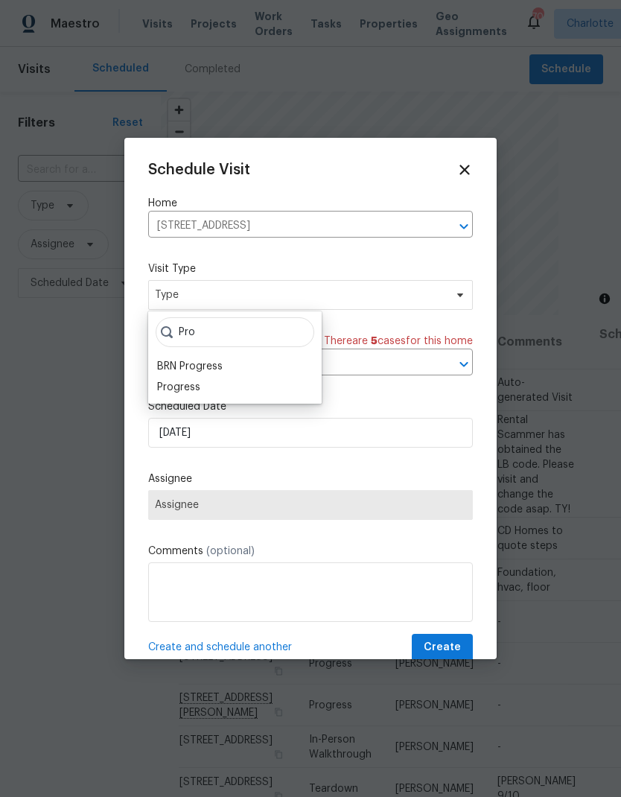
type input "Pro"
click at [162, 394] on div "Progress" at bounding box center [178, 387] width 43 height 15
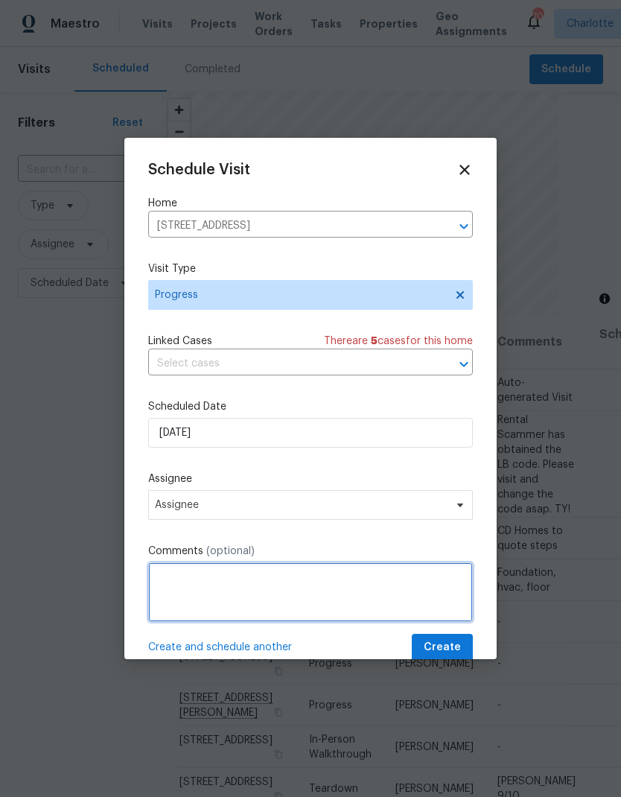
click at [164, 586] on textarea at bounding box center [310, 592] width 325 height 60
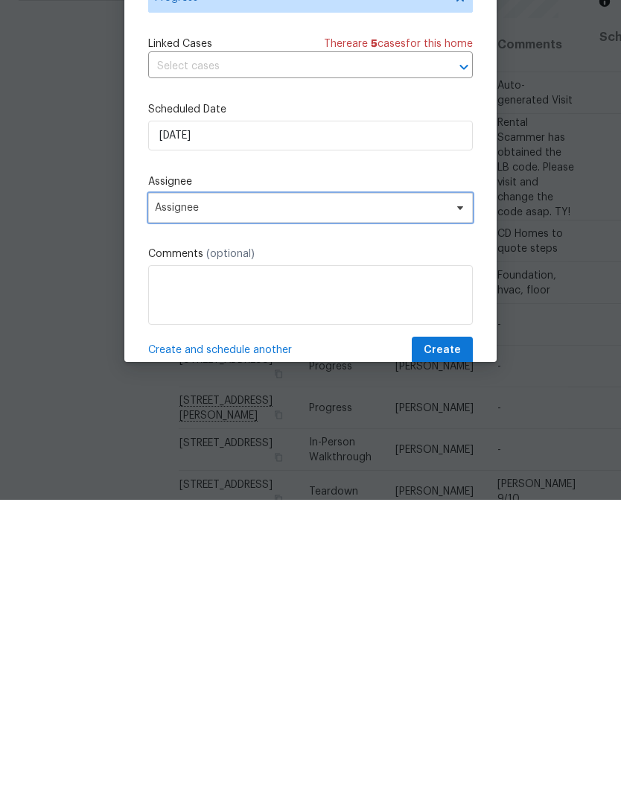
click at [165, 499] on span "Assignee" at bounding box center [301, 505] width 292 height 12
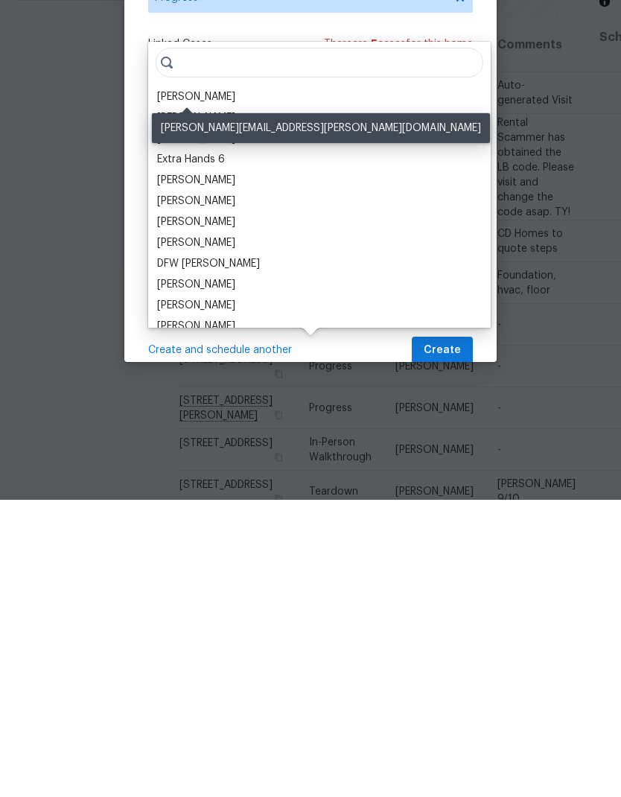
click at [174, 386] on div "[PERSON_NAME]" at bounding box center [196, 393] width 78 height 15
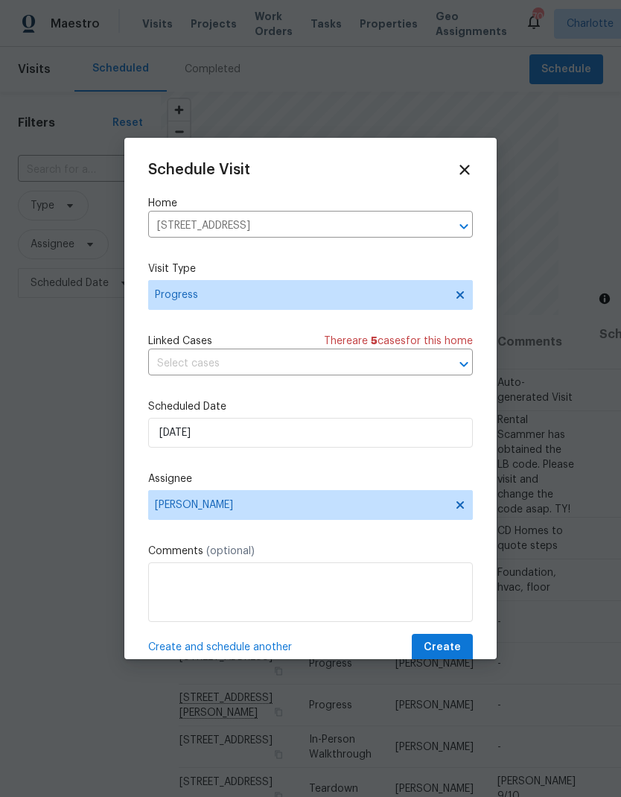
click at [168, 567] on textarea at bounding box center [310, 592] width 325 height 60
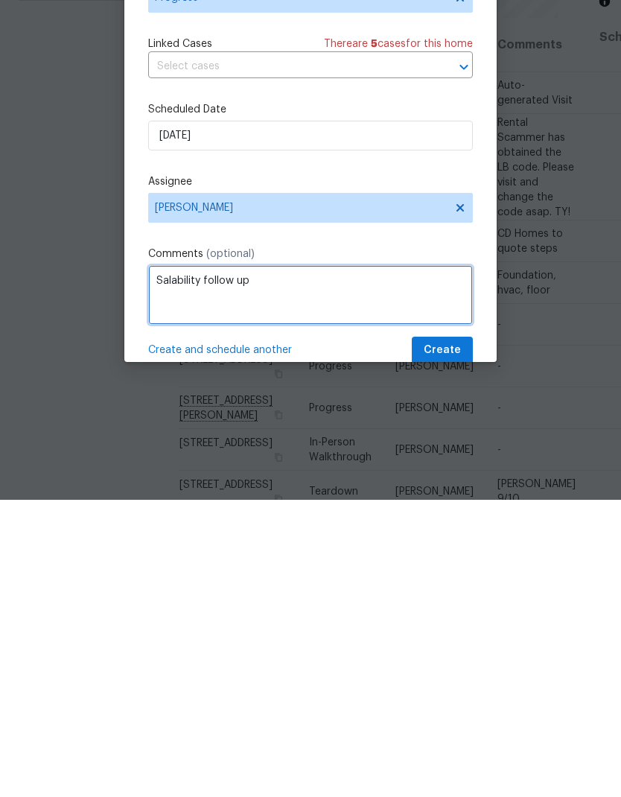
type textarea "Salability follow up"
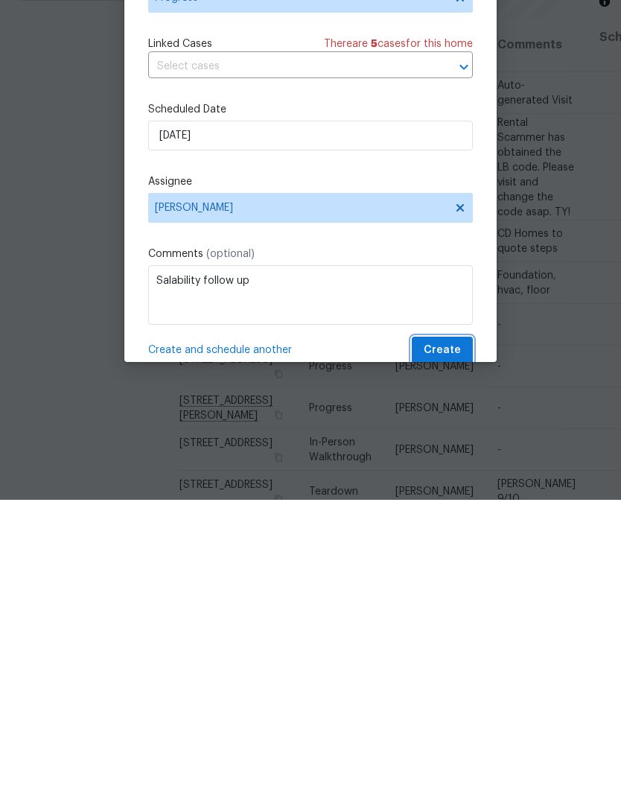
click at [455, 638] on span "Create" at bounding box center [442, 647] width 37 height 19
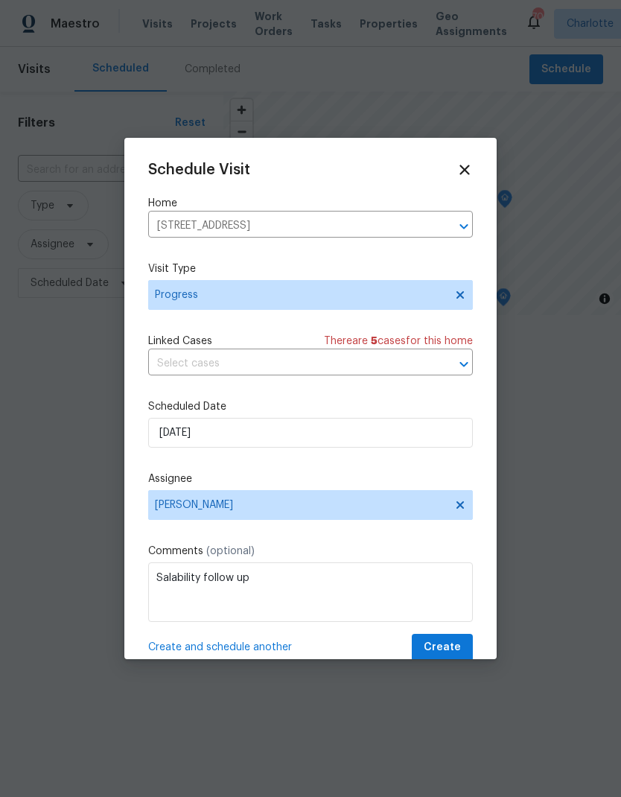
scroll to position [0, 0]
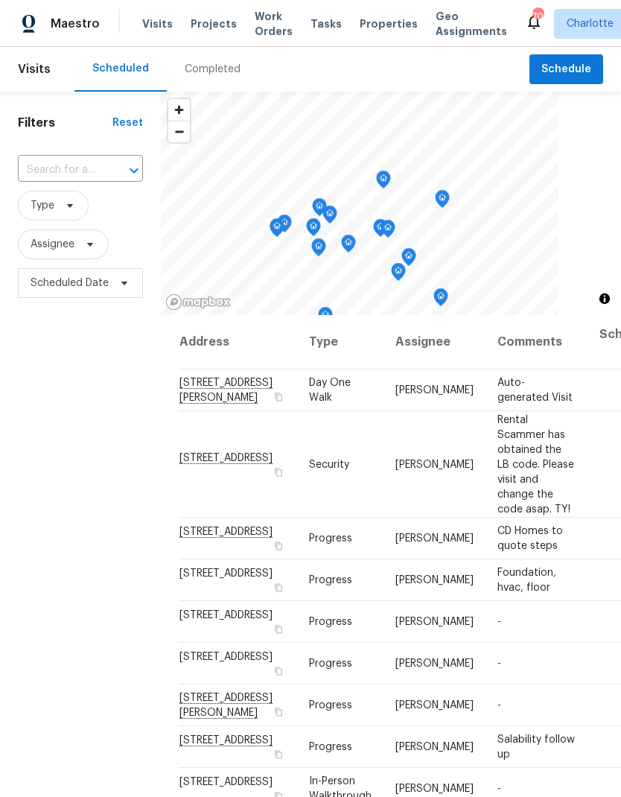
click at [201, 26] on span "Projects" at bounding box center [214, 23] width 46 height 15
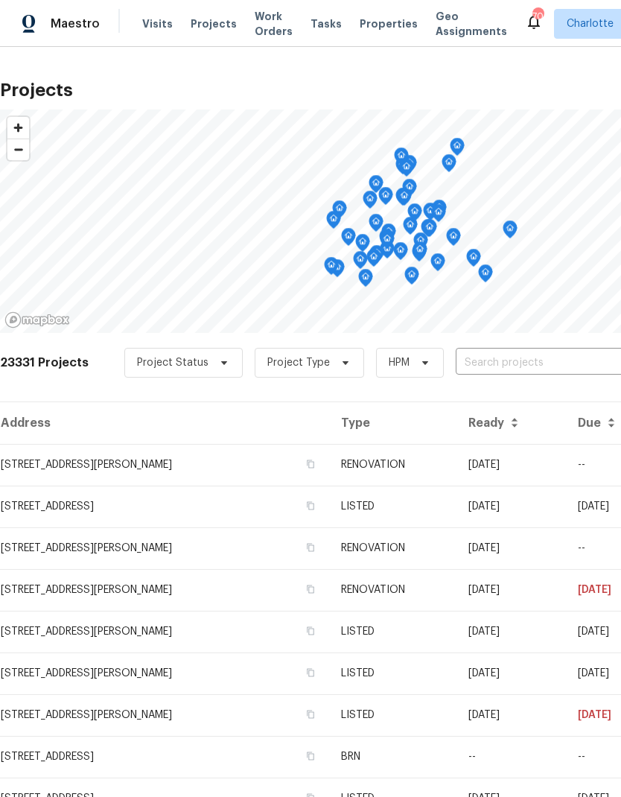
click at [537, 362] on input "text" at bounding box center [541, 362] width 171 height 23
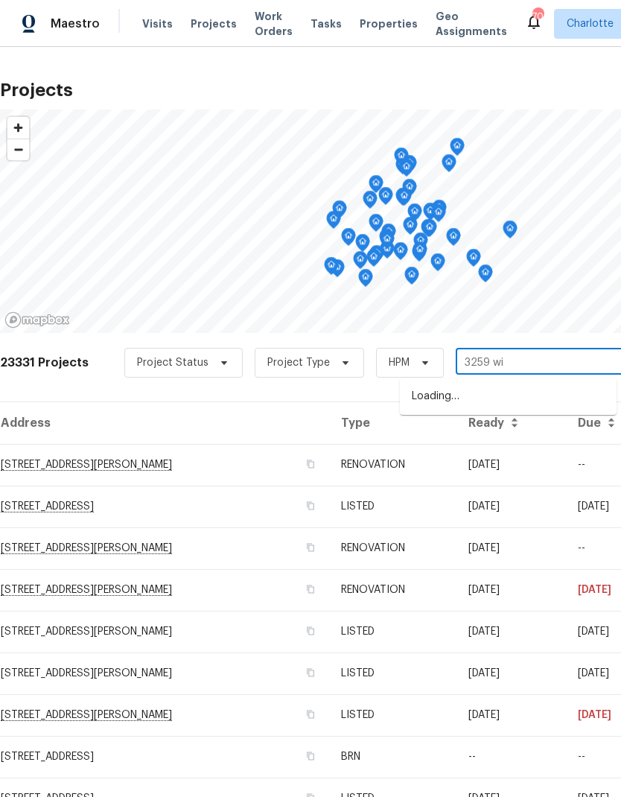
type input "3259 win"
click at [561, 391] on li "[STREET_ADDRESS]" at bounding box center [508, 396] width 217 height 25
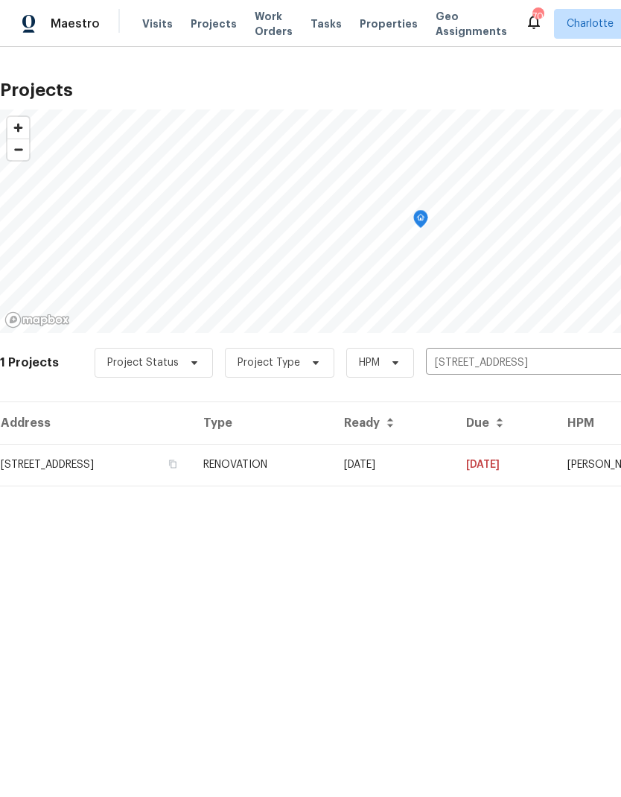
click at [454, 465] on td "[DATE]" at bounding box center [393, 465] width 122 height 42
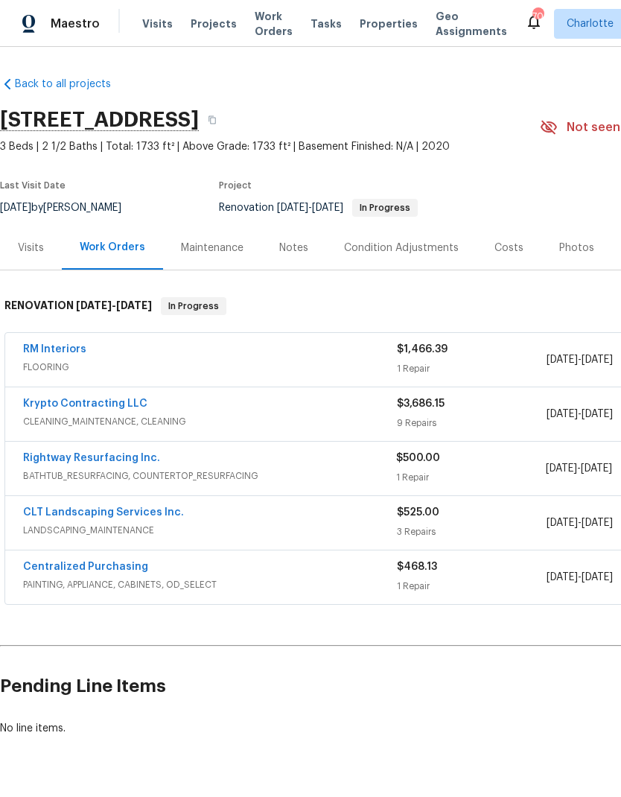
click at [48, 453] on link "Rightway Resurfacing Inc." at bounding box center [91, 458] width 137 height 10
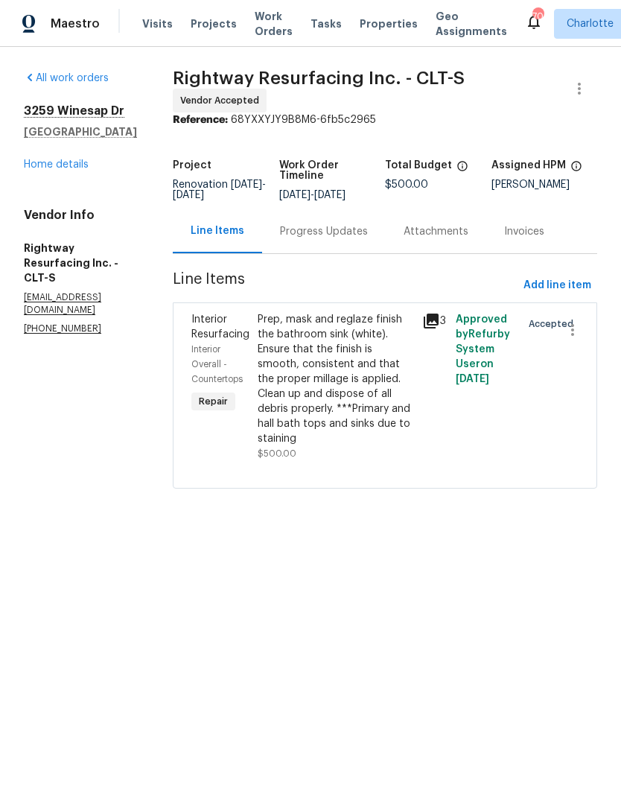
click at [308, 239] on div "Progress Updates" at bounding box center [324, 231] width 88 height 15
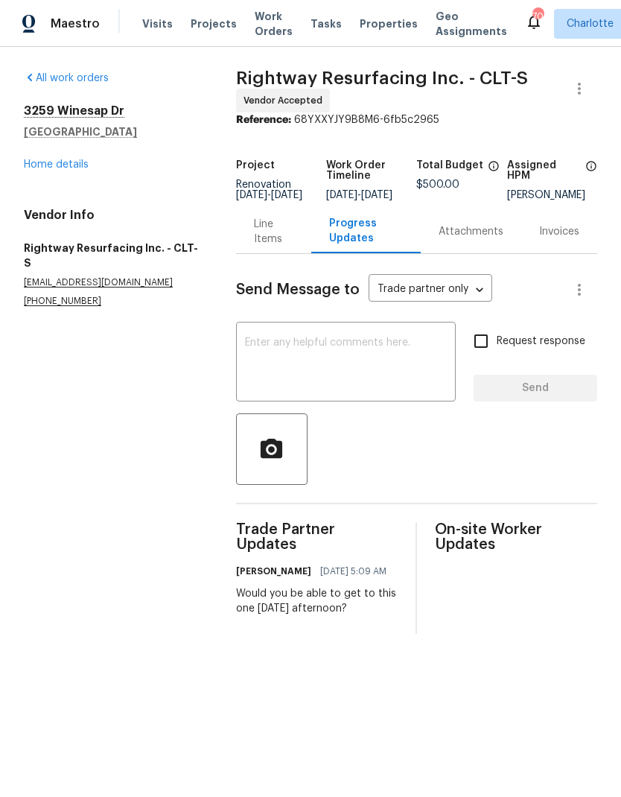
click at [268, 359] on textarea at bounding box center [346, 363] width 202 height 52
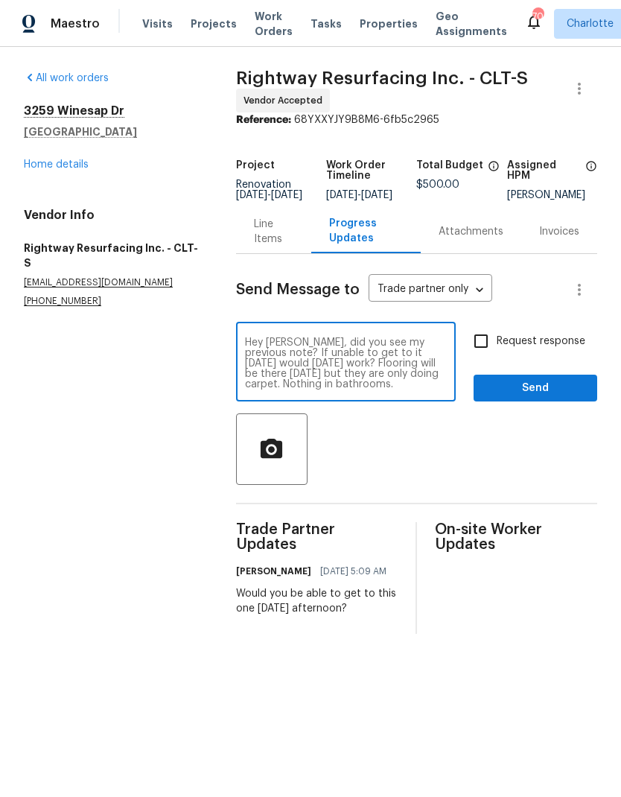
type textarea "Hey Matthew, did you see my previous note? If unable to get to it Friday would …"
click at [485, 356] on input "Request response" at bounding box center [480, 340] width 31 height 31
checkbox input "true"
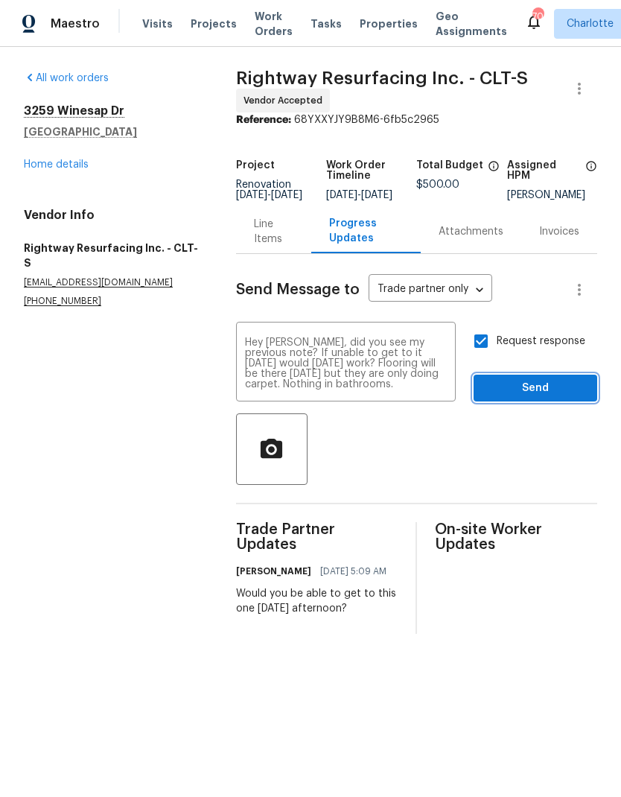
click at [558, 398] on span "Send" at bounding box center [535, 388] width 100 height 19
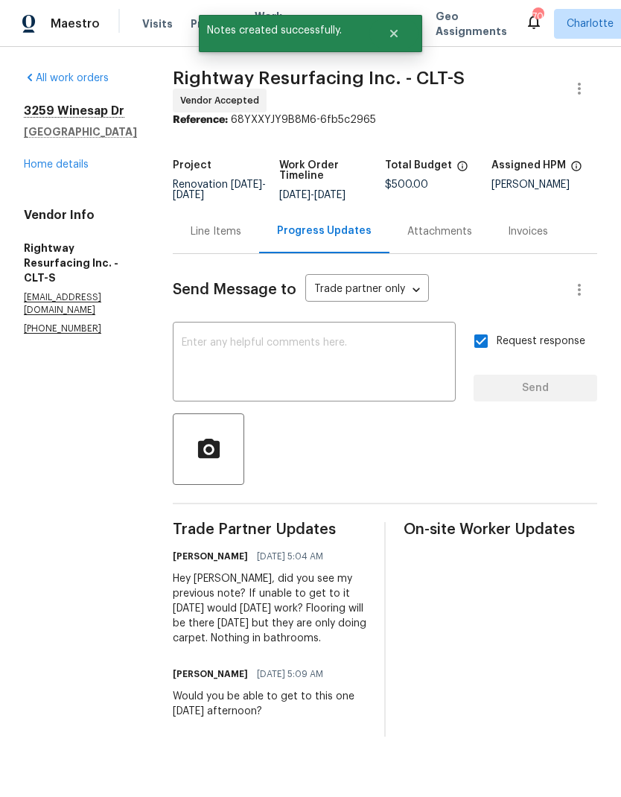
click at [43, 161] on link "Home details" at bounding box center [56, 164] width 65 height 10
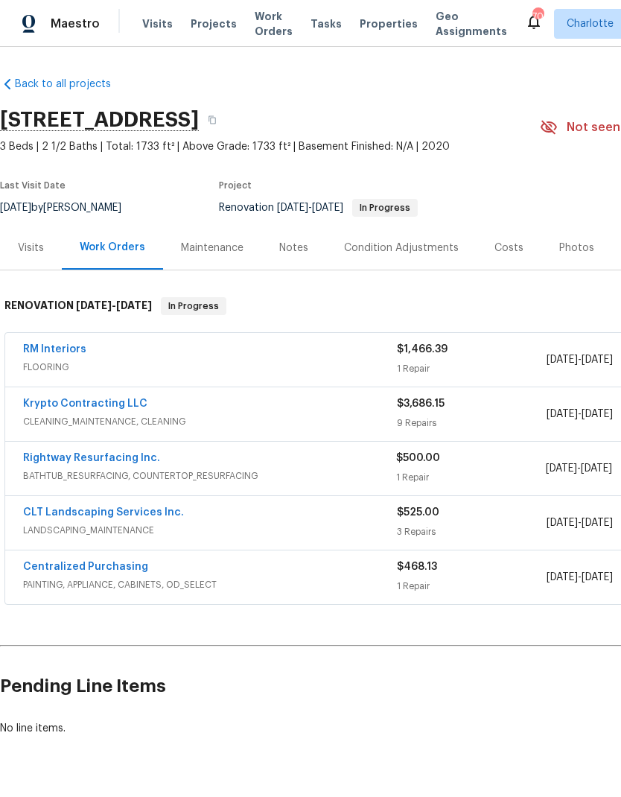
click at [191, 29] on span "Projects" at bounding box center [214, 23] width 46 height 15
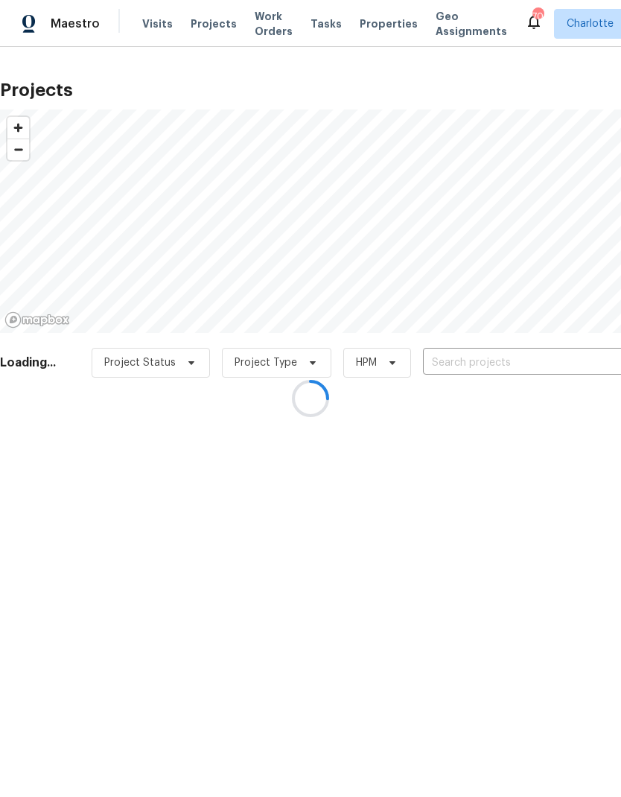
click at [535, 363] on div at bounding box center [310, 398] width 621 height 797
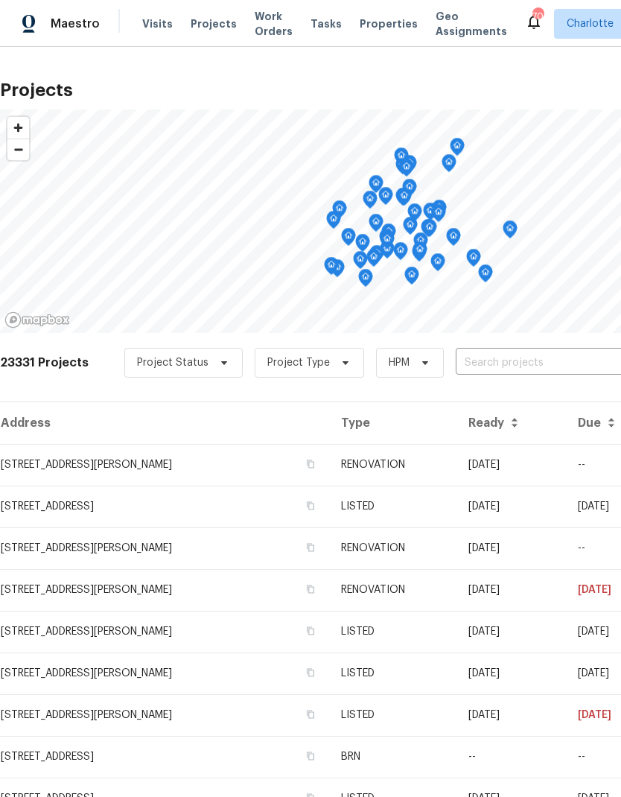
click at [534, 364] on input "text" at bounding box center [541, 362] width 171 height 23
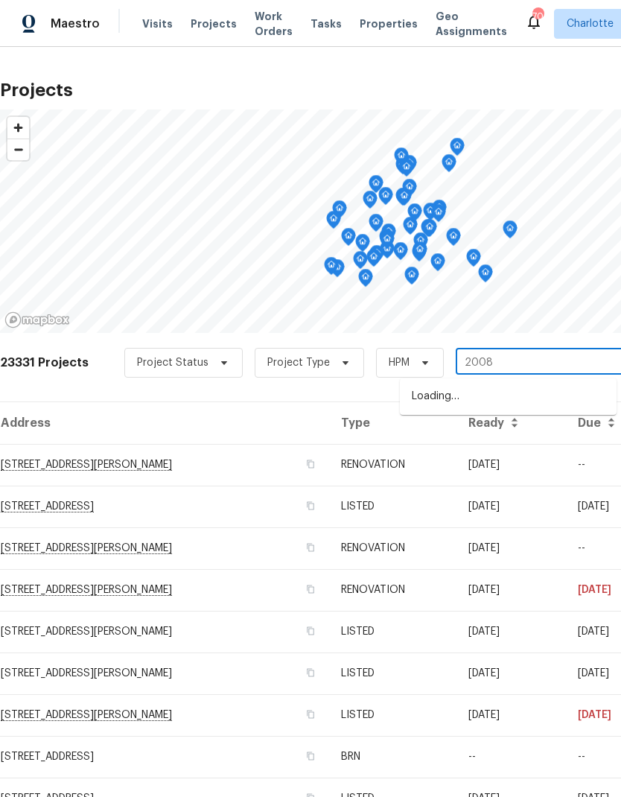
type input "2008 s"
click at [520, 403] on li "2008 Sarn Ct, Gastonia, NC 28054" at bounding box center [508, 396] width 217 height 25
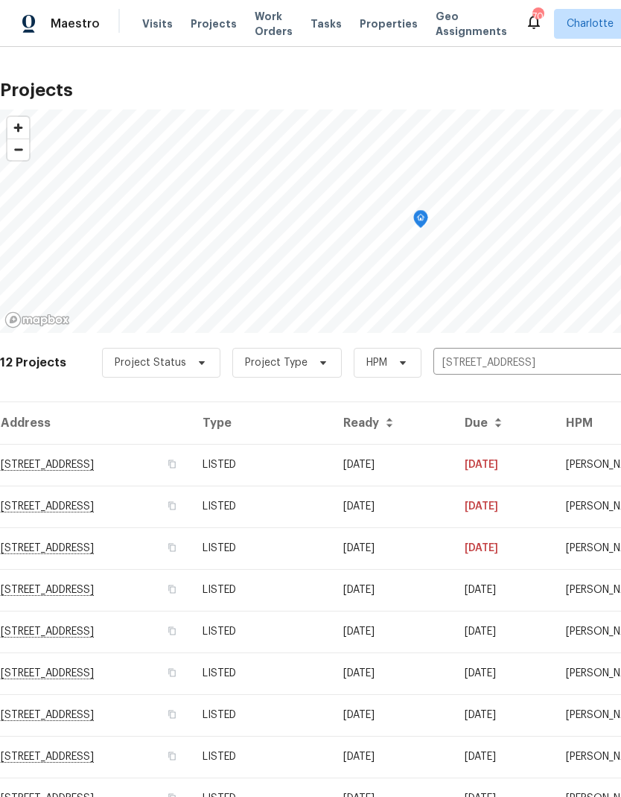
click at [453, 461] on td "08/27/25" at bounding box center [391, 465] width 121 height 42
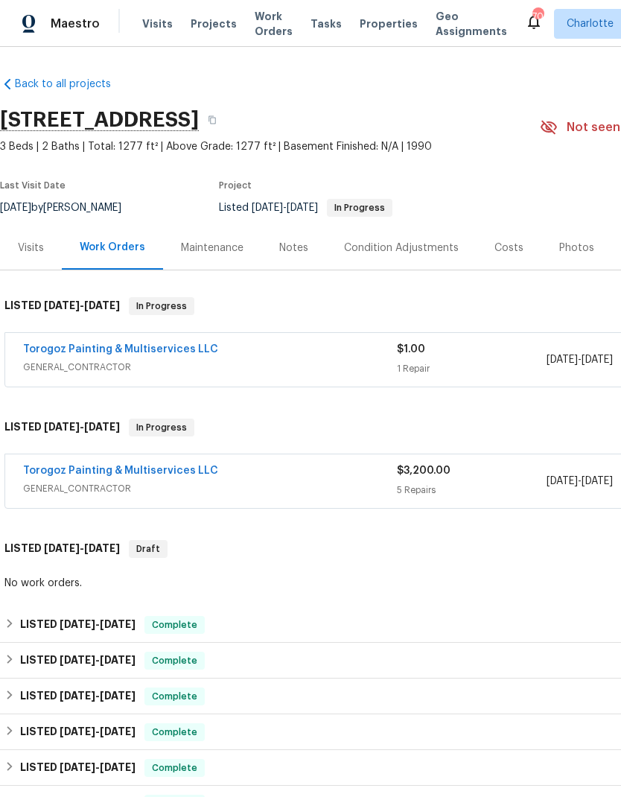
click at [45, 350] on link "Torogoz Painting & Multiservices LLC" at bounding box center [120, 349] width 195 height 10
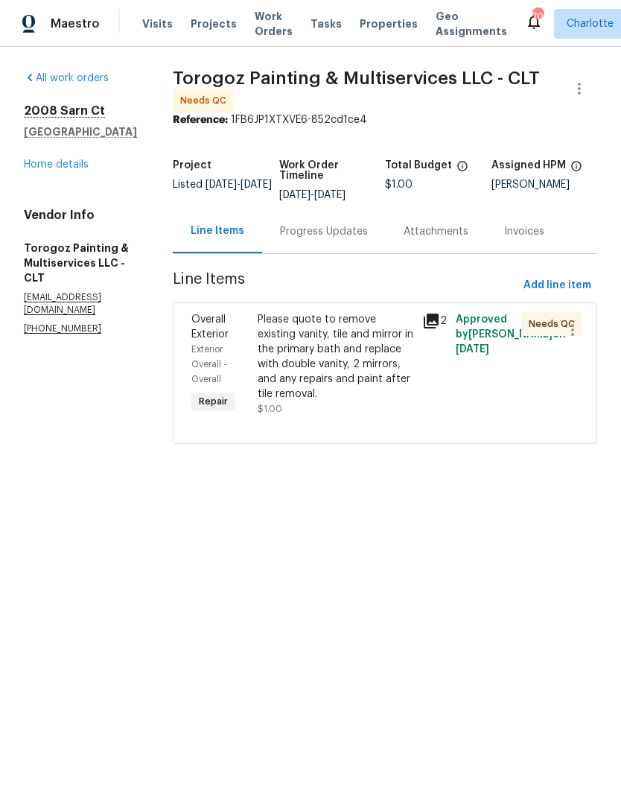
click at [389, 389] on div "Please quote to remove existing vanity, tile and mirror in the primary bath and…" at bounding box center [336, 356] width 156 height 89
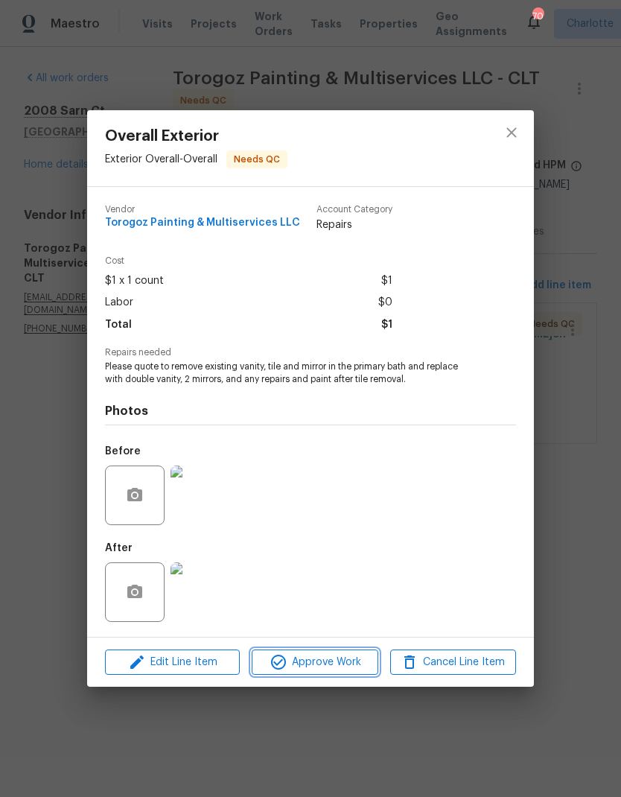
click at [339, 671] on span "Approve Work" at bounding box center [314, 662] width 117 height 19
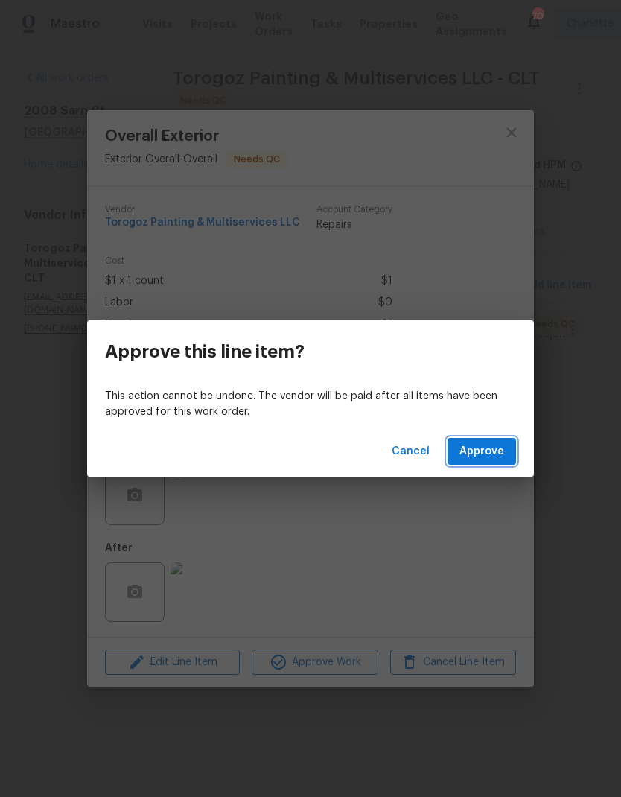
click at [502, 459] on span "Approve" at bounding box center [481, 451] width 45 height 19
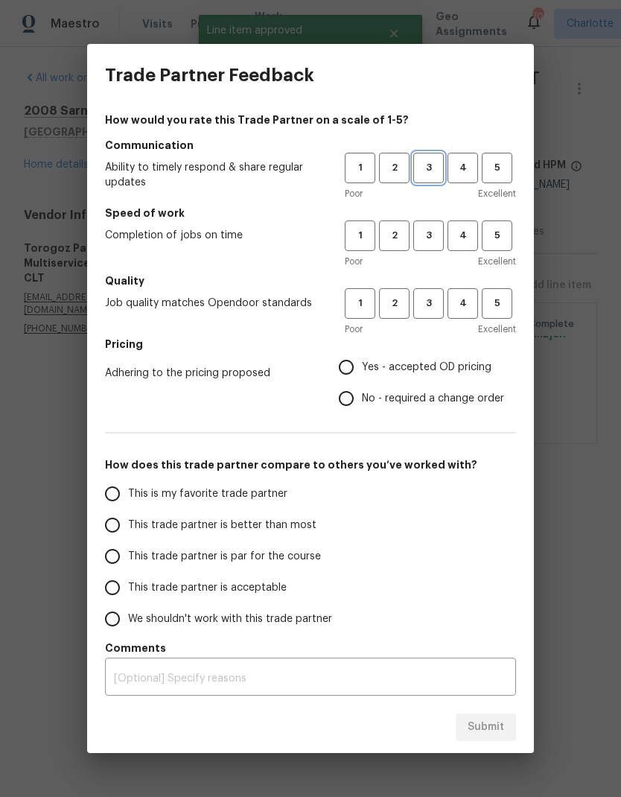
click at [440, 175] on span "3" at bounding box center [429, 167] width 28 height 17
click at [436, 246] on button "3" at bounding box center [428, 235] width 31 height 31
click at [439, 300] on span "3" at bounding box center [429, 303] width 28 height 17
click at [356, 373] on input "Yes - accepted OD pricing" at bounding box center [346, 366] width 31 height 31
radio input "true"
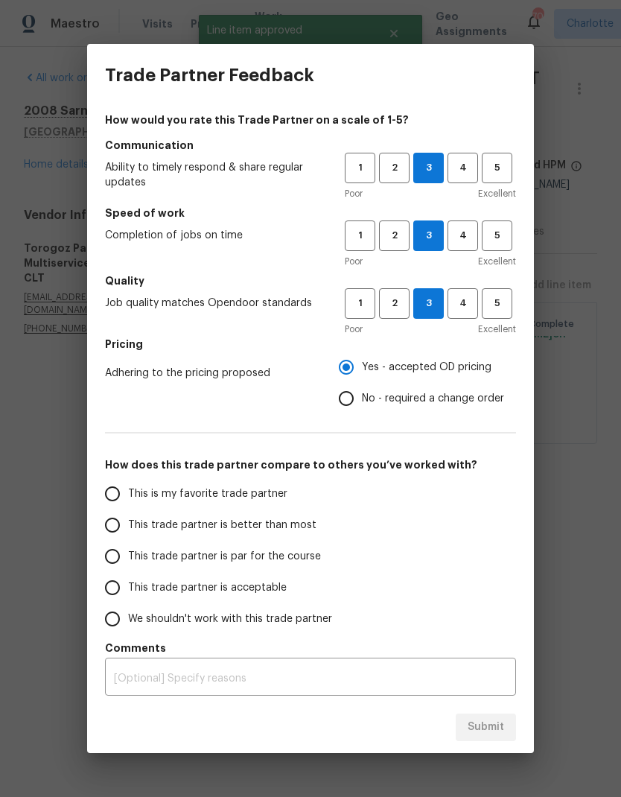
click at [114, 494] on input "This is my favorite trade partner" at bounding box center [112, 493] width 31 height 31
click at [479, 727] on span "Submit" at bounding box center [486, 727] width 36 height 19
radio input "true"
radio input "false"
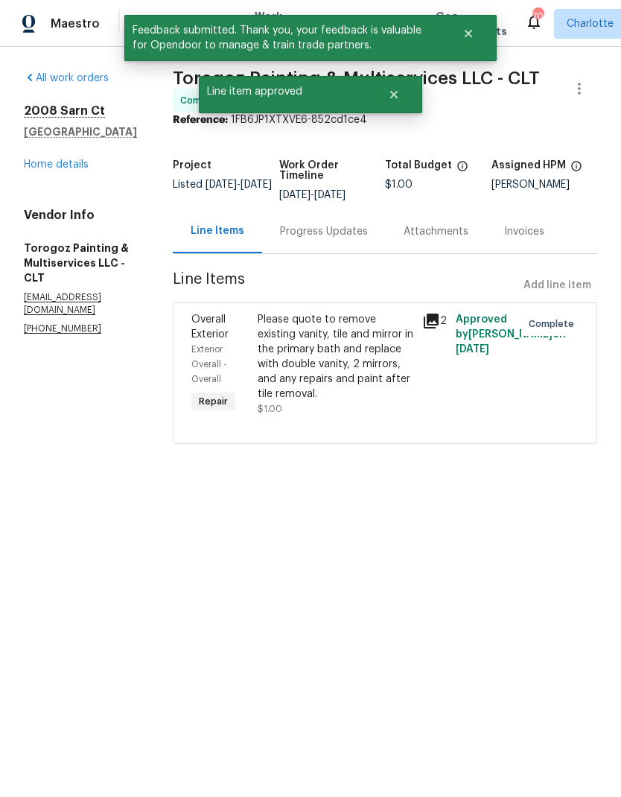
click at [32, 167] on link "Home details" at bounding box center [56, 164] width 65 height 10
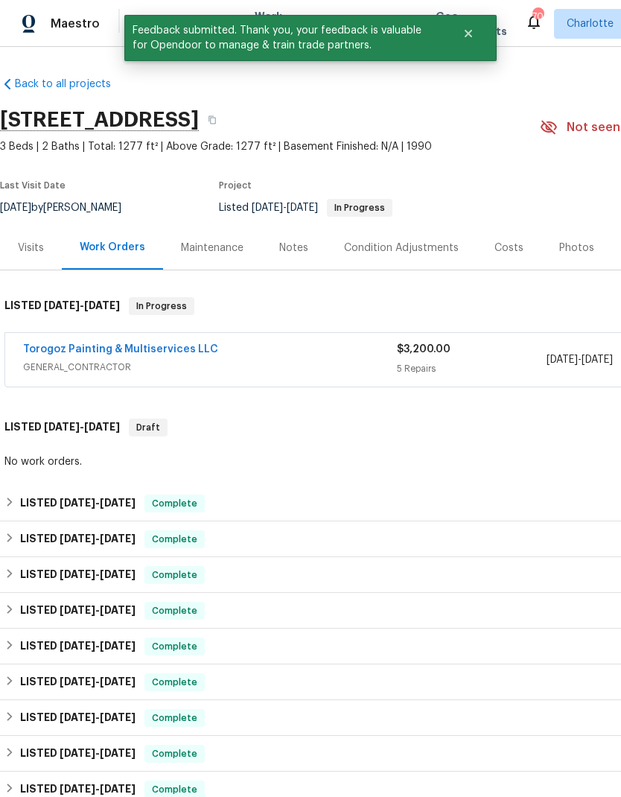
click at [45, 349] on link "Torogoz Painting & Multiservices LLC" at bounding box center [120, 349] width 195 height 10
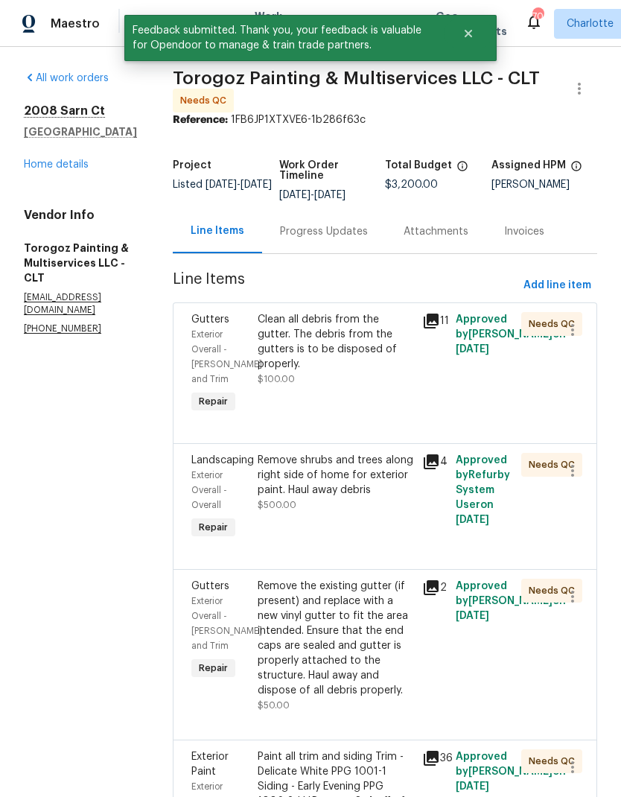
click at [390, 346] on div "Clean all debris from the gutter. The debris from the gutters is to be disposed…" at bounding box center [336, 342] width 156 height 60
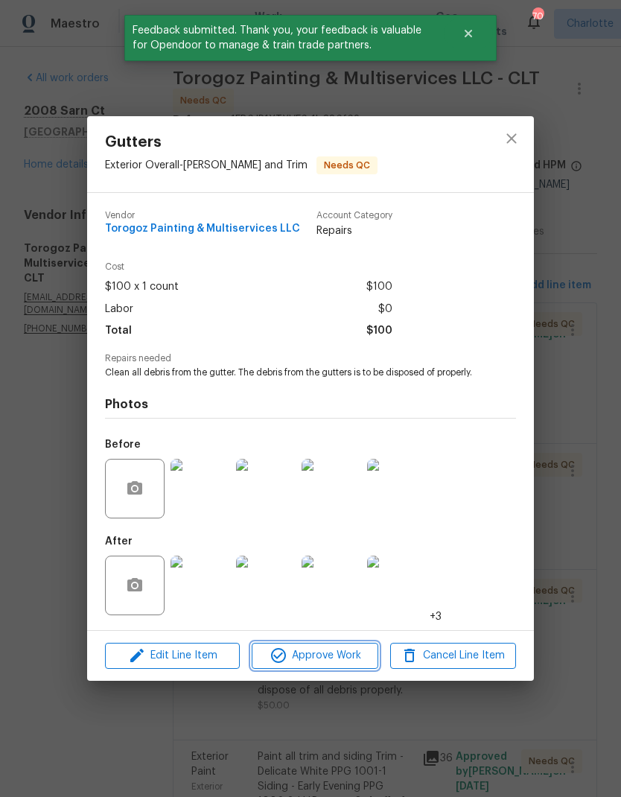
click at [337, 664] on span "Approve Work" at bounding box center [314, 655] width 117 height 19
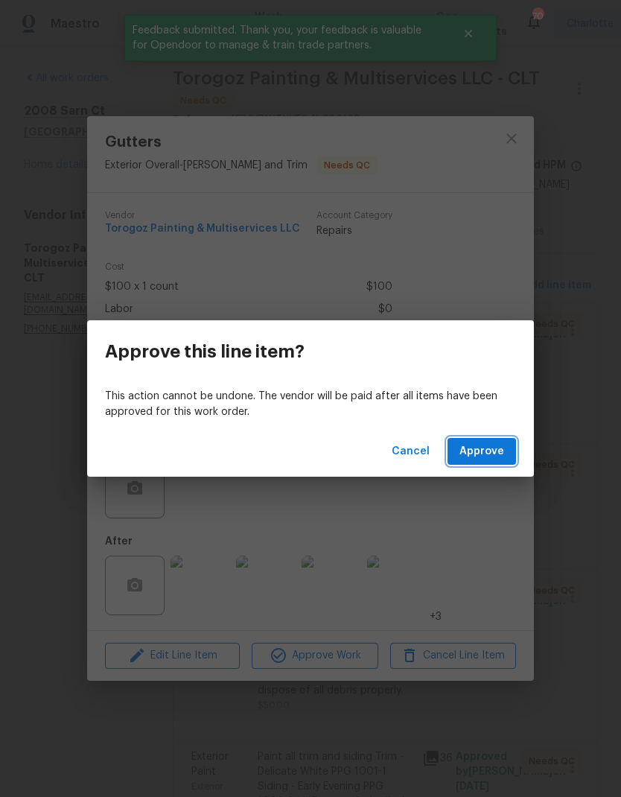
click at [488, 446] on span "Approve" at bounding box center [481, 451] width 45 height 19
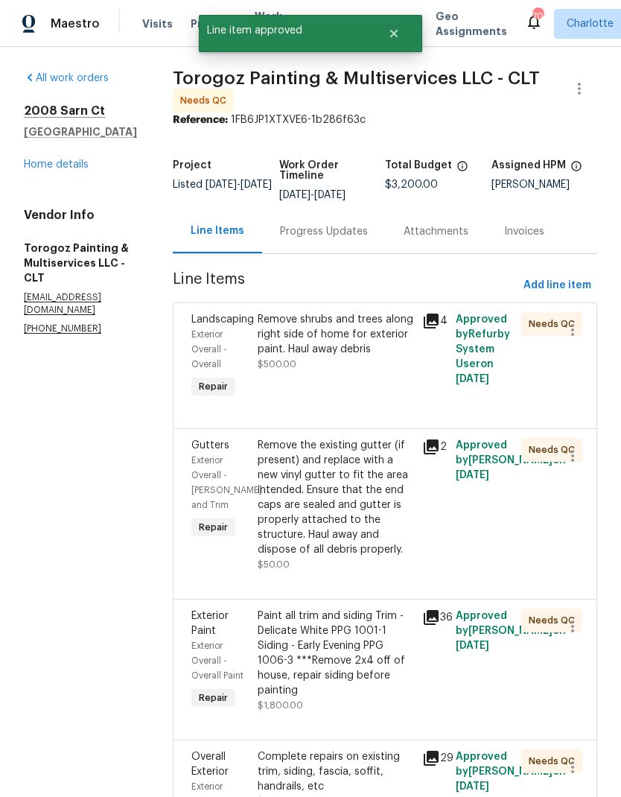
click at [388, 337] on div "Remove shrubs and trees along right side of home for exterior paint. Haul away …" at bounding box center [336, 334] width 156 height 45
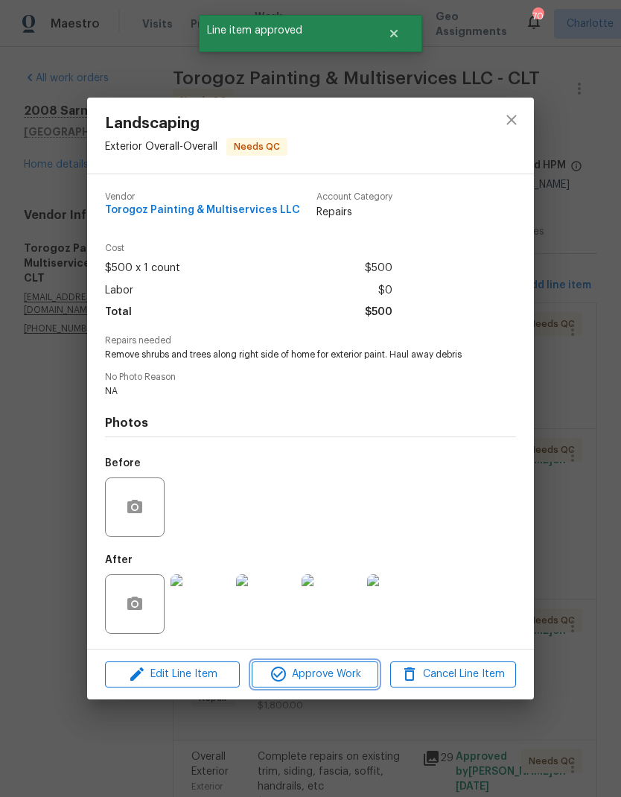
click at [342, 677] on span "Approve Work" at bounding box center [314, 674] width 117 height 19
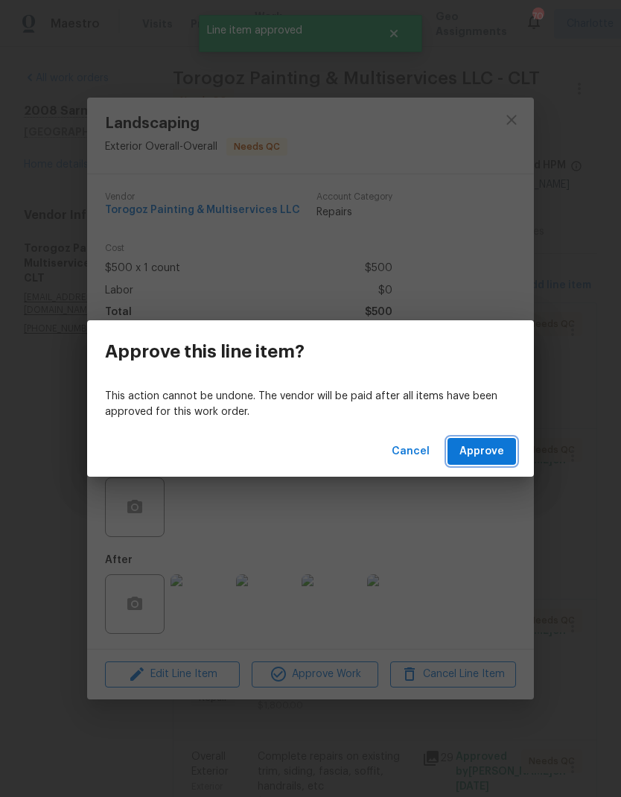
click at [492, 455] on span "Approve" at bounding box center [481, 451] width 45 height 19
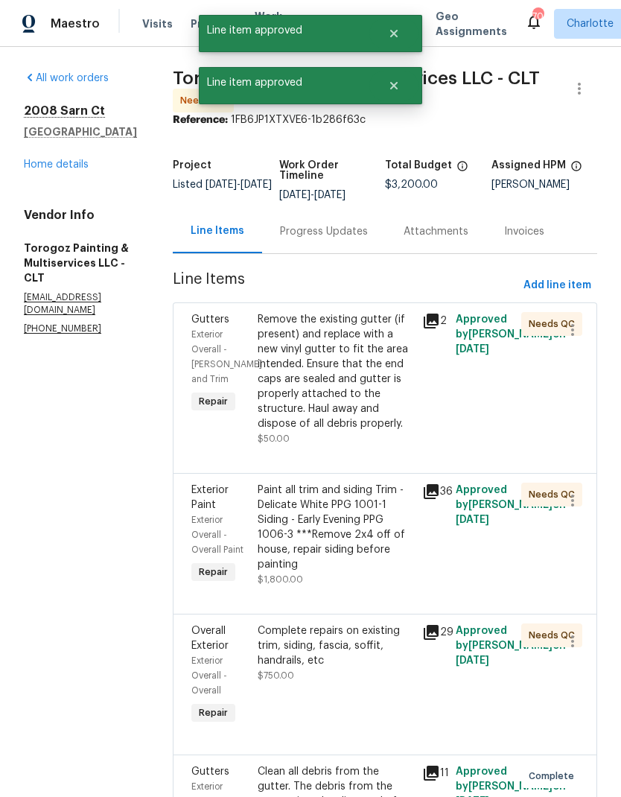
click at [377, 366] on div "Remove the existing gutter (if present) and replace with a new vinyl gutter to …" at bounding box center [336, 371] width 156 height 119
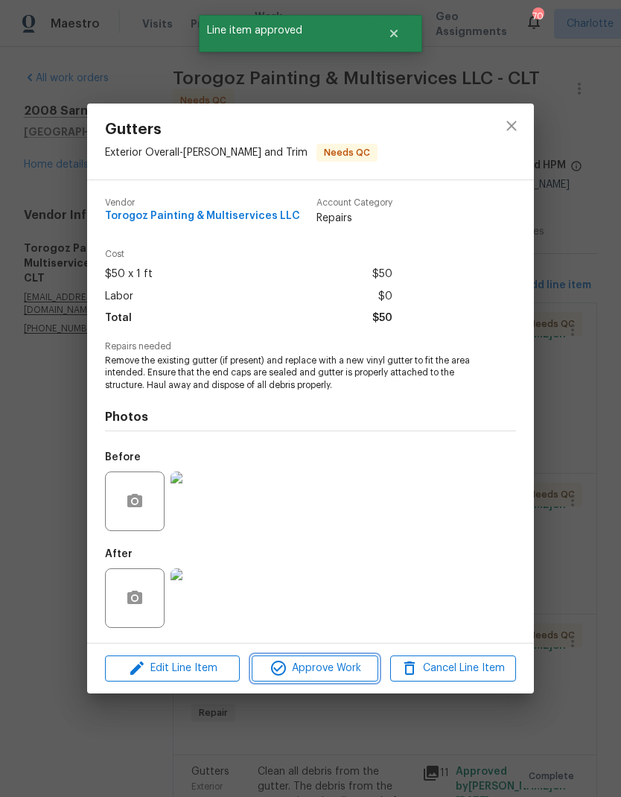
click at [340, 675] on span "Approve Work" at bounding box center [314, 668] width 117 height 19
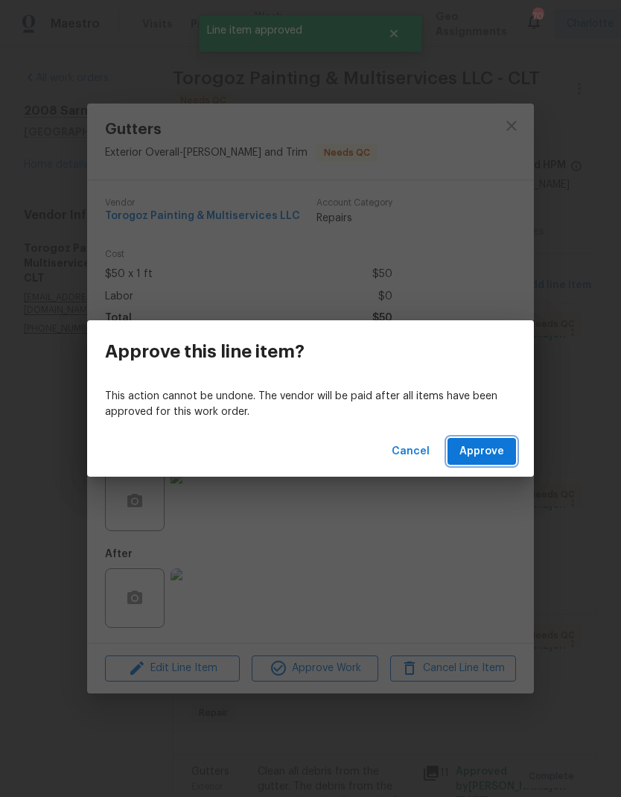
click at [490, 450] on span "Approve" at bounding box center [481, 451] width 45 height 19
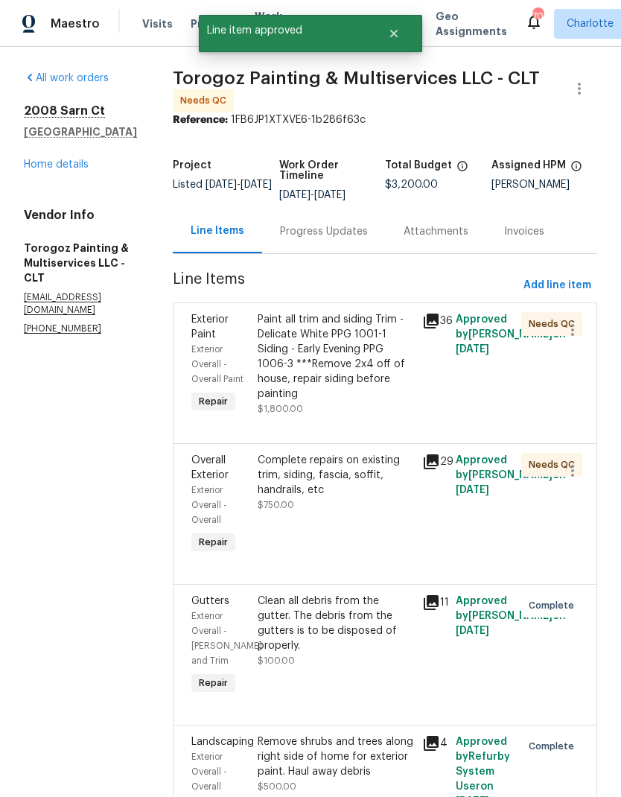
click at [390, 369] on div "Paint all trim and siding Trim - Delicate White PPG 1001-1 Siding - Early Eveni…" at bounding box center [336, 356] width 156 height 89
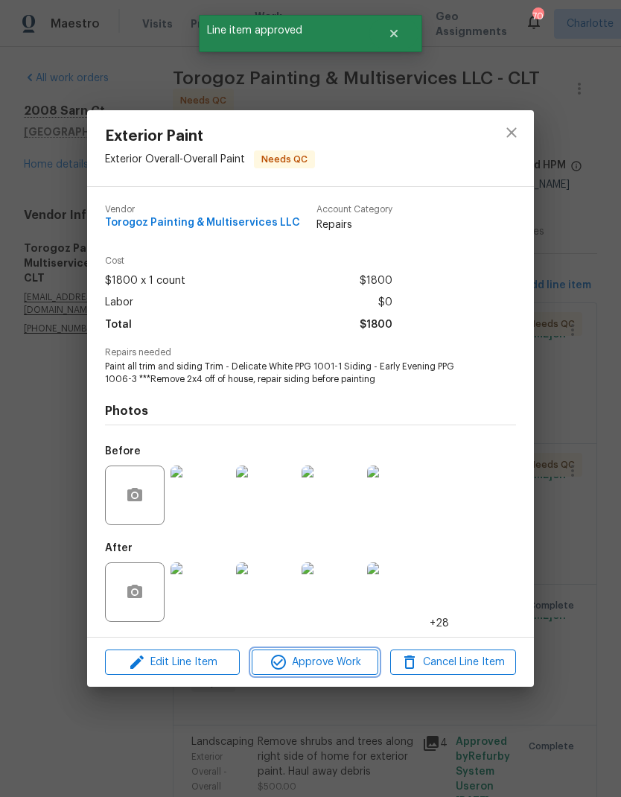
click at [340, 666] on span "Approve Work" at bounding box center [314, 662] width 117 height 19
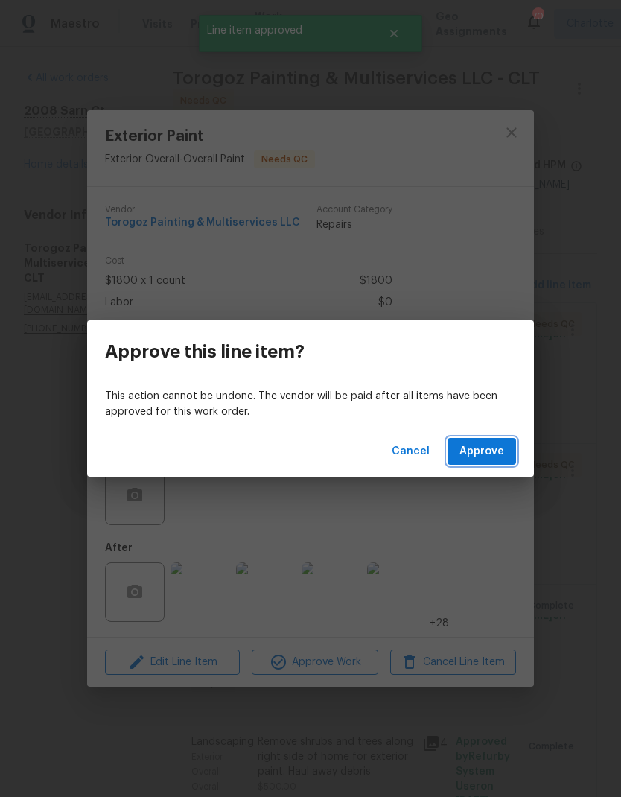
click at [495, 456] on span "Approve" at bounding box center [481, 451] width 45 height 19
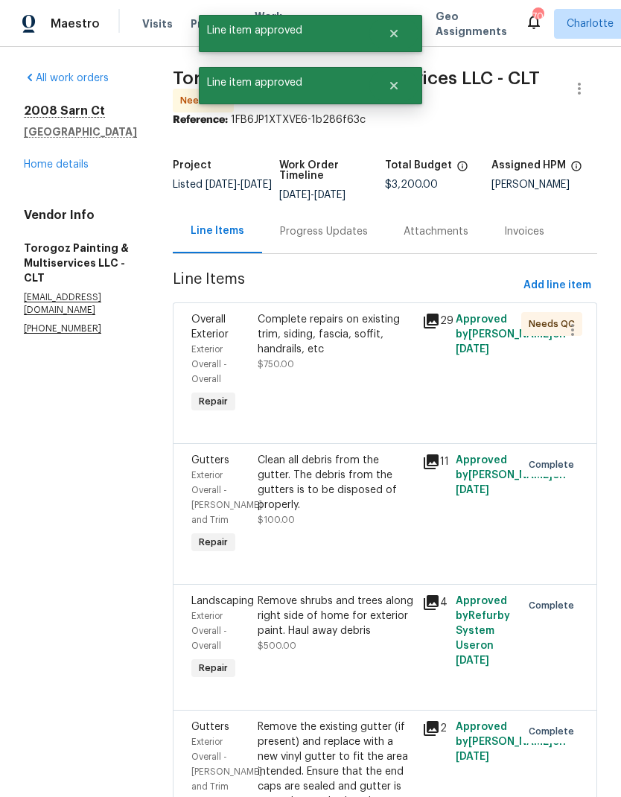
click at [384, 337] on div "Complete repairs on existing trim, siding, fascia, soffit, handrails, etc" at bounding box center [336, 334] width 156 height 45
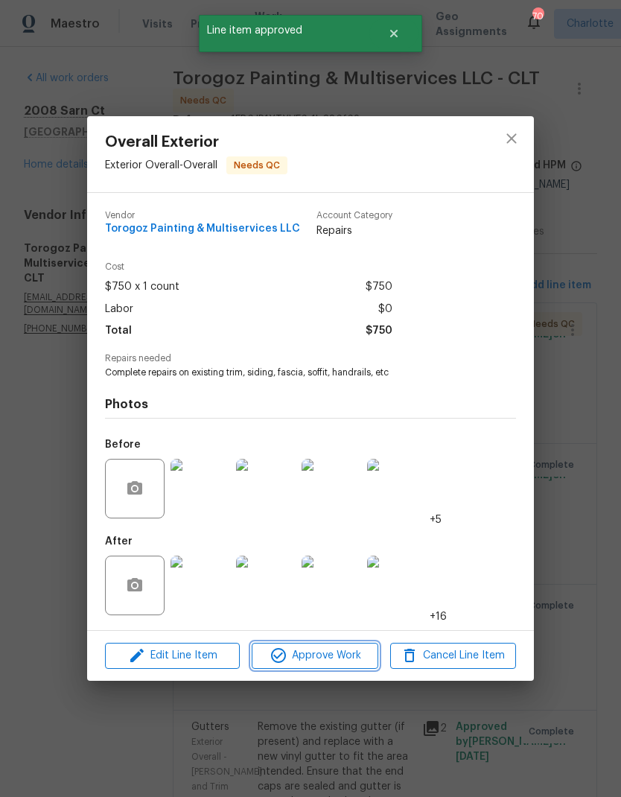
click at [342, 659] on span "Approve Work" at bounding box center [314, 655] width 117 height 19
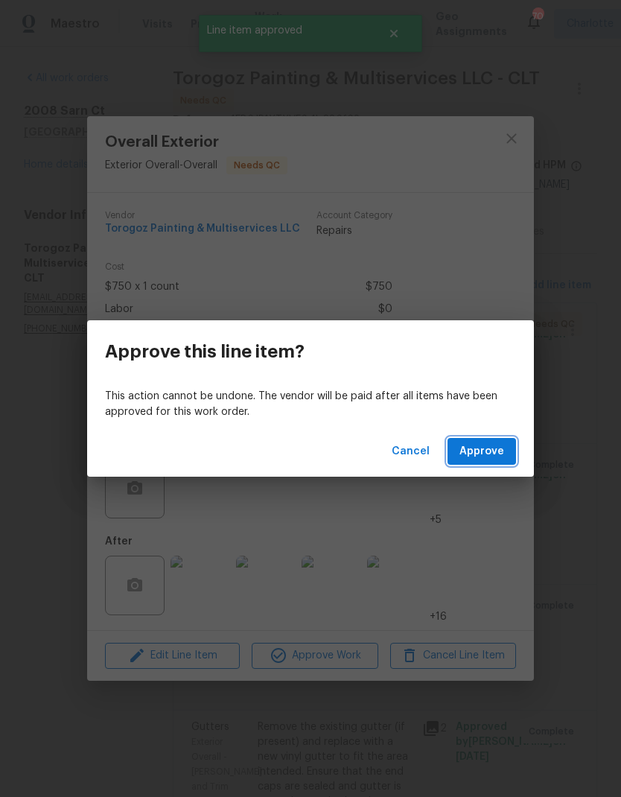
click at [488, 452] on span "Approve" at bounding box center [481, 451] width 45 height 19
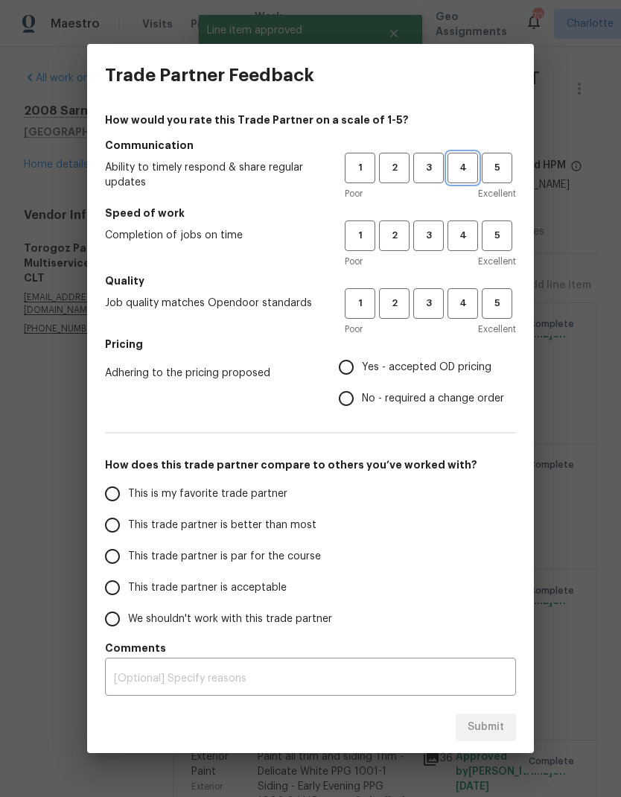
click at [466, 168] on span "4" at bounding box center [463, 167] width 28 height 17
click at [468, 239] on span "4" at bounding box center [463, 235] width 28 height 17
click at [463, 305] on span "4" at bounding box center [463, 303] width 28 height 17
click at [360, 360] on input "Yes - accepted OD pricing" at bounding box center [346, 366] width 31 height 31
radio input "true"
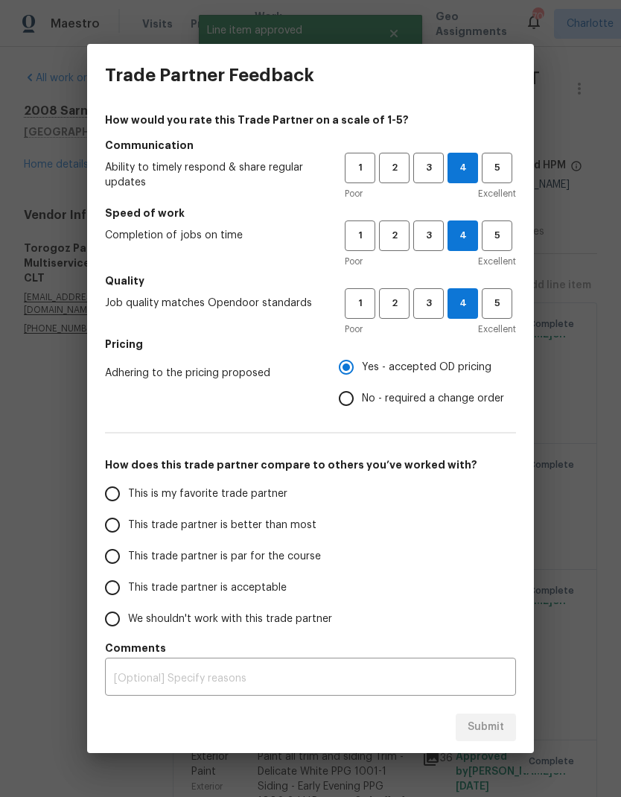
click at [108, 496] on input "This is my favorite trade partner" at bounding box center [112, 493] width 31 height 31
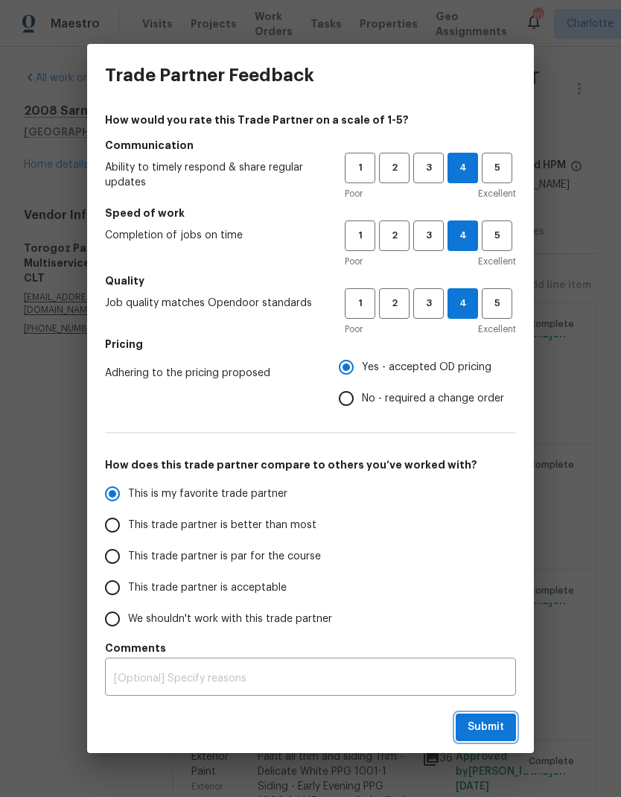
click at [487, 737] on button "Submit" at bounding box center [486, 727] width 60 height 28
radio input "true"
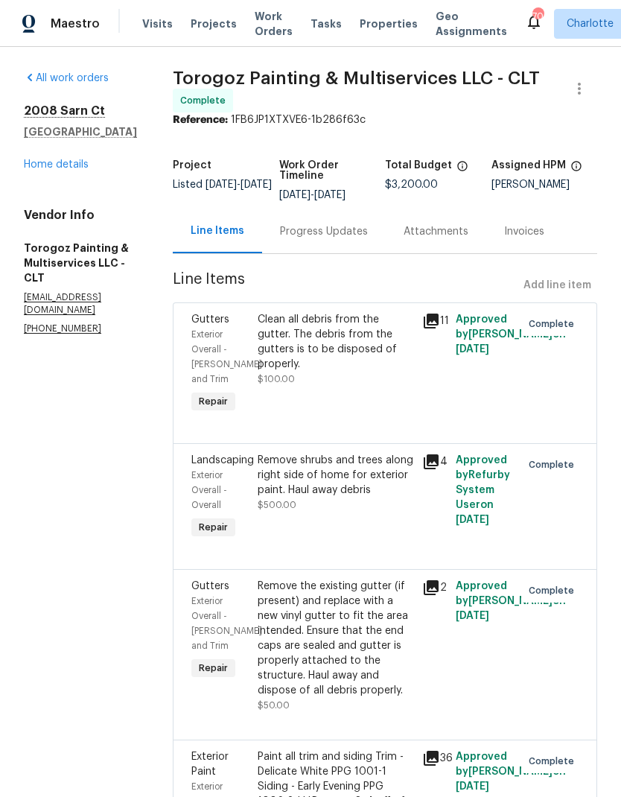
radio input "false"
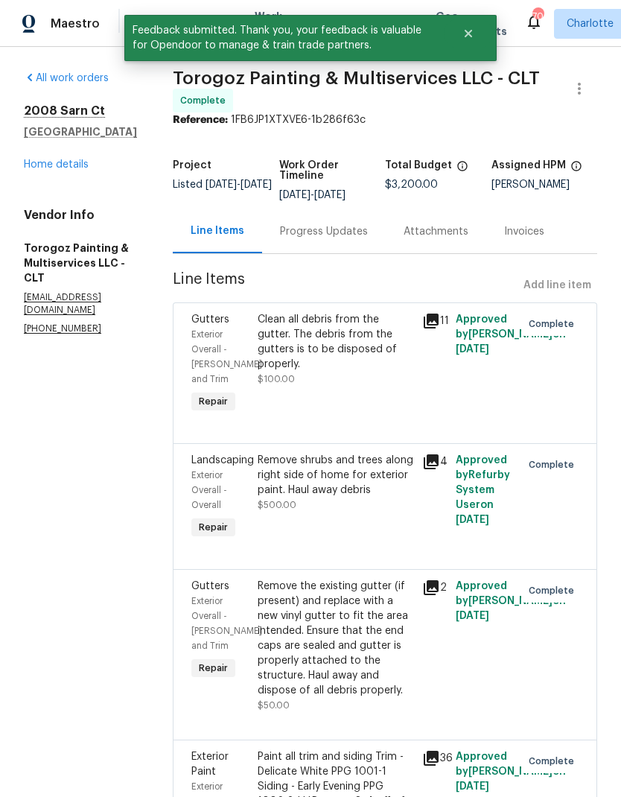
click at [42, 166] on link "Home details" at bounding box center [56, 164] width 65 height 10
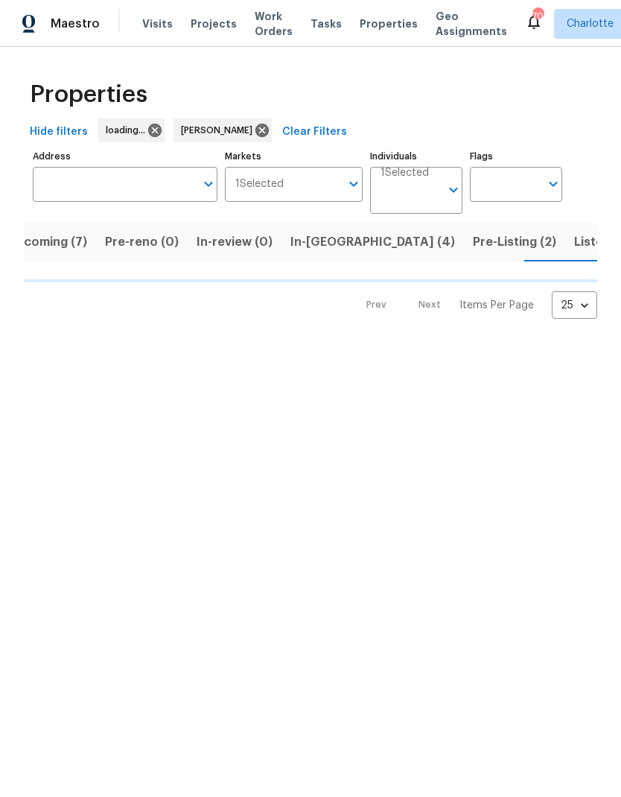
scroll to position [0, 26]
click at [299, 246] on span "In-reno (4)" at bounding box center [372, 242] width 165 height 21
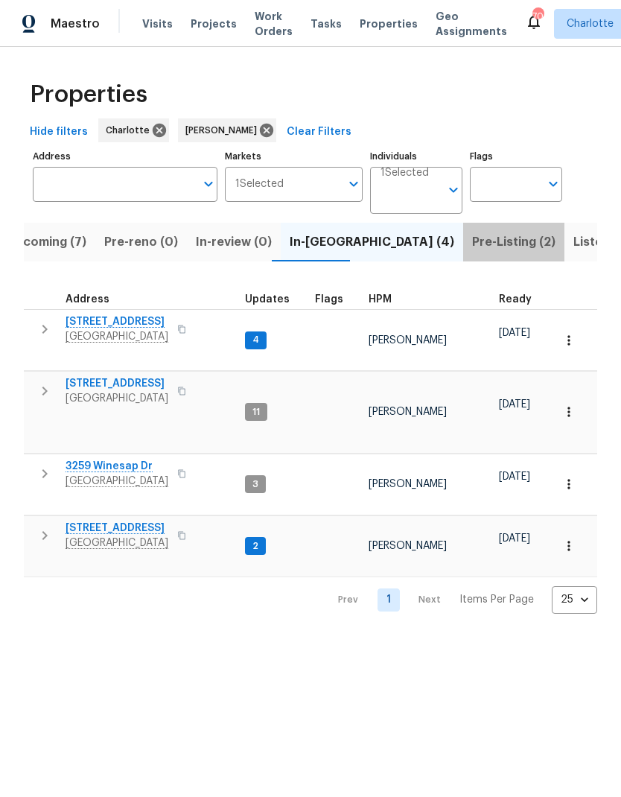
click at [472, 239] on span "Pre-Listing (2)" at bounding box center [513, 242] width 83 height 21
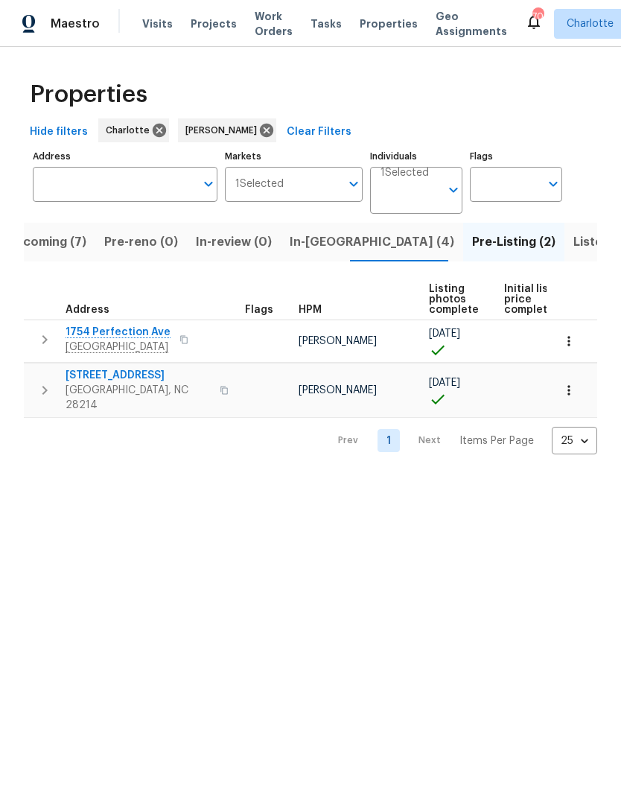
click at [328, 244] on span "In-reno (4)" at bounding box center [372, 242] width 165 height 21
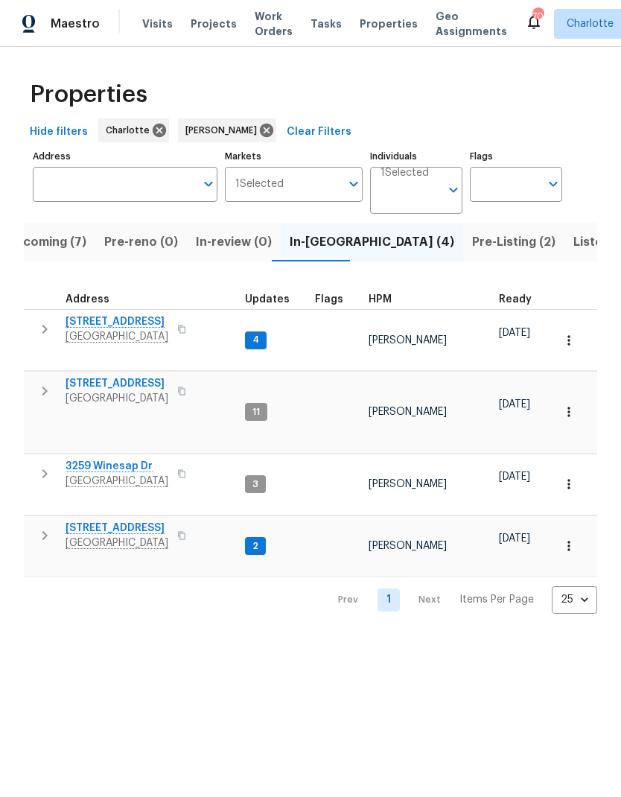
click at [42, 332] on icon "button" at bounding box center [45, 329] width 18 height 18
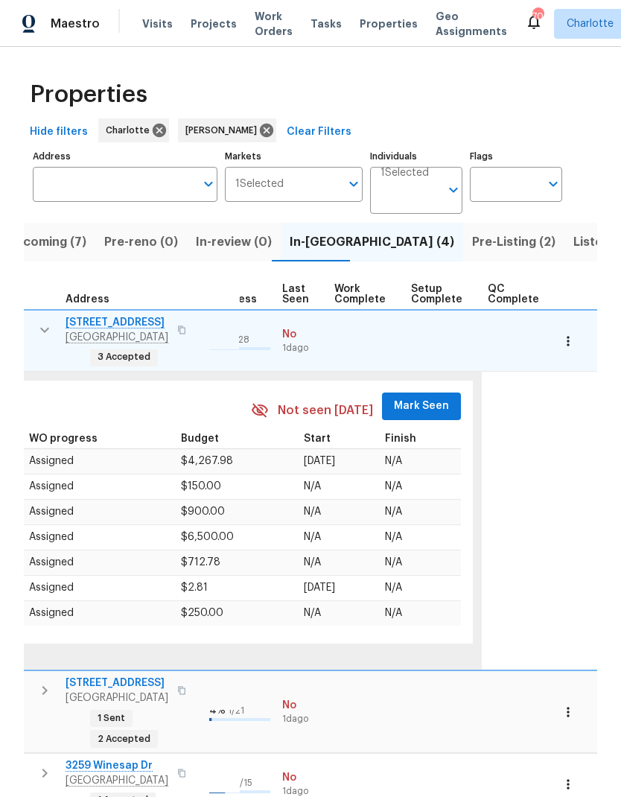
scroll to position [0, 696]
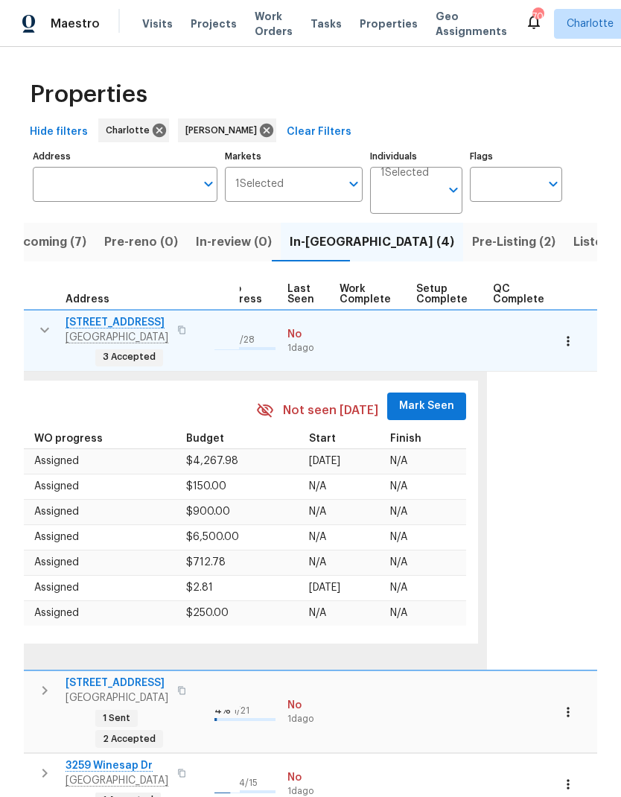
click at [424, 397] on span "Mark Seen" at bounding box center [426, 406] width 55 height 19
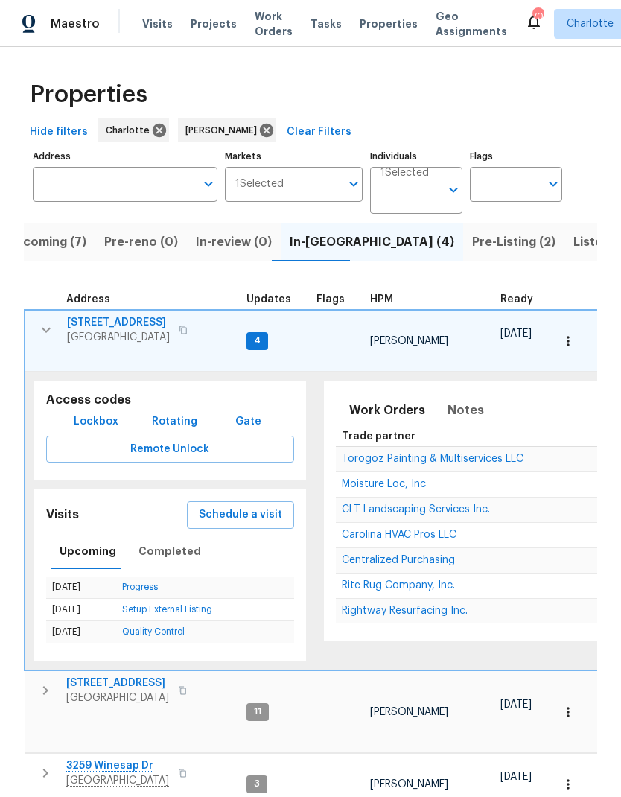
scroll to position [0, 0]
click at [41, 330] on icon "button" at bounding box center [46, 330] width 18 height 18
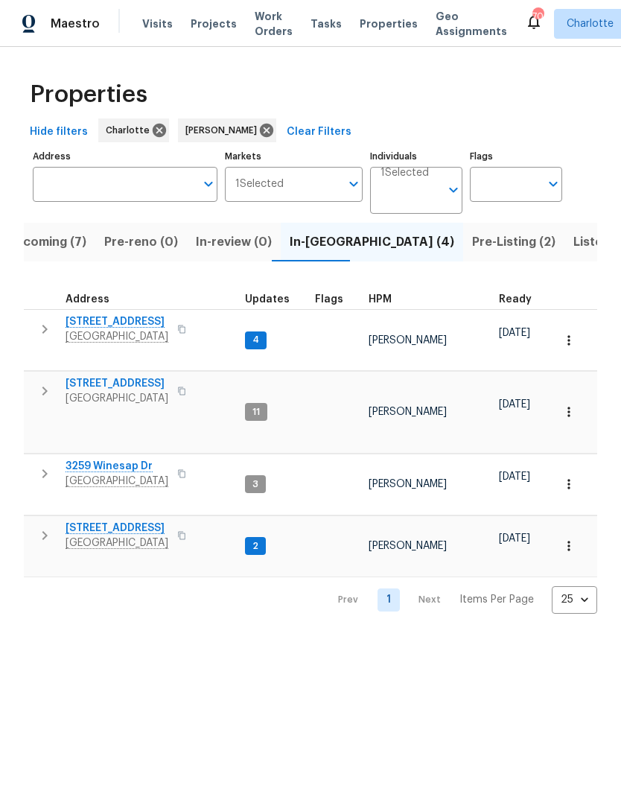
click at [46, 326] on icon "button" at bounding box center [45, 329] width 18 height 18
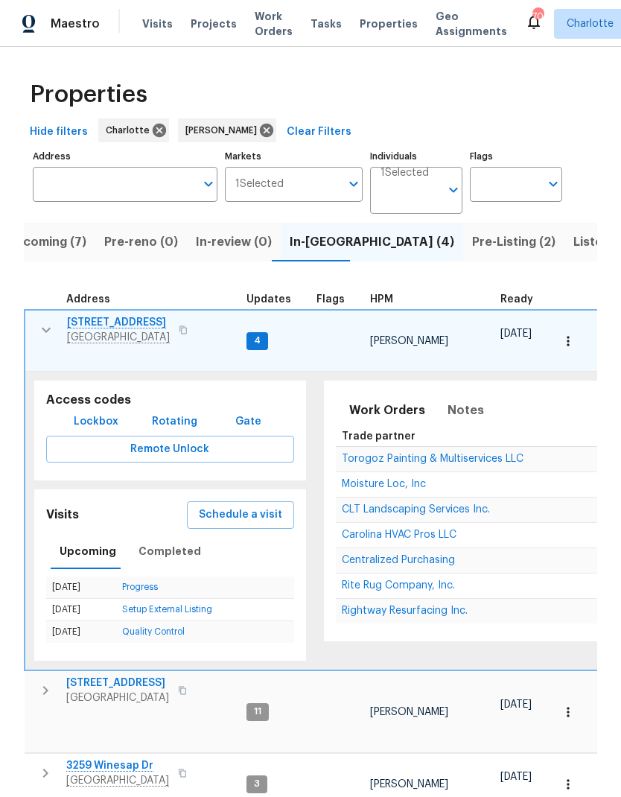
click at [43, 326] on icon "button" at bounding box center [46, 330] width 18 height 18
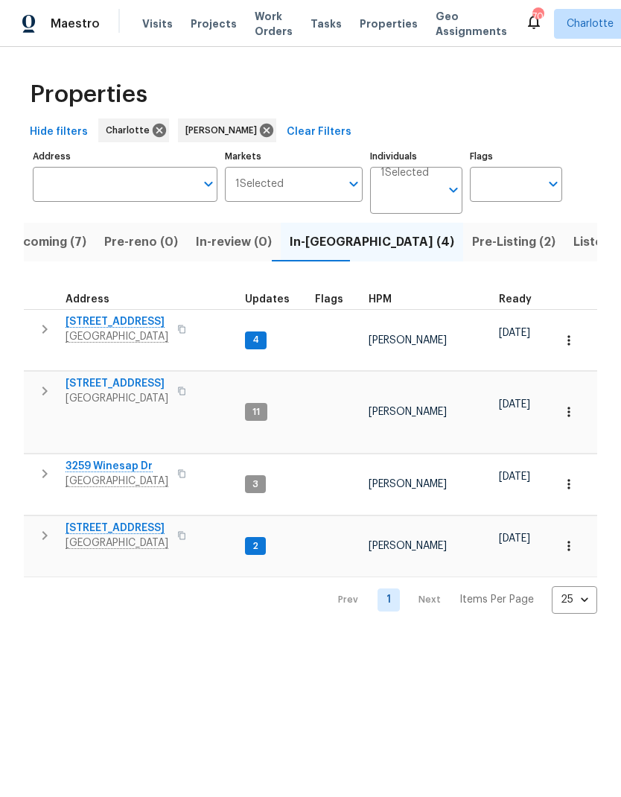
click at [44, 386] on icon "button" at bounding box center [44, 390] width 5 height 9
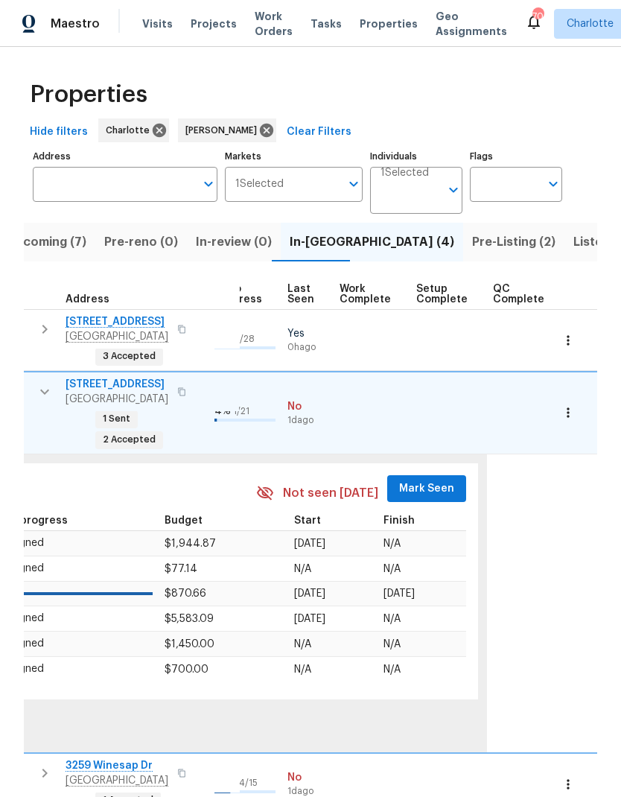
click at [422, 479] on span "Mark Seen" at bounding box center [426, 488] width 55 height 19
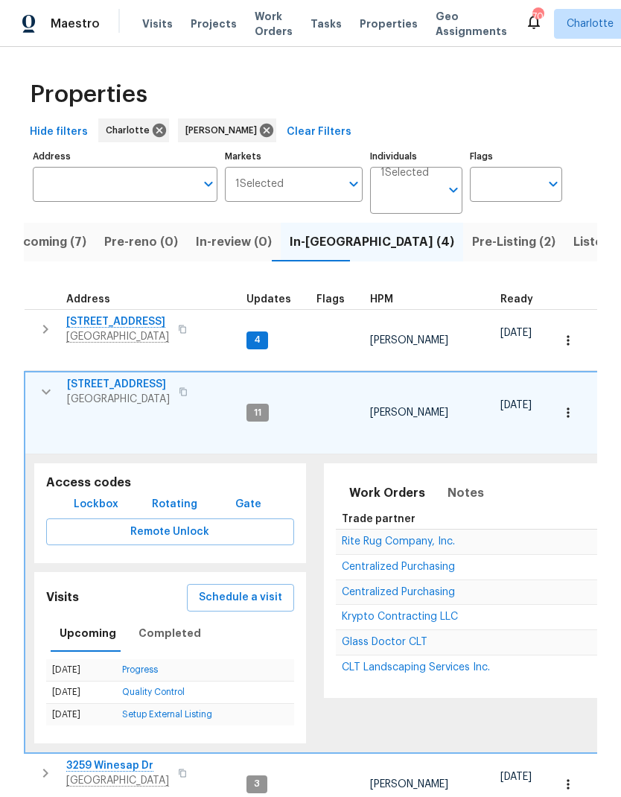
click at [44, 383] on icon "button" at bounding box center [46, 392] width 18 height 18
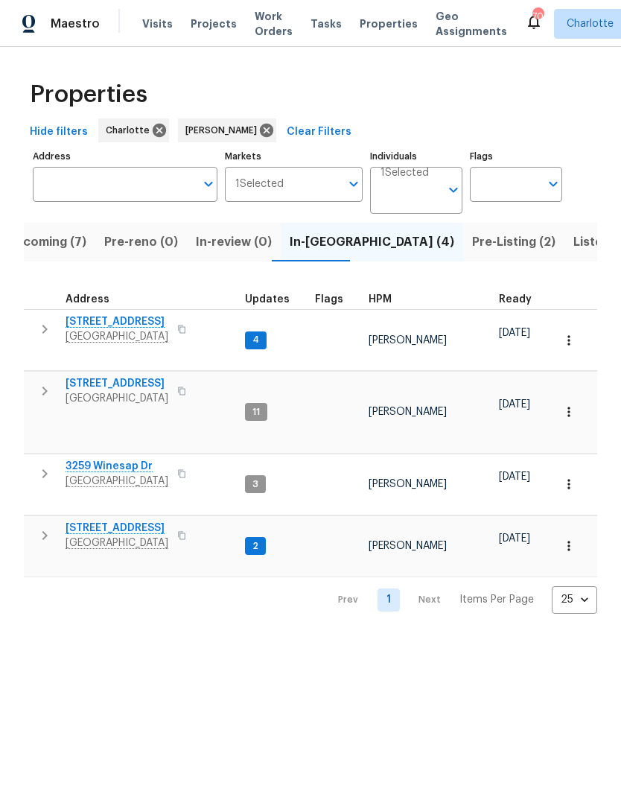
click at [49, 465] on icon "button" at bounding box center [45, 474] width 18 height 18
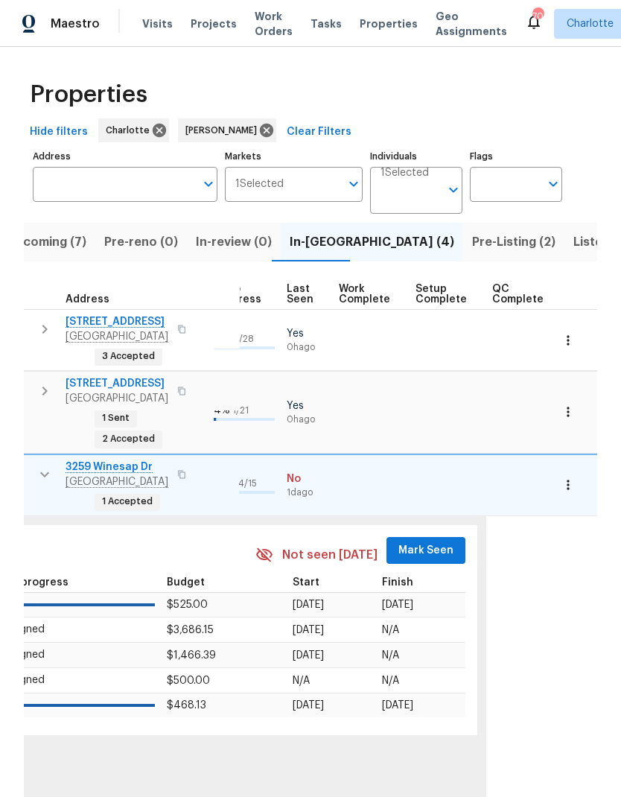
scroll to position [0, 696]
click at [416, 541] on span "Mark Seen" at bounding box center [426, 550] width 55 height 19
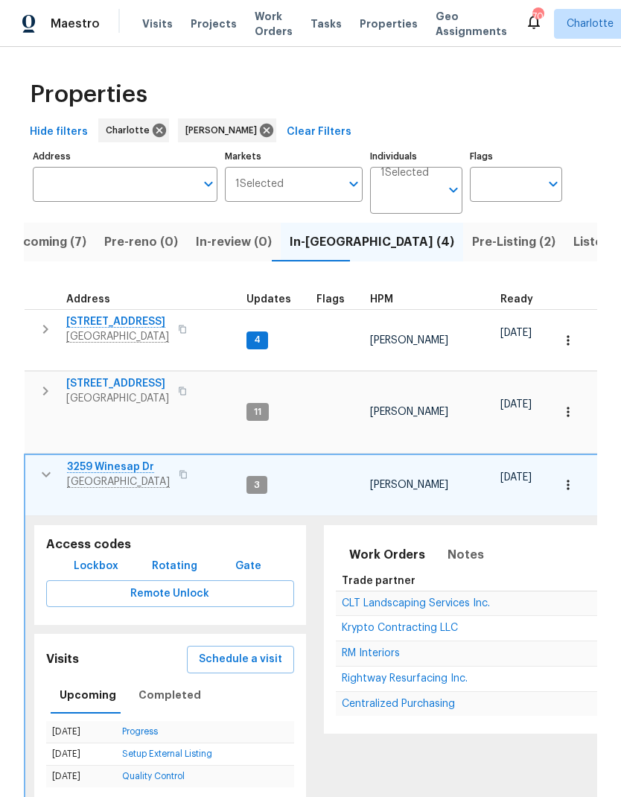
scroll to position [0, 0]
click at [45, 465] on icon "button" at bounding box center [46, 474] width 18 height 18
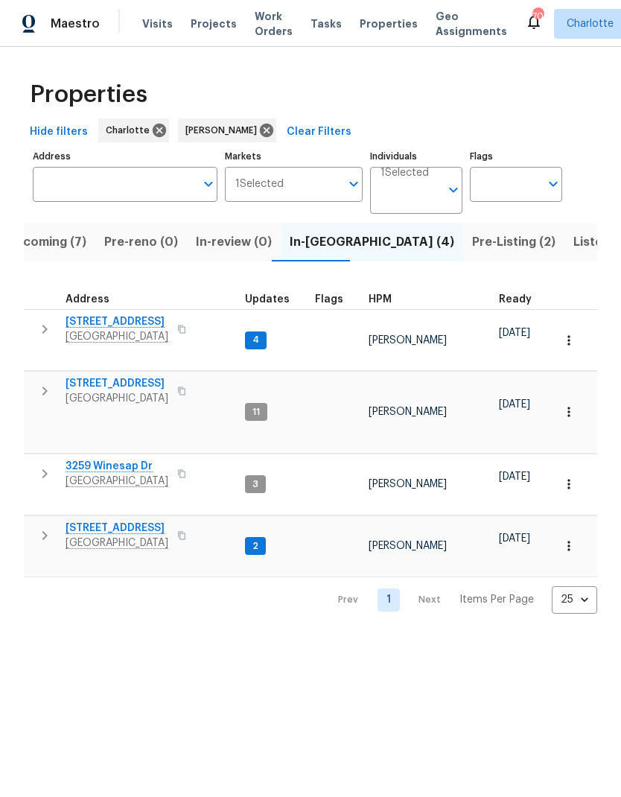
click at [45, 531] on icon "button" at bounding box center [44, 535] width 5 height 9
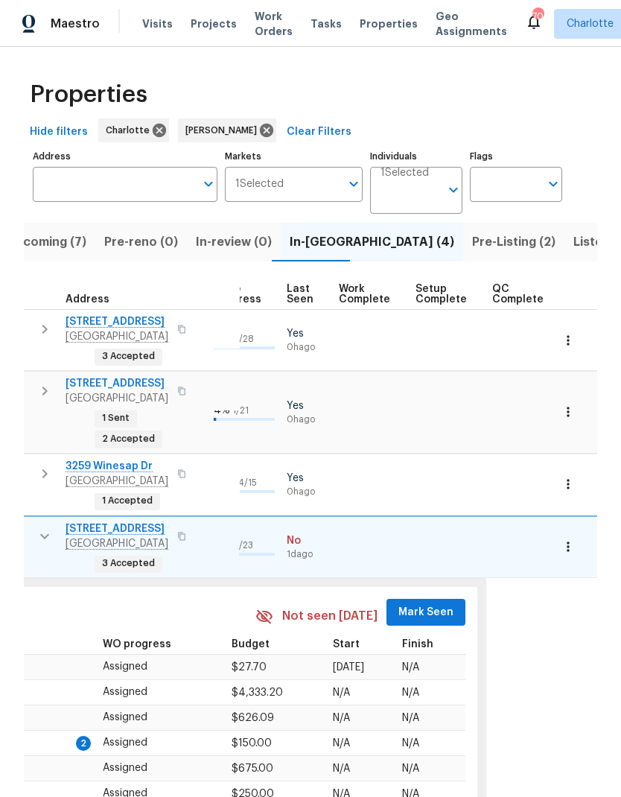
scroll to position [0, 696]
click at [423, 603] on span "Mark Seen" at bounding box center [426, 612] width 55 height 19
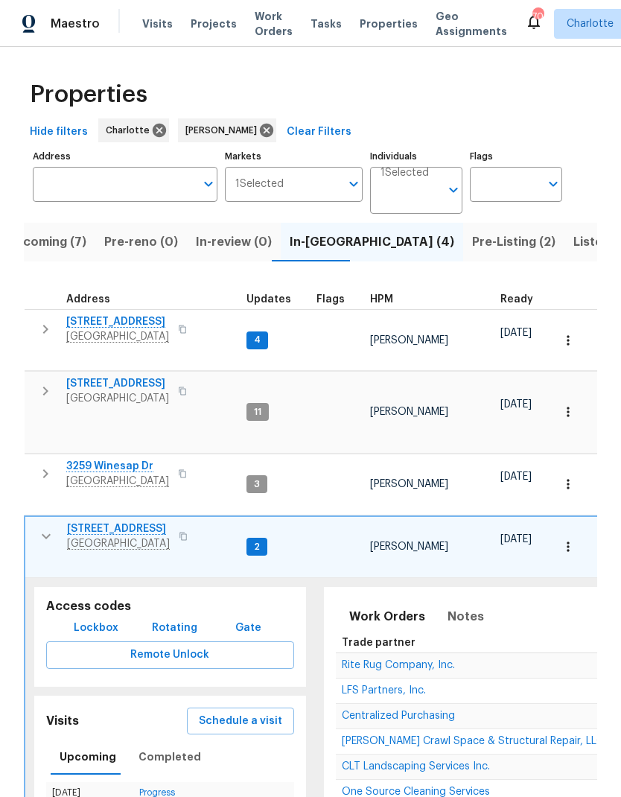
scroll to position [0, 0]
click at [49, 527] on icon "button" at bounding box center [46, 536] width 18 height 18
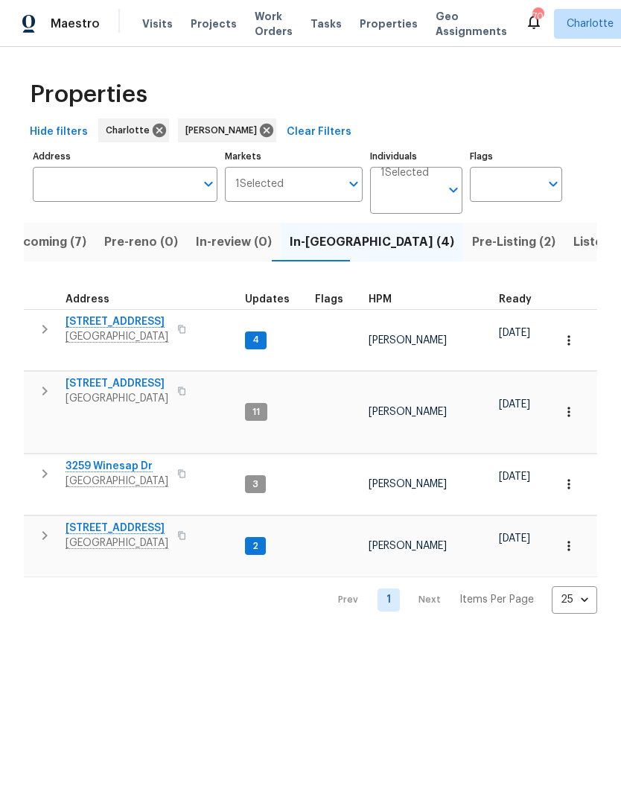
click at [53, 238] on span "Upcoming (7)" at bounding box center [47, 242] width 80 height 21
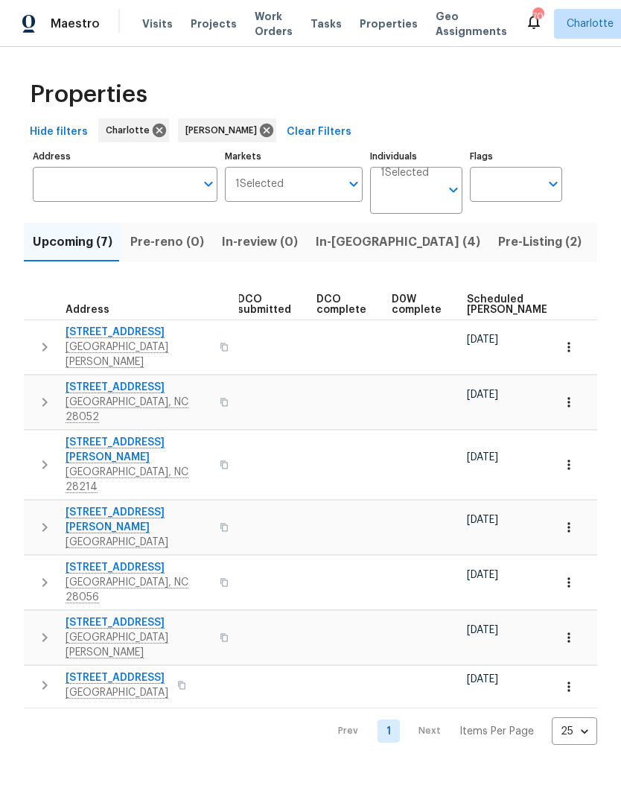
scroll to position [0, 281]
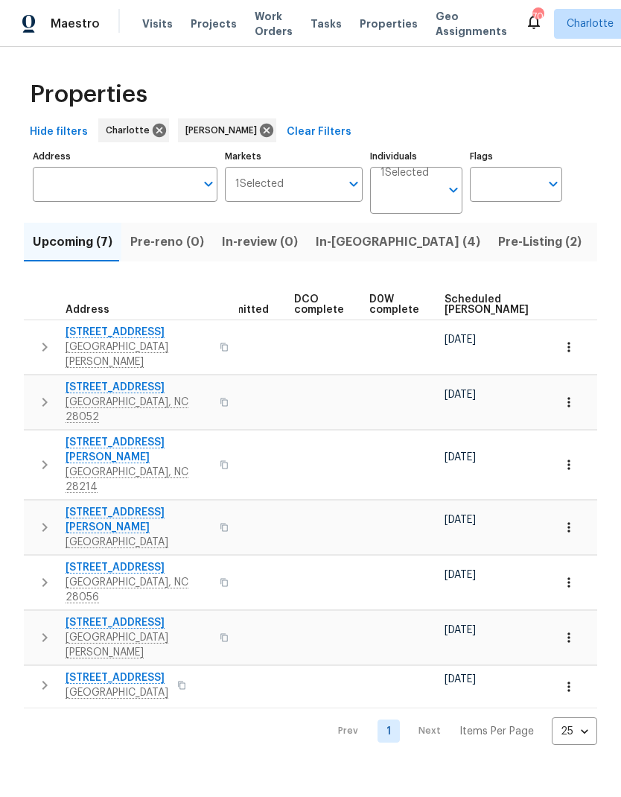
click at [466, 309] on span "Scheduled COE" at bounding box center [486, 304] width 84 height 21
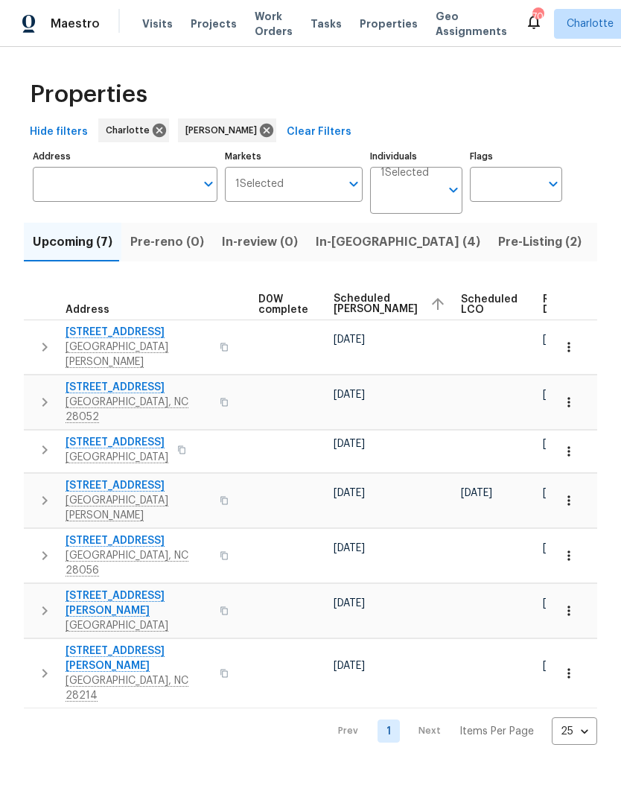
scroll to position [0, 391]
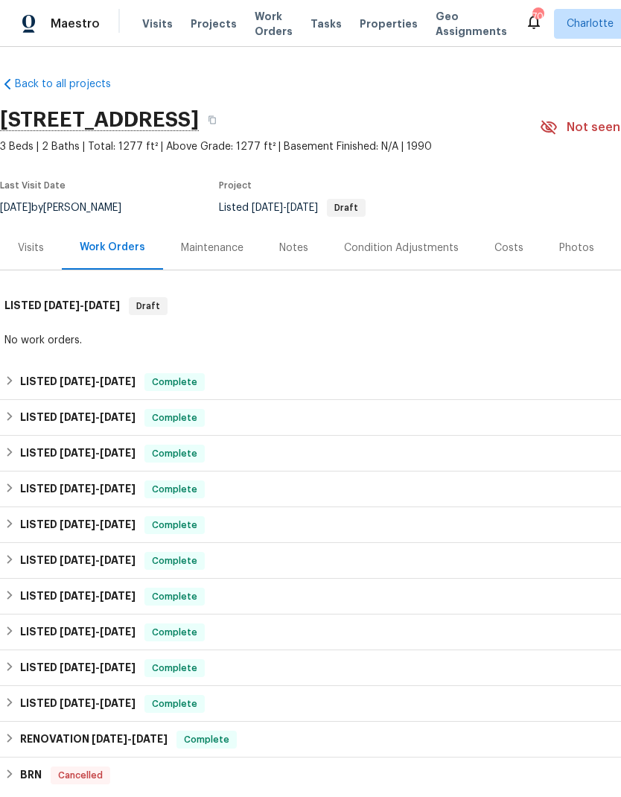
click at [268, 15] on span "Work Orders" at bounding box center [274, 24] width 38 height 30
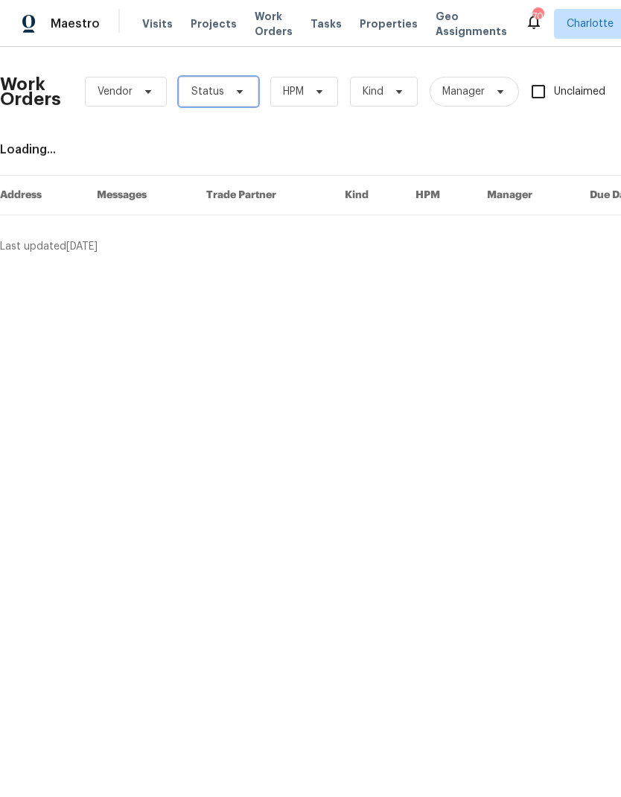
click at [245, 92] on span "Status" at bounding box center [219, 92] width 80 height 30
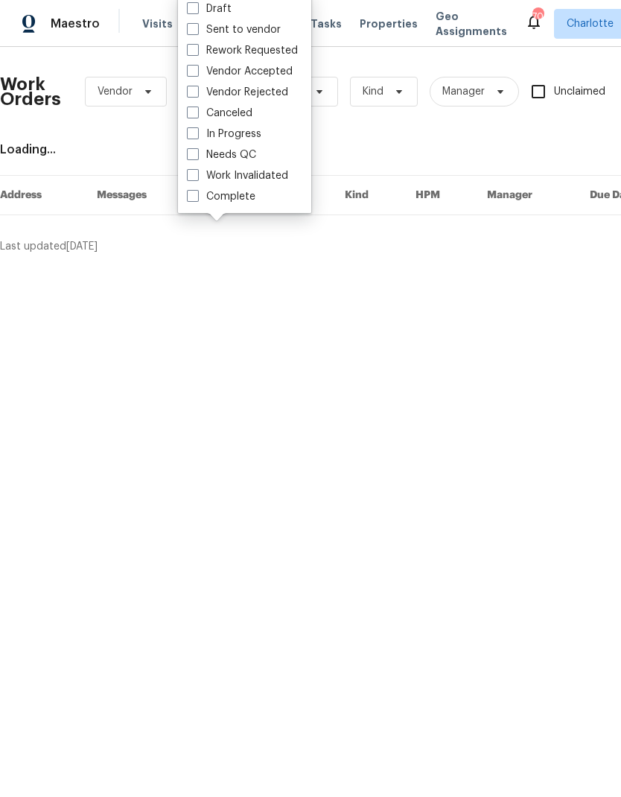
click at [248, 154] on label "Needs QC" at bounding box center [221, 154] width 69 height 15
click at [197, 154] on input "Needs QC" at bounding box center [192, 152] width 10 height 10
checkbox input "true"
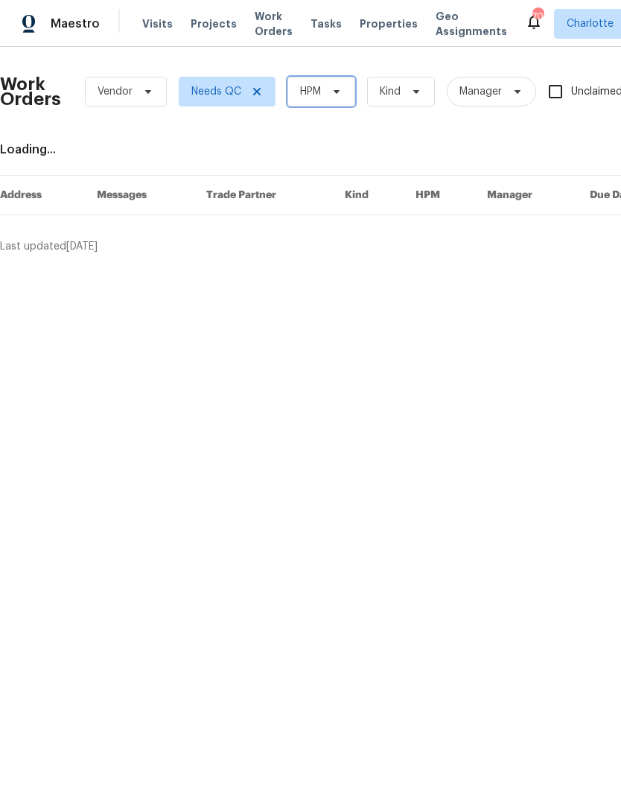
click at [354, 89] on span "HPM" at bounding box center [321, 92] width 68 height 30
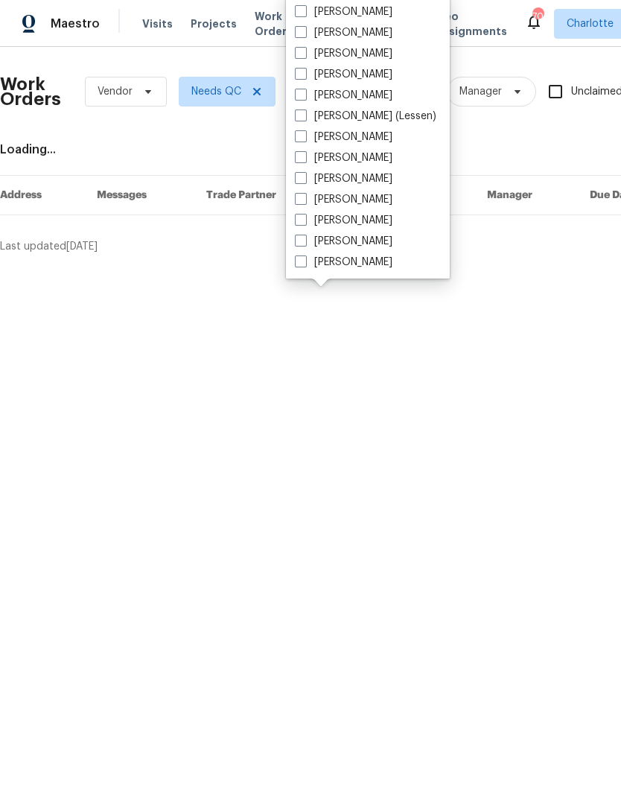
scroll to position [185, 0]
click at [331, 223] on label "[PERSON_NAME]" at bounding box center [344, 220] width 98 height 15
click at [305, 223] on input "[PERSON_NAME]" at bounding box center [300, 218] width 10 height 10
checkbox input "true"
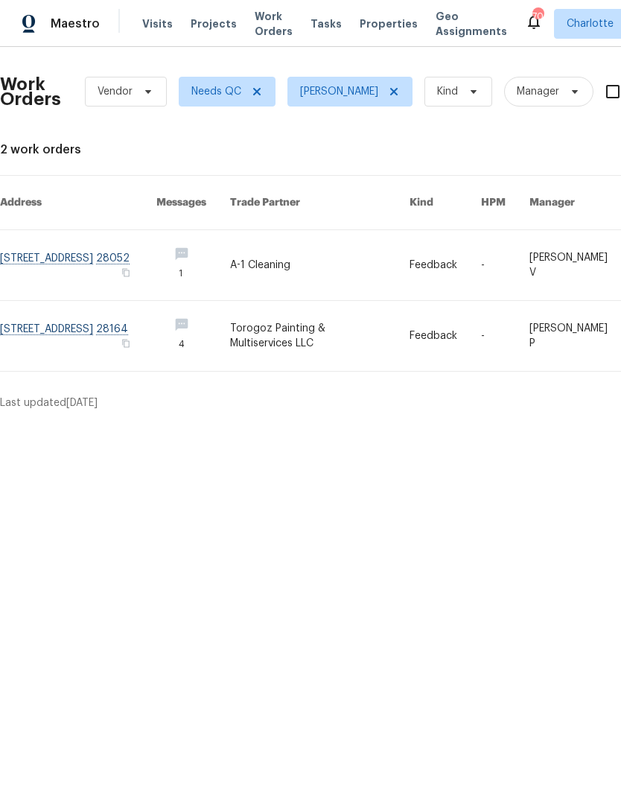
click at [191, 30] on span "Projects" at bounding box center [214, 23] width 46 height 15
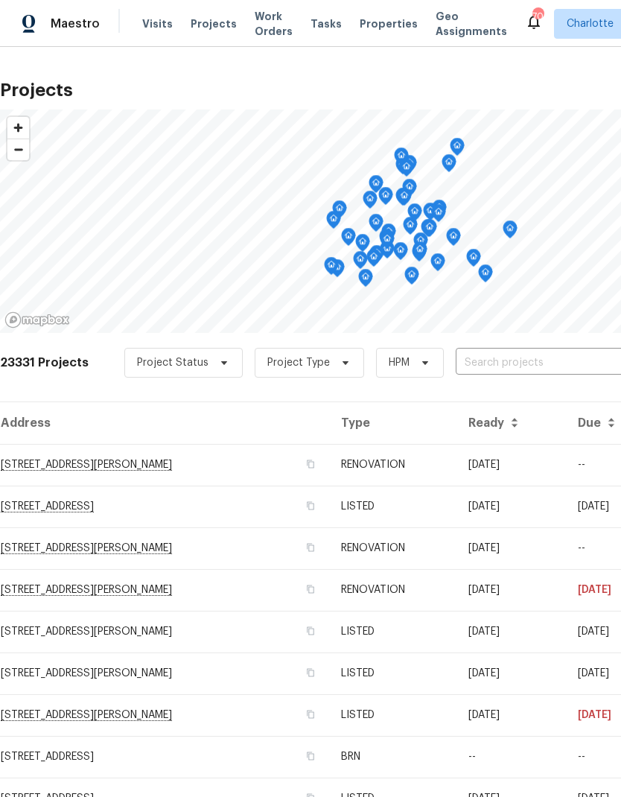
click at [479, 366] on input "text" at bounding box center [541, 362] width 171 height 23
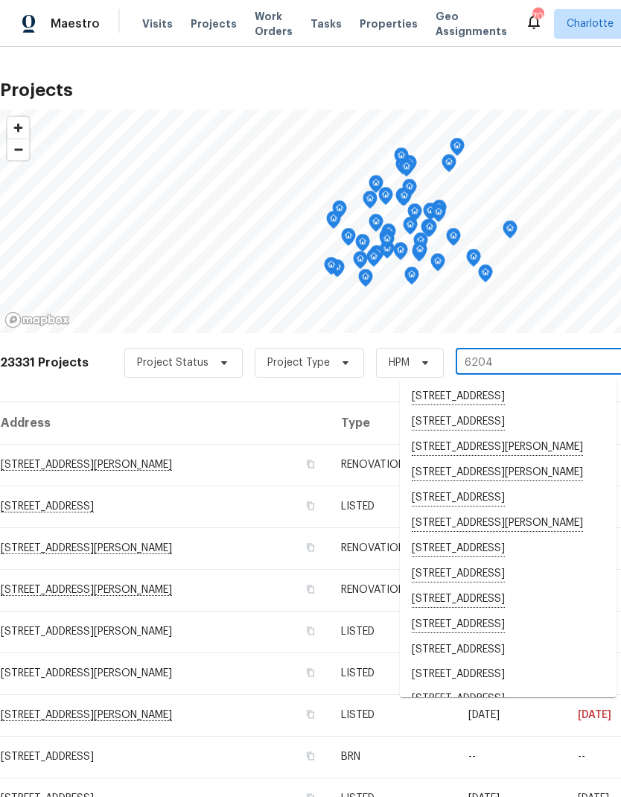
type input "6204"
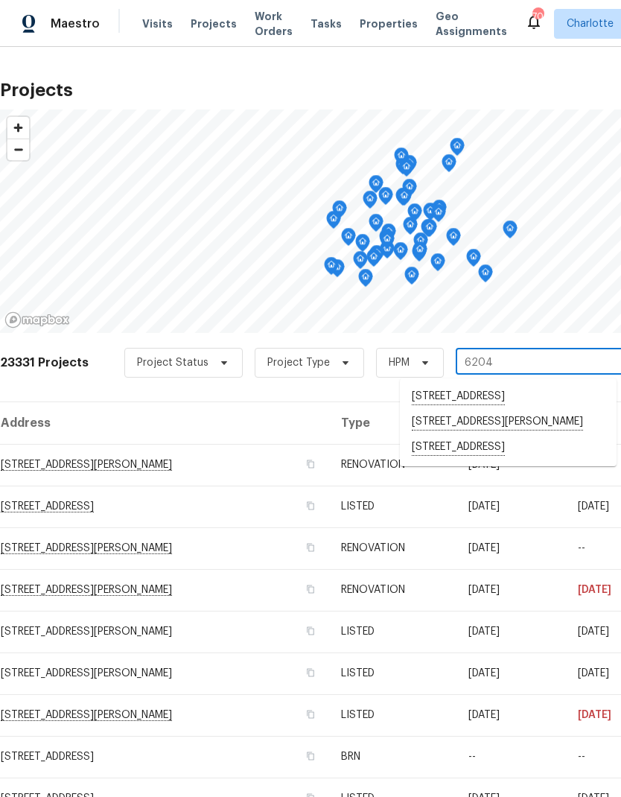
click at [493, 460] on li "[STREET_ADDRESS]" at bounding box center [508, 447] width 217 height 25
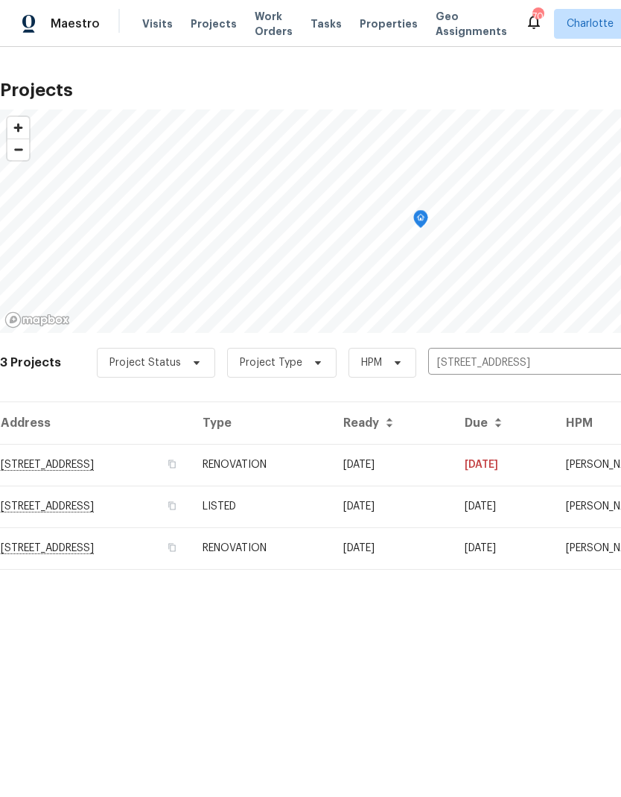
click at [331, 465] on td "RENOVATION" at bounding box center [261, 465] width 141 height 42
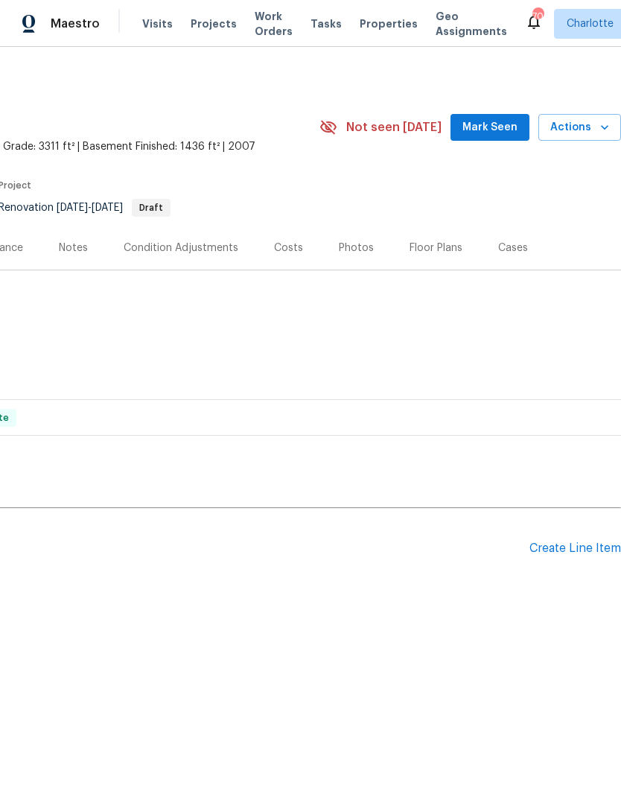
scroll to position [0, 220]
click at [567, 544] on div "Create Line Item" at bounding box center [575, 548] width 92 height 14
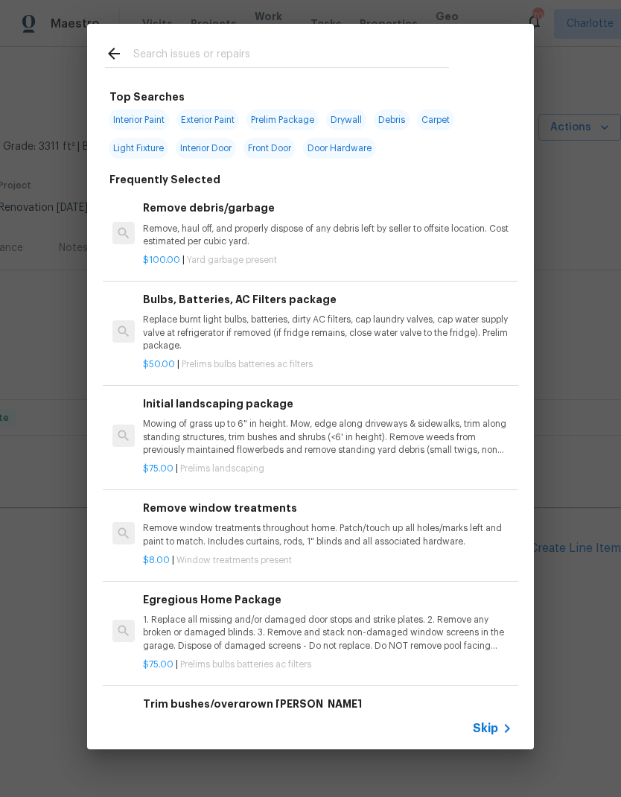
click at [141, 51] on input "text" at bounding box center [291, 56] width 316 height 22
type input "Brick"
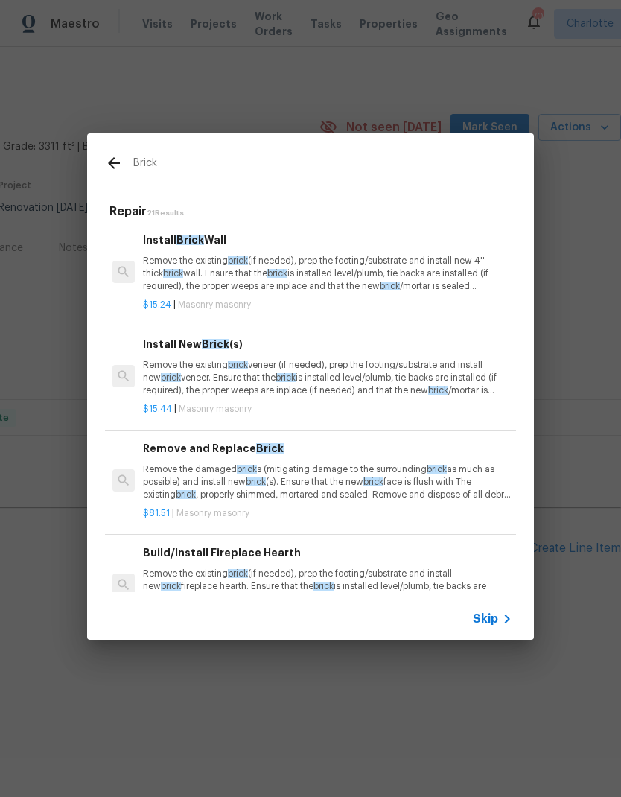
scroll to position [0, 0]
click at [179, 371] on p "Remove the existing brick veneer (if needed), prep the footing/substrate and in…" at bounding box center [327, 378] width 369 height 38
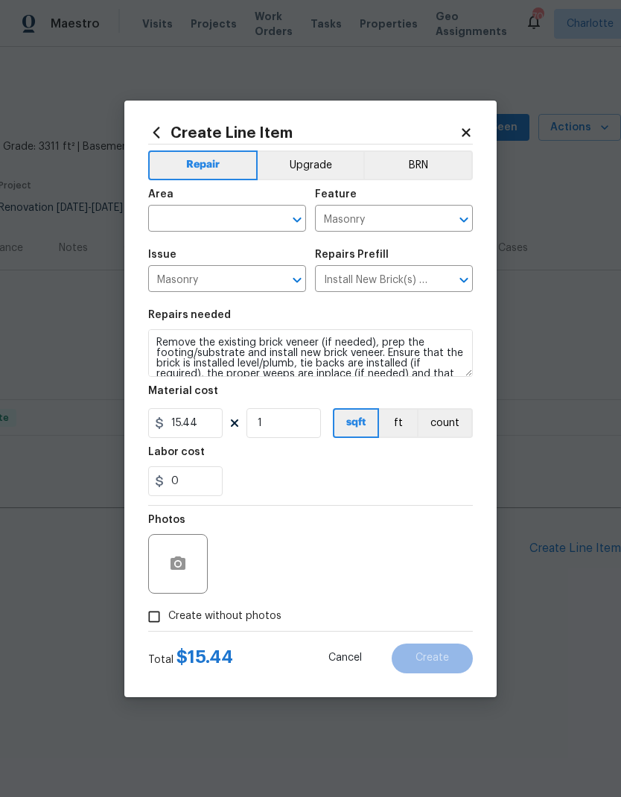
click at [165, 224] on input "text" at bounding box center [206, 219] width 116 height 23
click at [177, 279] on li "Exterior Overall" at bounding box center [227, 277] width 158 height 25
type input "Exterior Overall"
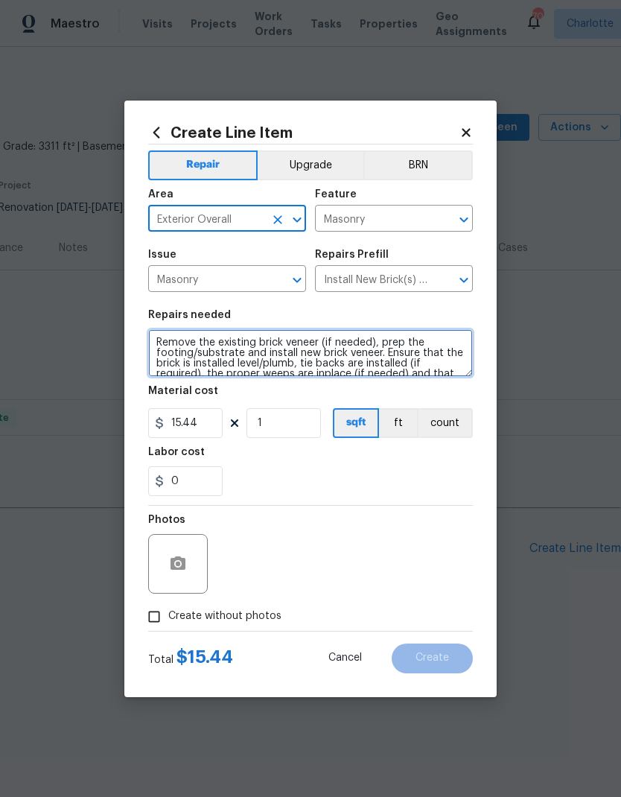
click at [194, 340] on textarea "Remove the existing brick veneer (if needed), prep the footing/substrate and in…" at bounding box center [310, 353] width 325 height 48
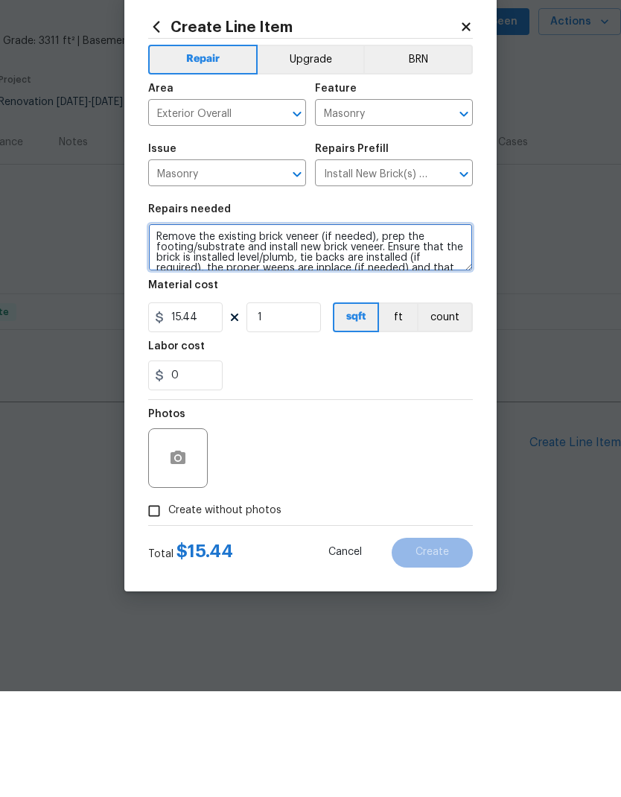
click at [173, 329] on textarea "Remove the existing brick veneer (if needed), prep the footing/substrate and in…" at bounding box center [310, 353] width 325 height 48
click at [172, 329] on textarea "Remove the existing brick veneer (if needed), prep the footing/substrate and in…" at bounding box center [310, 353] width 325 height 48
click at [182, 329] on textarea "Remove the existing brick veneer (if needed), prep the footing/substrate and in…" at bounding box center [310, 353] width 325 height 48
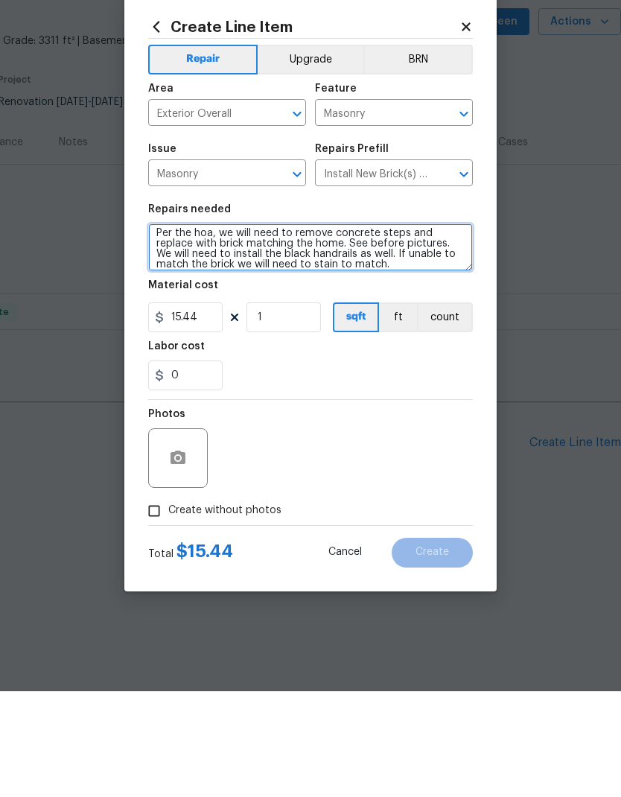
type textarea "Per the hoa, we will need to remove concrete steps and replace with brick match…"
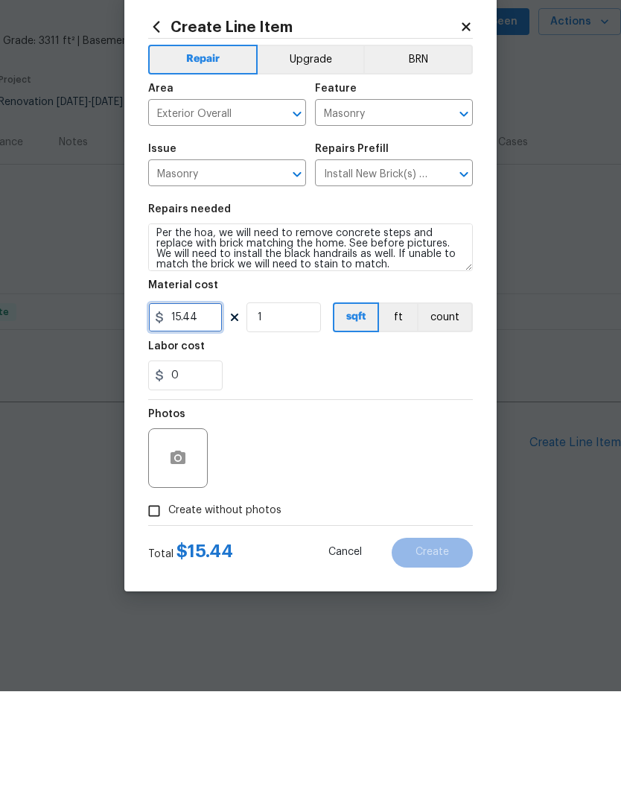
click at [214, 408] on input "15.44" at bounding box center [185, 423] width 74 height 30
type input "150"
click at [183, 556] on icon "button" at bounding box center [178, 562] width 15 height 13
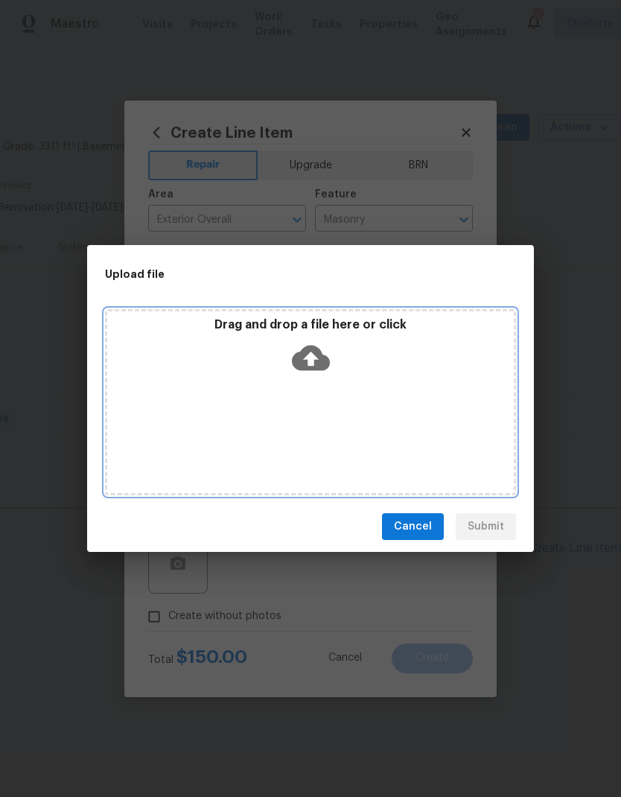
click at [324, 360] on icon at bounding box center [311, 357] width 38 height 25
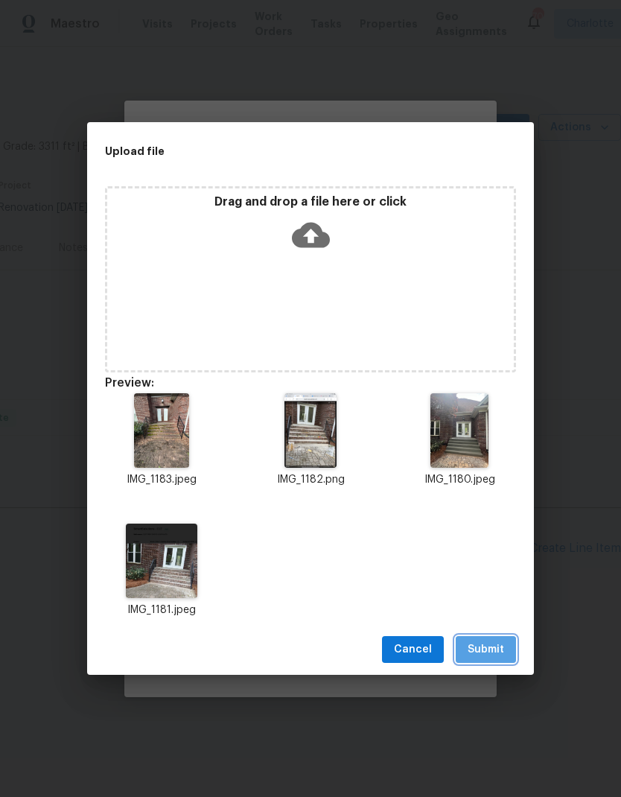
click at [497, 646] on span "Submit" at bounding box center [486, 649] width 36 height 19
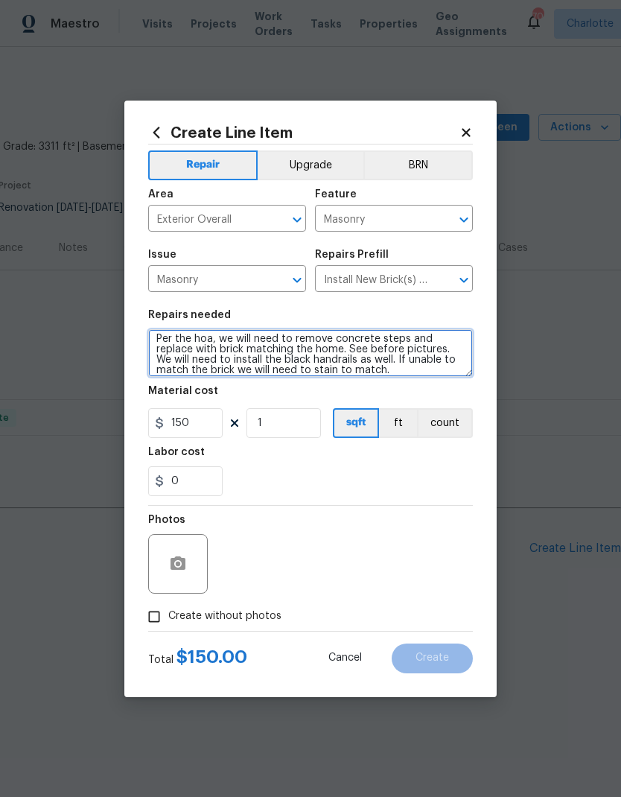
click at [434, 371] on textarea "Per the hoa, we will need to remove concrete steps and replace with brick match…" at bounding box center [310, 353] width 325 height 48
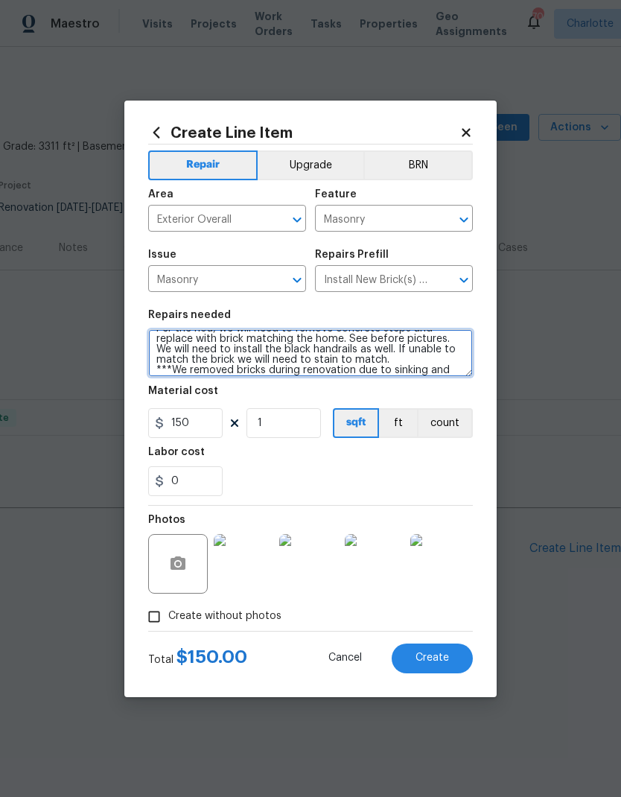
scroll to position [25, 0]
type textarea "Per the hoa, we will need to remove concrete steps and replace with brick match…"
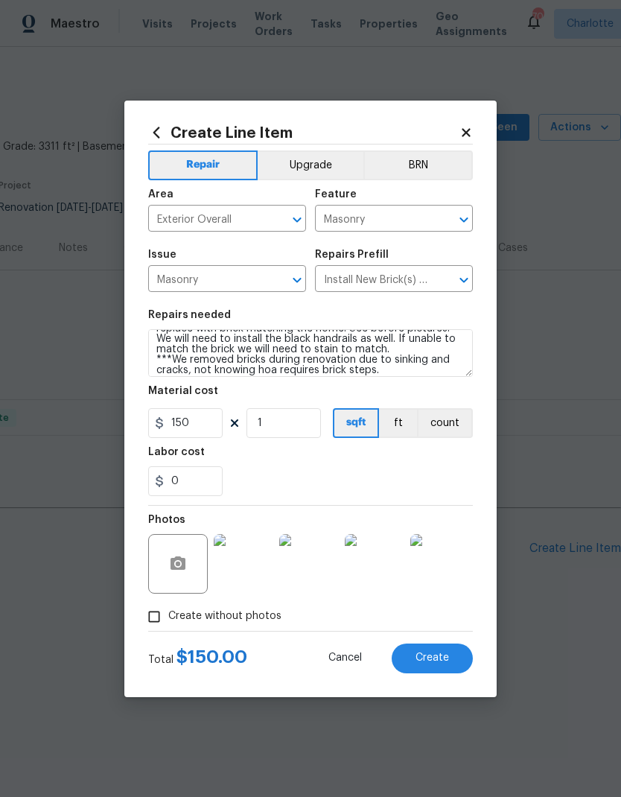
click at [400, 477] on div "0" at bounding box center [310, 481] width 325 height 30
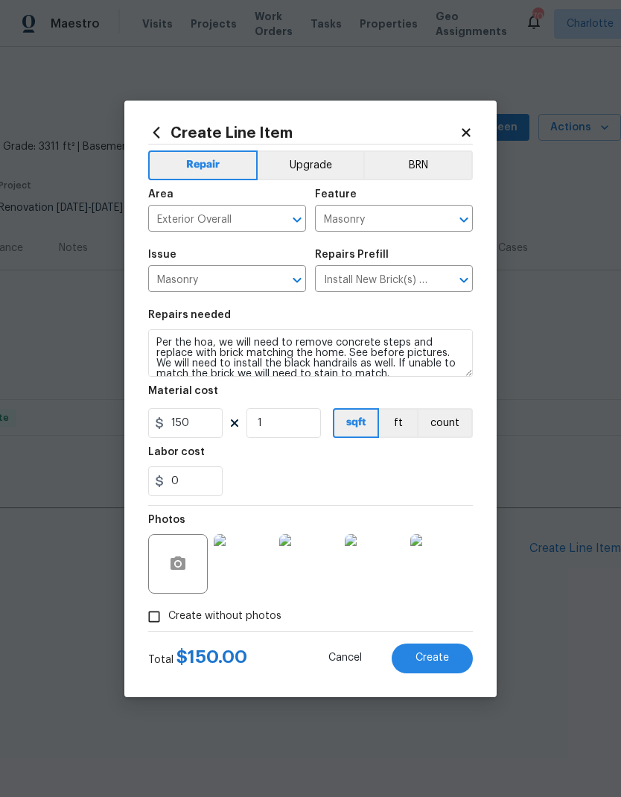
scroll to position [0, 0]
click at [439, 660] on span "Create" at bounding box center [432, 657] width 34 height 11
